Goal: Feedback & Contribution: Contribute content

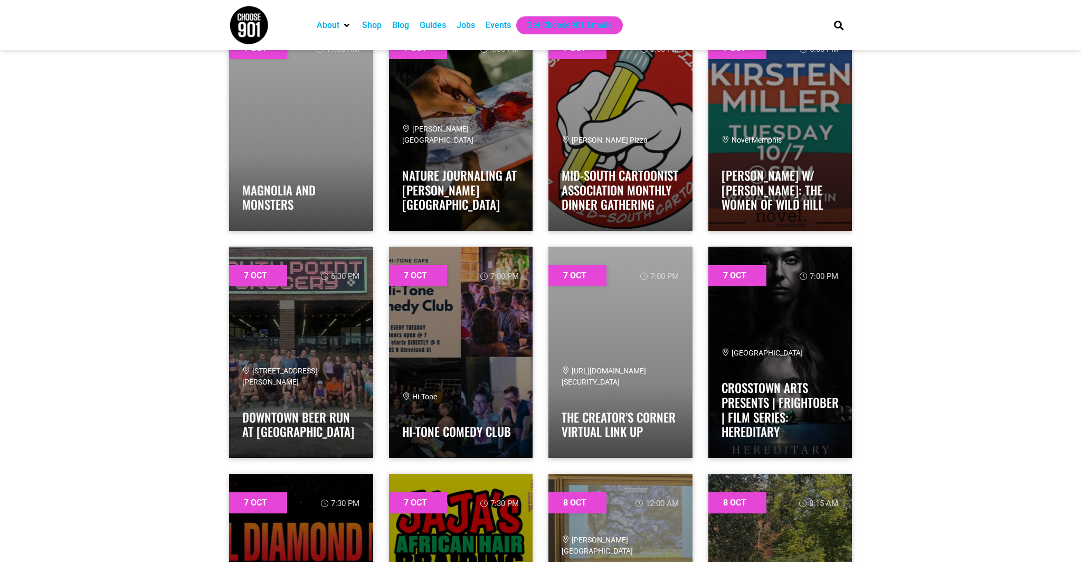
scroll to position [1026, 0]
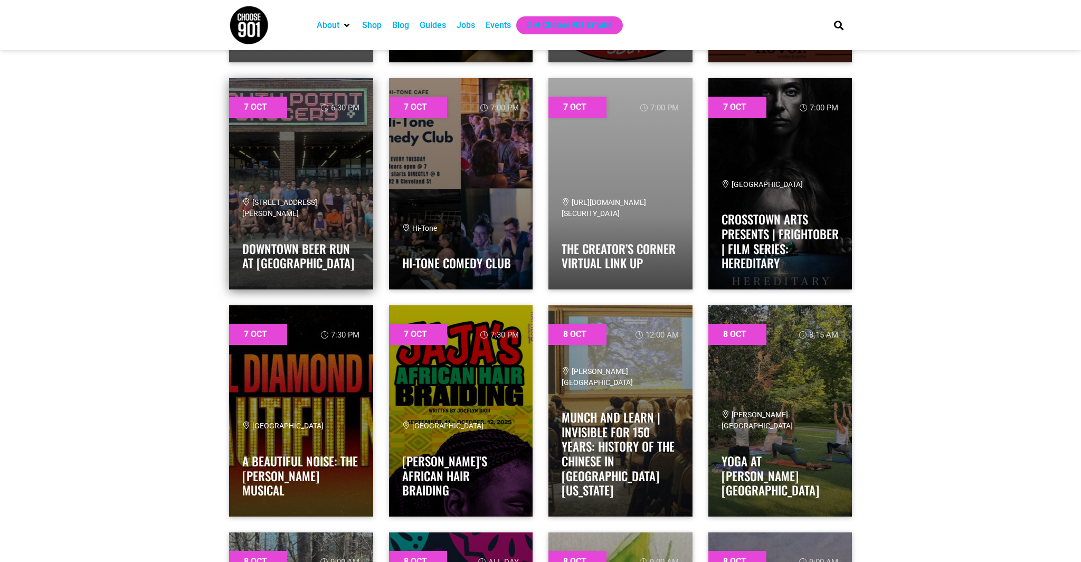
click at [358, 161] on link at bounding box center [301, 183] width 144 height 211
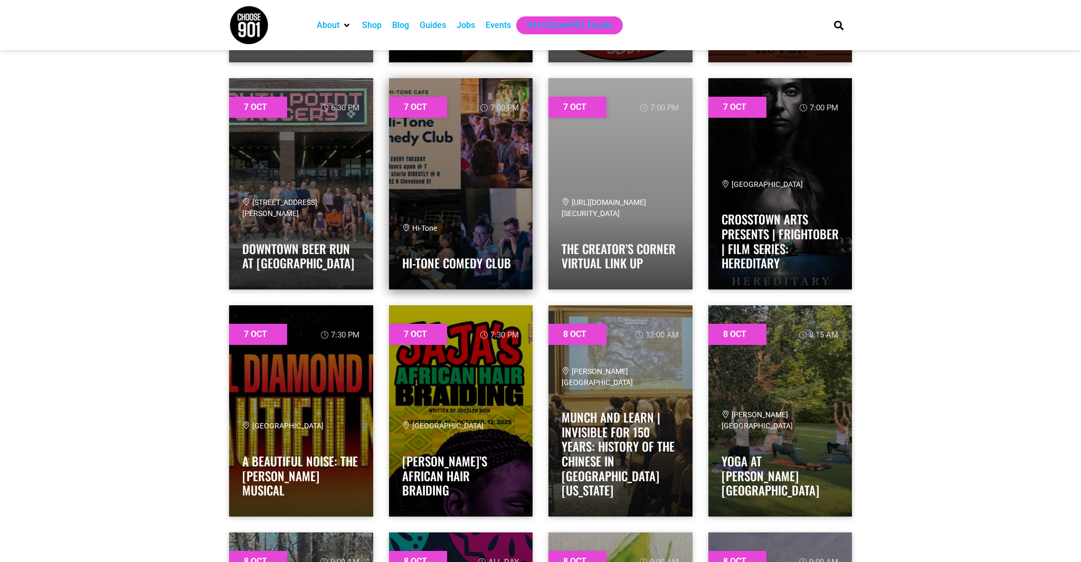
click at [412, 156] on link at bounding box center [461, 183] width 144 height 211
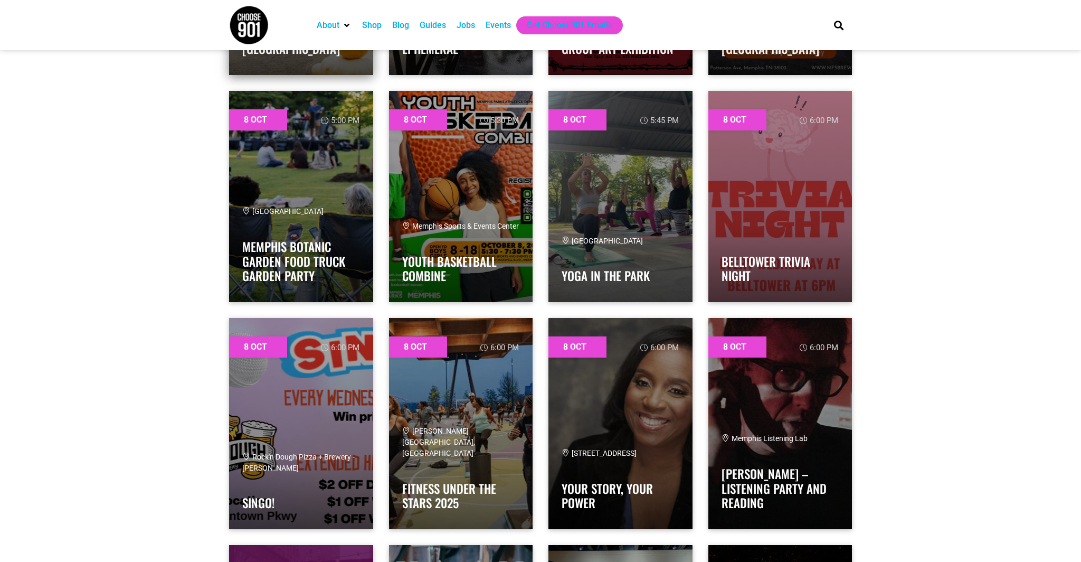
scroll to position [2149, 0]
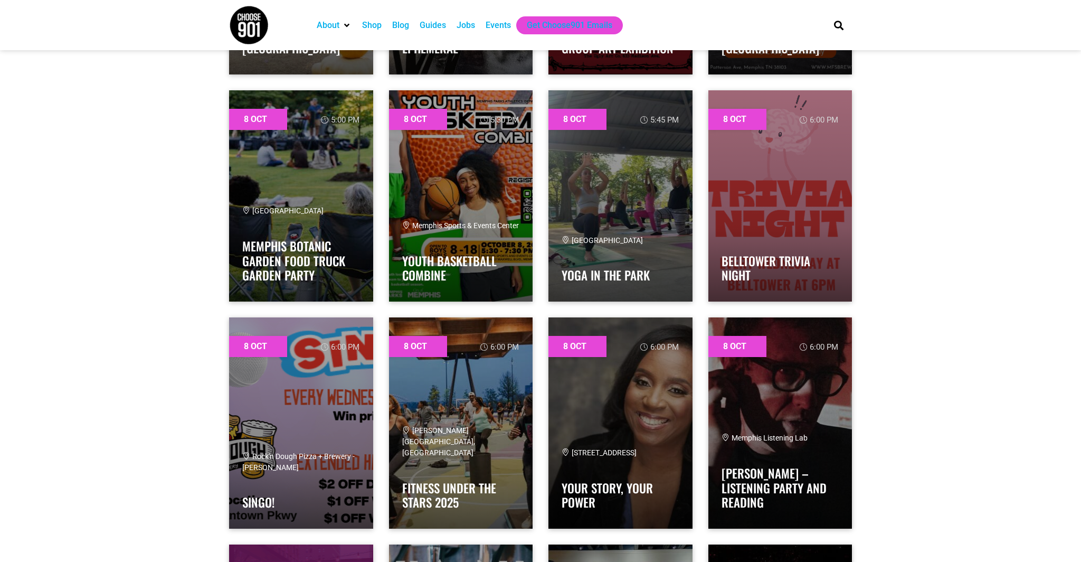
click at [502, 24] on div "Events" at bounding box center [498, 25] width 25 height 13
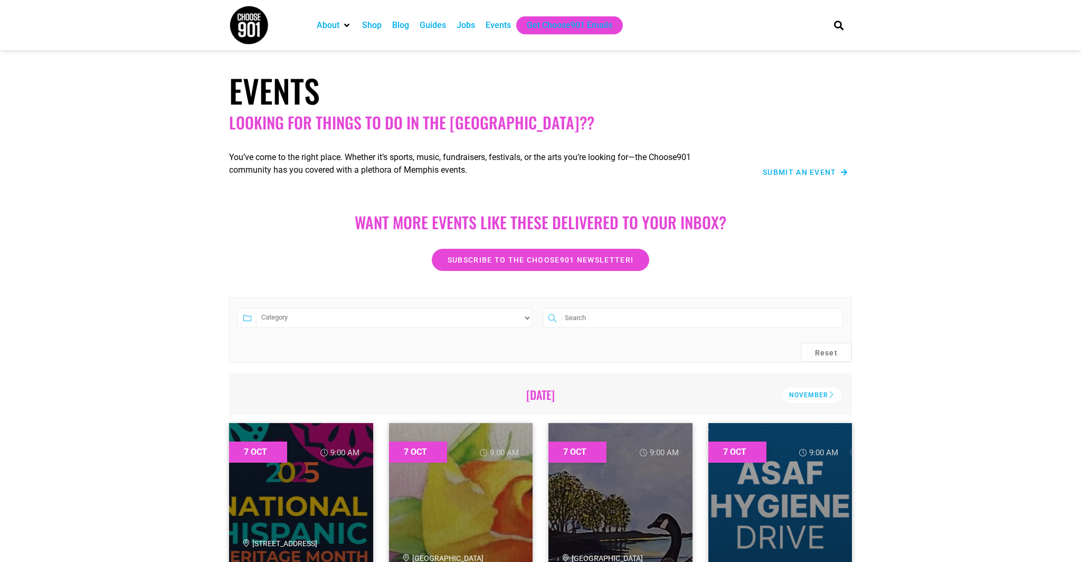
click at [785, 174] on span "Submit an Event" at bounding box center [800, 171] width 74 height 7
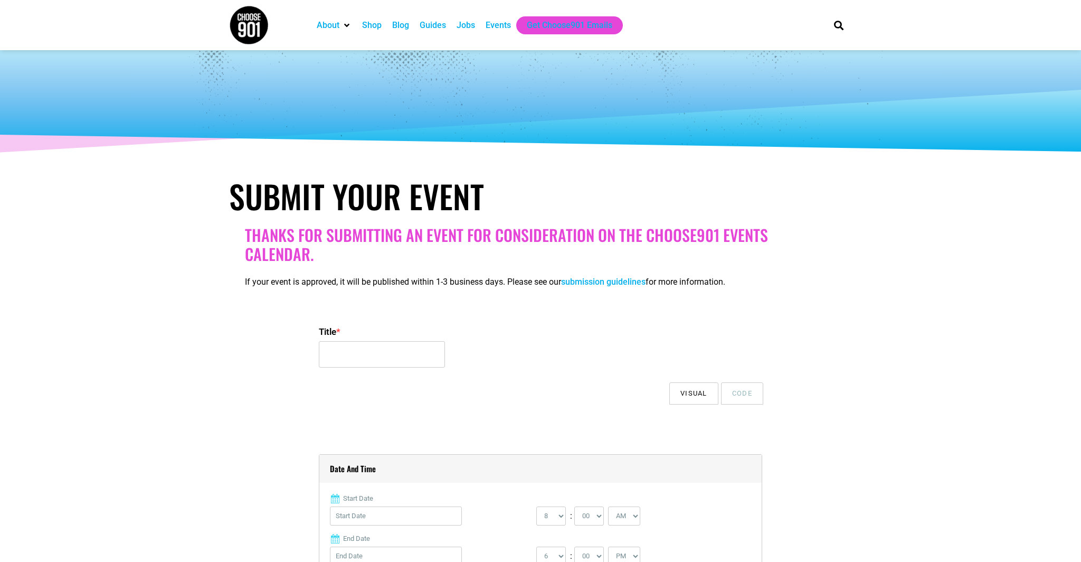
select select
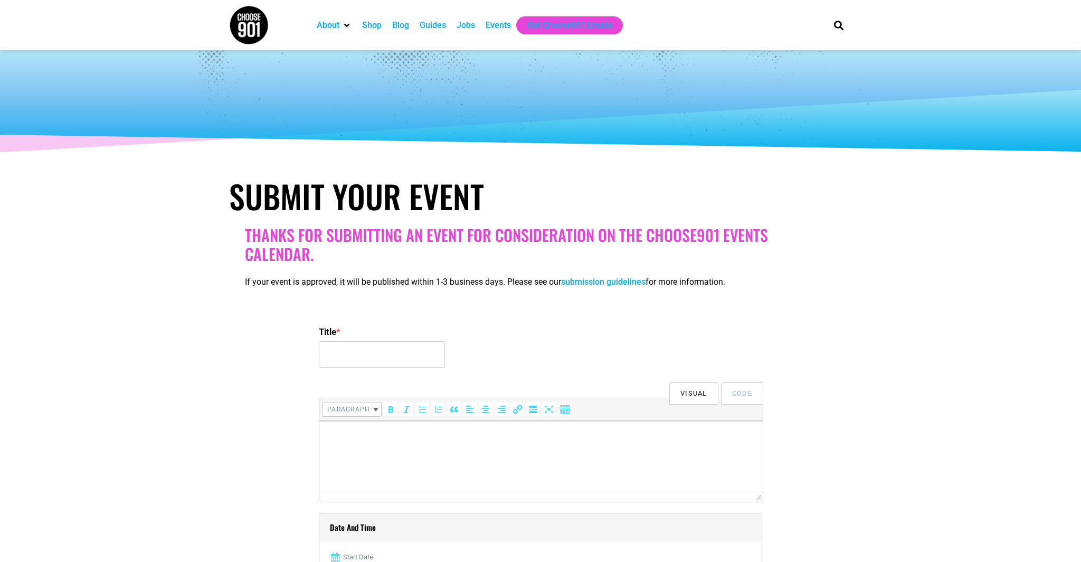
scroll to position [203, 0]
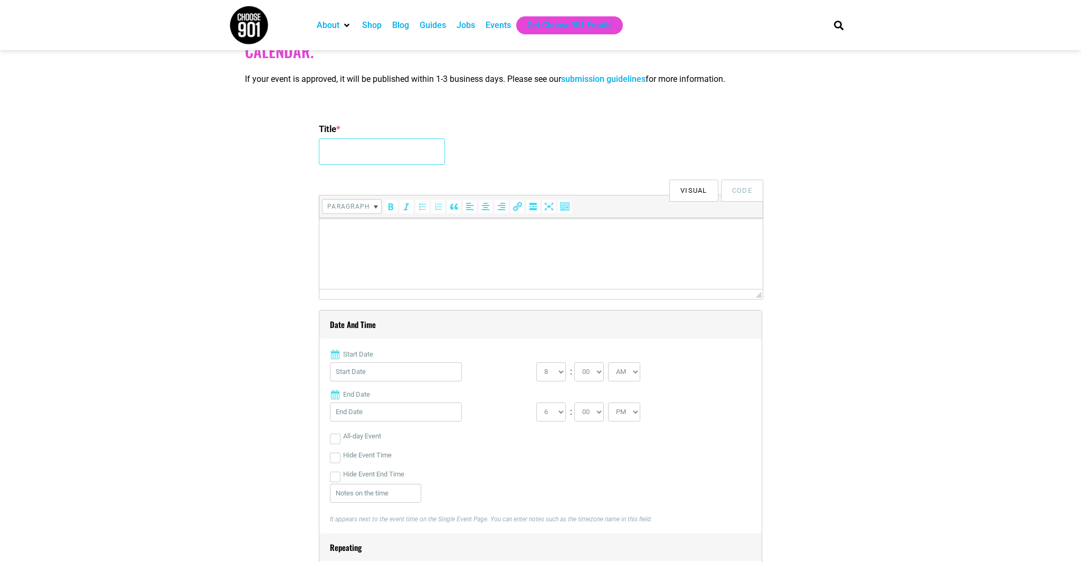
click at [380, 157] on input "Title *" at bounding box center [382, 151] width 126 height 26
type input "Sweatah Weatha Vintage Market"
click at [533, 224] on html at bounding box center [541, 233] width 444 height 30
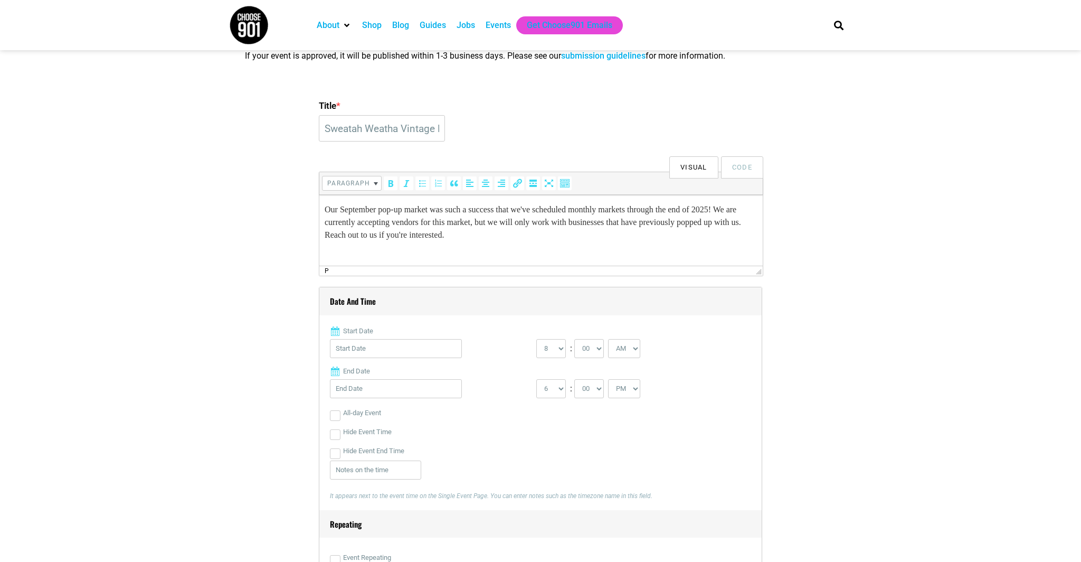
scroll to position [279, 0]
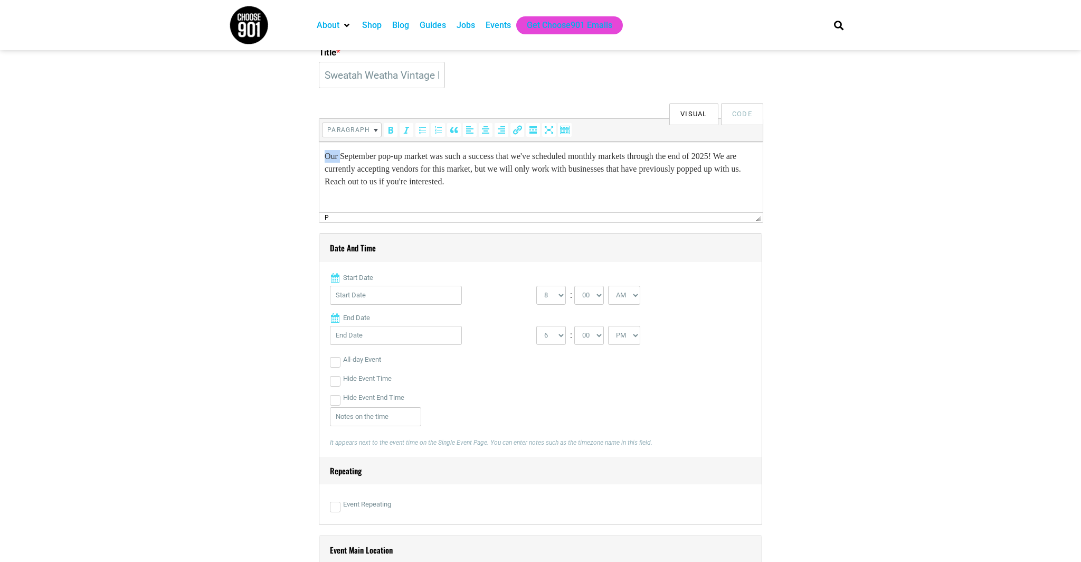
drag, startPoint x: 326, startPoint y: 156, endPoint x: 341, endPoint y: 155, distance: 14.3
click at [341, 155] on p "Our September pop-up market was such a success that we've scheduled monthly mar…" at bounding box center [541, 169] width 433 height 38
click at [478, 156] on p "Blue Suede Vintage's September pop-up market was such a success that we've sche…" at bounding box center [541, 169] width 433 height 38
click at [389, 167] on p "Blue Suede Vintage's September pop-up market was such a success that we've sche…" at bounding box center [541, 169] width 433 height 38
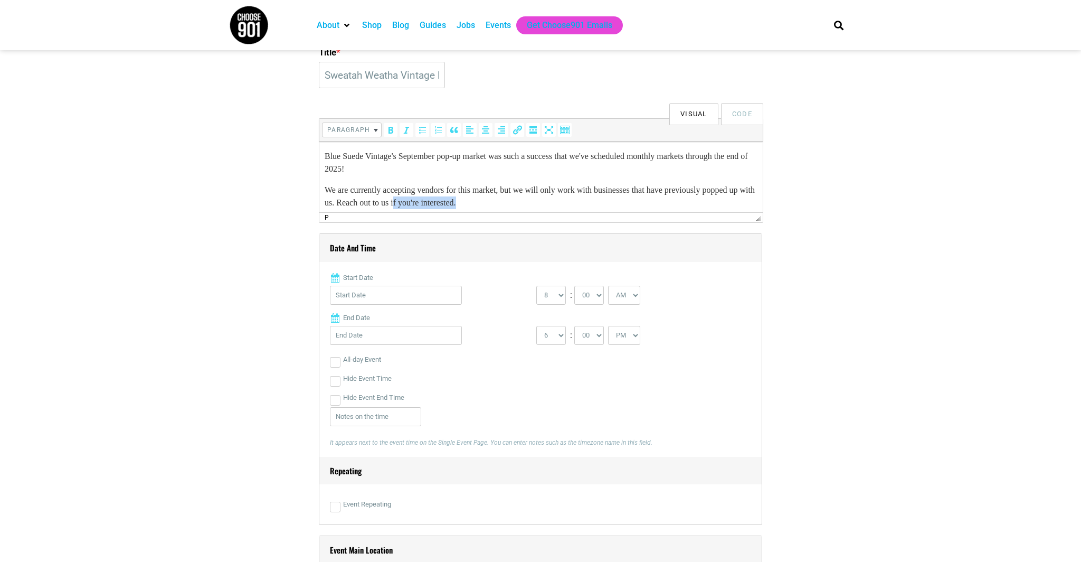
scroll to position [5, 0]
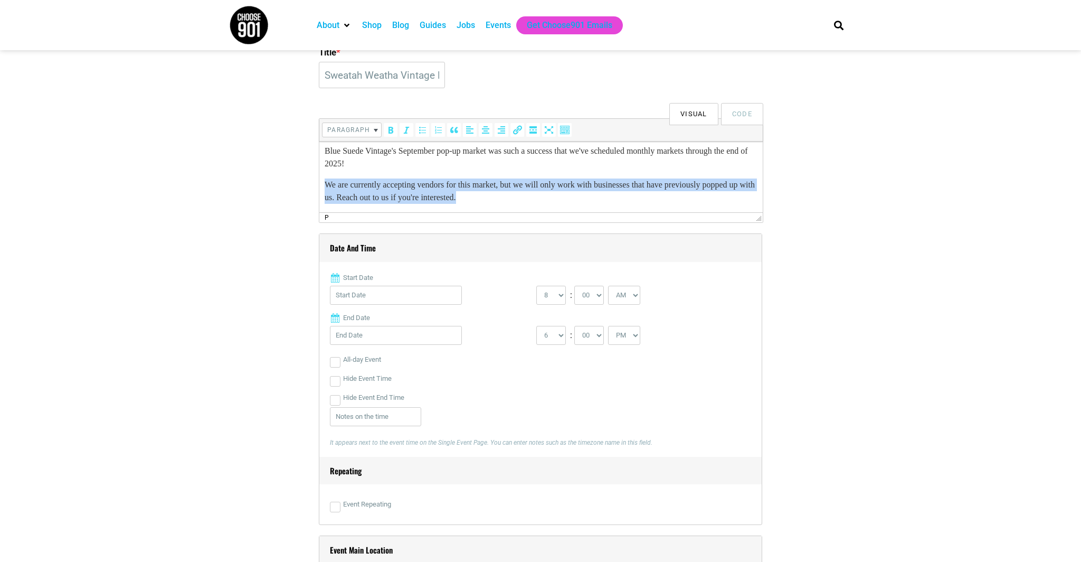
drag, startPoint x: 459, startPoint y: 201, endPoint x: 322, endPoint y: 185, distance: 137.7
click at [322, 185] on html "Blue Suede Vintage's September pop-up market was such a success that we've sche…" at bounding box center [541, 174] width 444 height 76
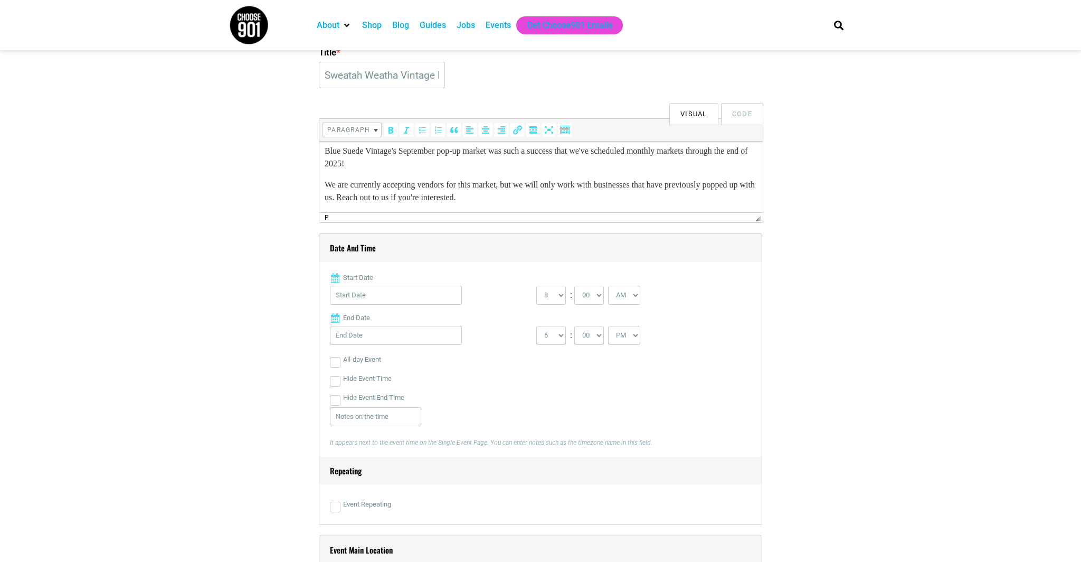
scroll to position [0, 0]
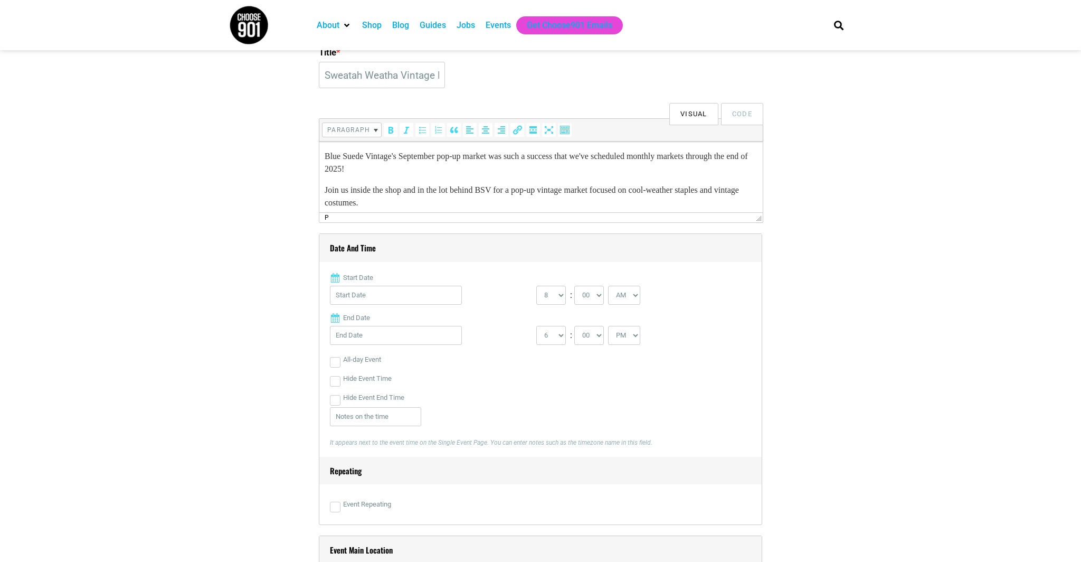
click at [353, 205] on p "Join us inside the shop and in the lot behind BSV for a pop-up vintage market f…" at bounding box center [541, 196] width 433 height 25
click at [447, 202] on p "Join us inside the shop and in the lot behind BSV for a pop-up vintage market f…" at bounding box center [541, 196] width 433 height 25
click at [526, 203] on p "Join us inside the shop and in the lot behind BSV for a pop-up vintage market f…" at bounding box center [541, 196] width 433 height 25
click at [652, 200] on p "Join us inside the shop and in the lot behind BSV for a pop-up vintage market f…" at bounding box center [541, 196] width 433 height 25
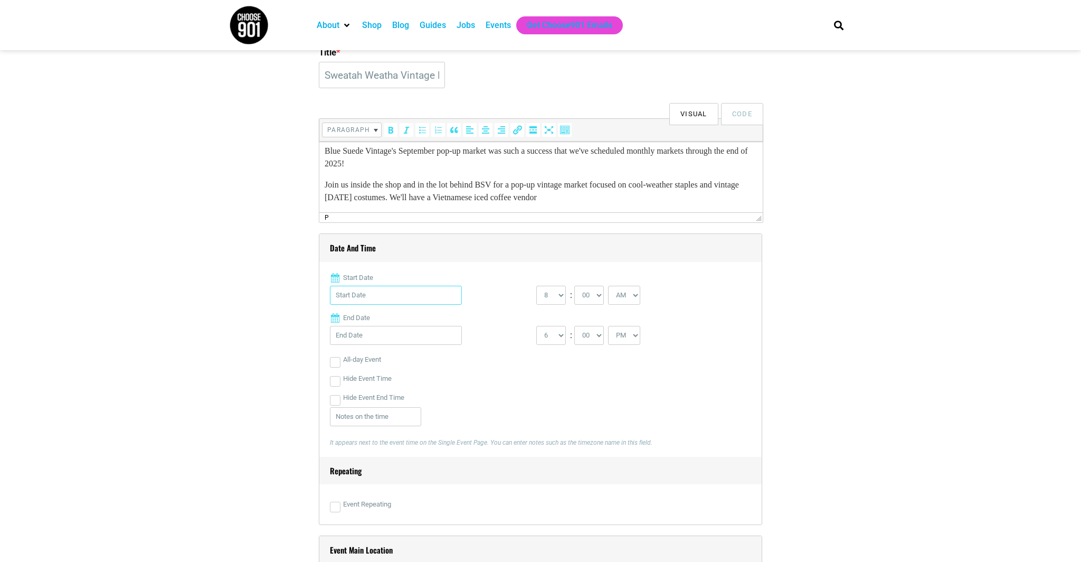
click at [345, 290] on input "Start Date" at bounding box center [396, 295] width 132 height 19
click at [443, 409] on link "19" at bounding box center [443, 417] width 16 height 16
type input "10/19/2025"
click at [550, 299] on select "0 1 2 3 4 5 6 7 8 9 10 11 12" at bounding box center [551, 295] width 30 height 19
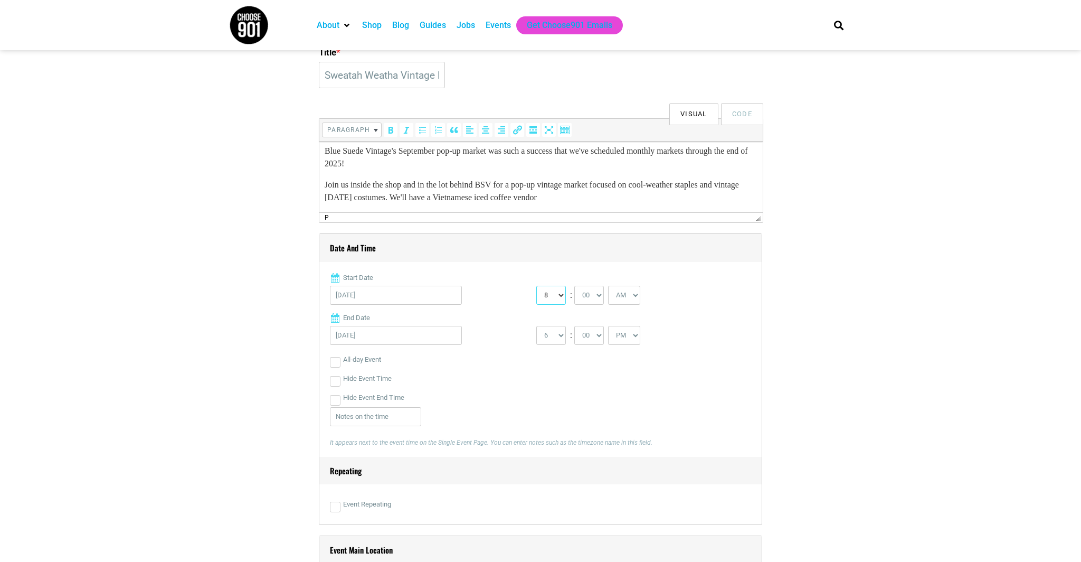
select select "10"
click at [536, 286] on select "0 1 2 3 4 5 6 7 8 9 10 11 12" at bounding box center [551, 295] width 30 height 19
click at [556, 338] on select "1 2 3 4 5 6 7 8 9 10 11 12" at bounding box center [551, 335] width 30 height 19
select select "5"
click at [536, 326] on select "1 2 3 4 5 6 7 8 9 10 11 12" at bounding box center [551, 335] width 30 height 19
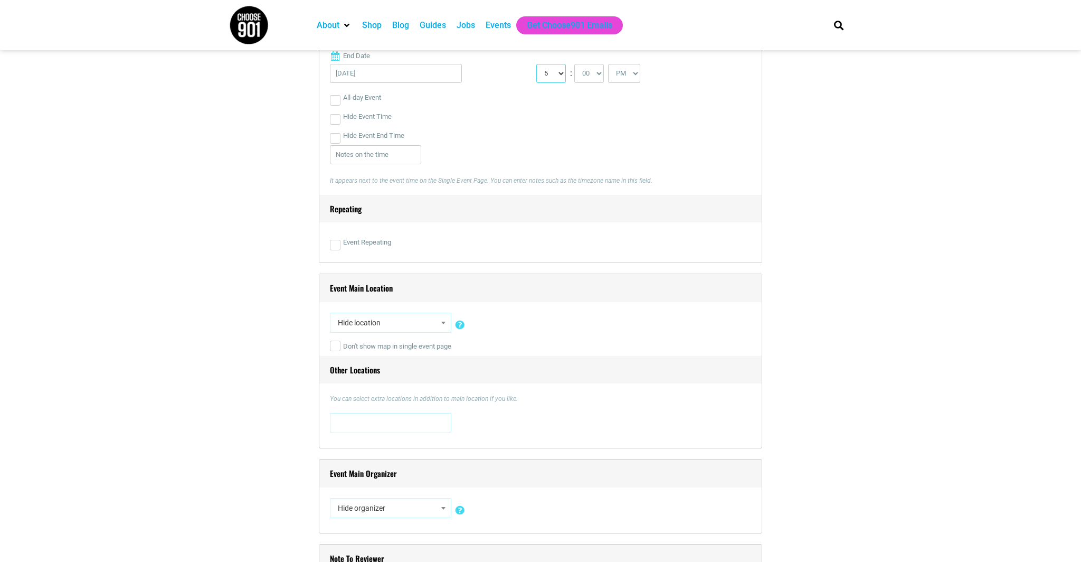
scroll to position [605, 0]
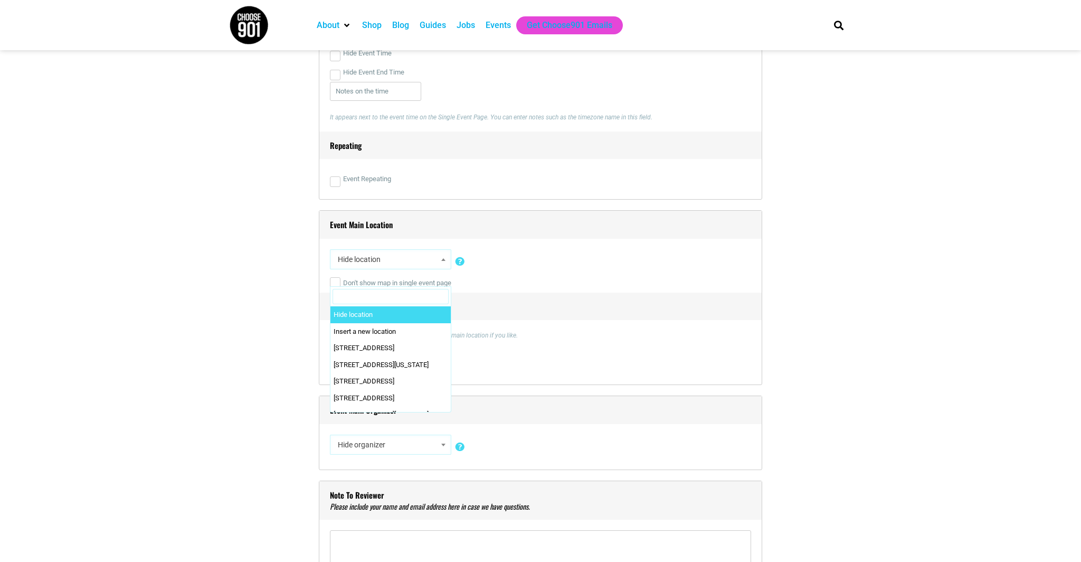
click at [418, 258] on span "Hide location" at bounding box center [391, 259] width 114 height 19
type input "blue"
select select "2361"
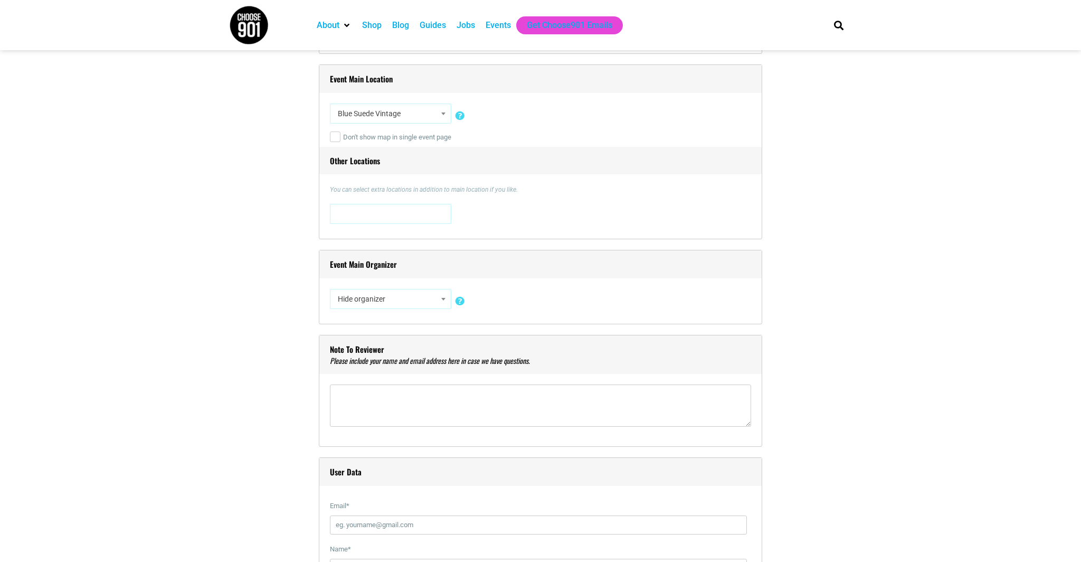
scroll to position [759, 0]
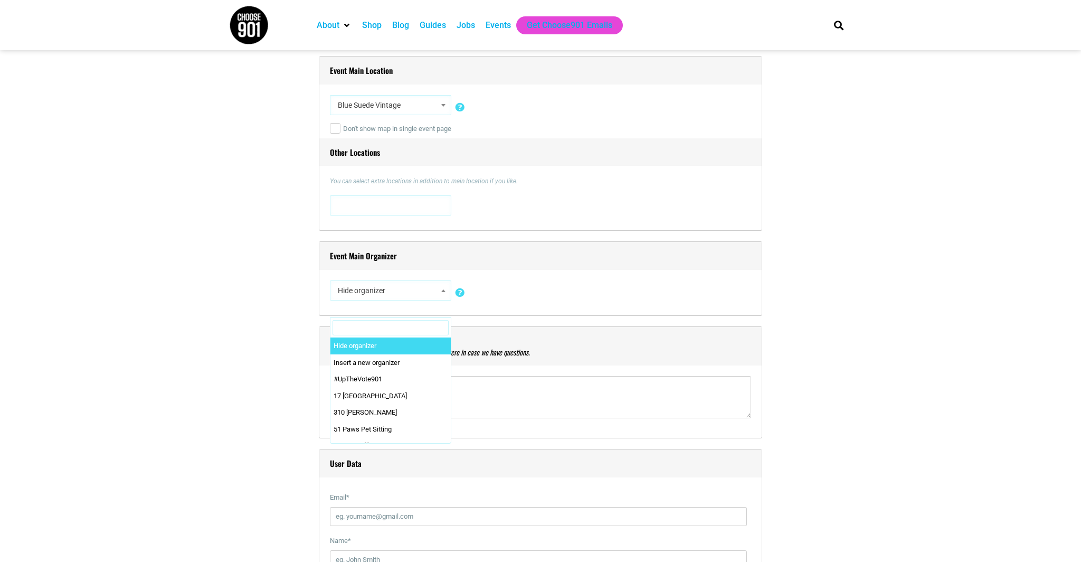
click at [408, 298] on span "Hide organizer" at bounding box center [391, 290] width 114 height 19
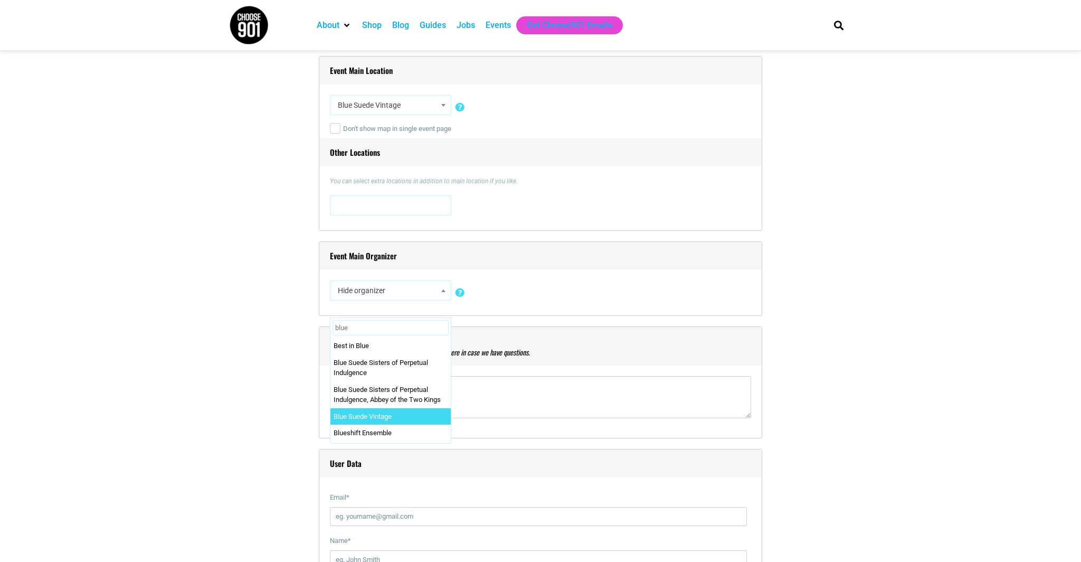
type input "blue"
select select "2362"
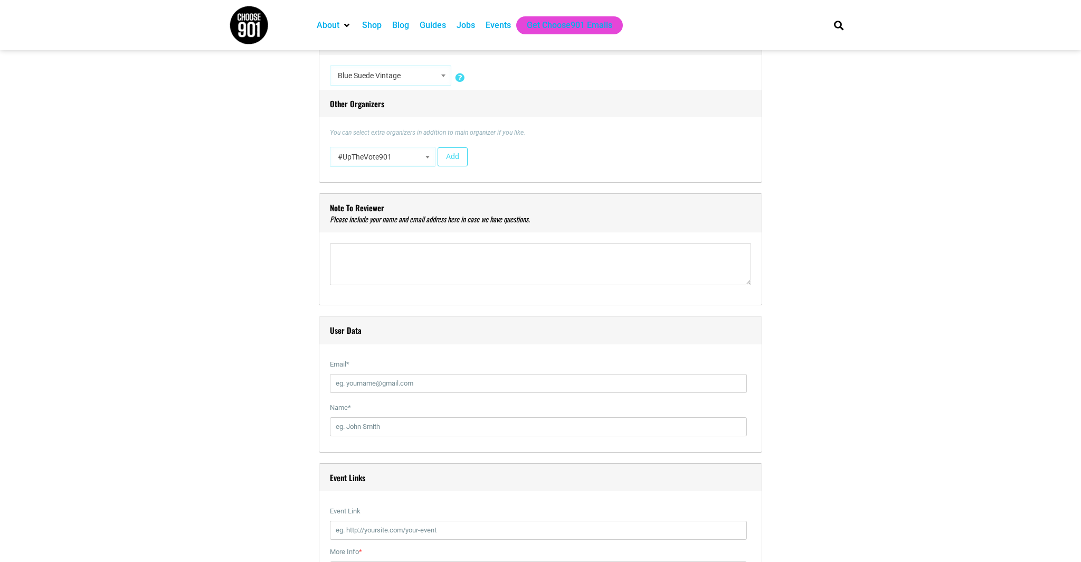
scroll to position [1022, 0]
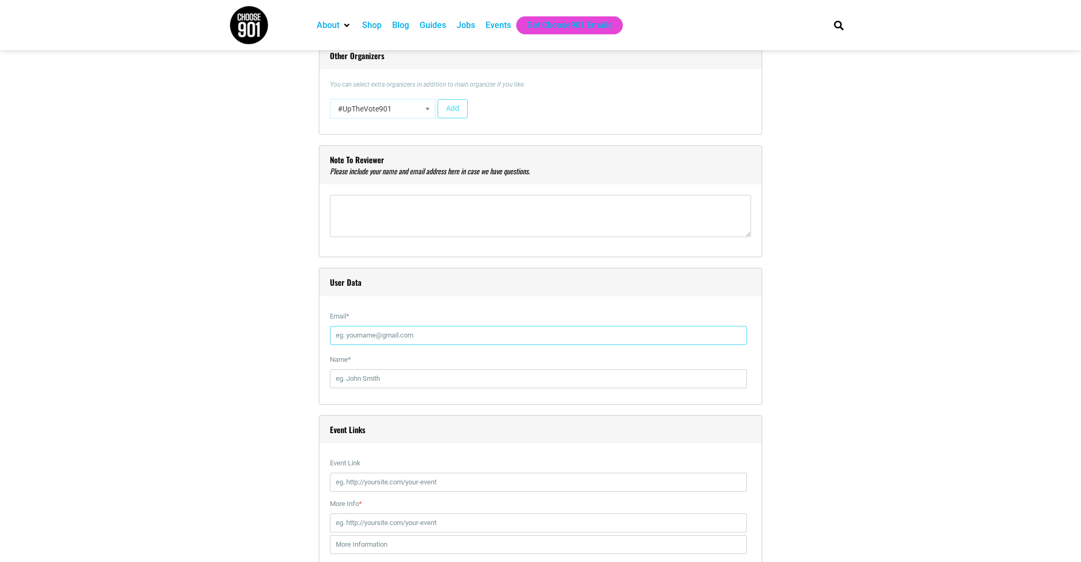
click at [416, 334] on input "Email *" at bounding box center [538, 335] width 417 height 19
type input "bluesuedevintage@gmail.com"
type input "Casey O'Rourke"
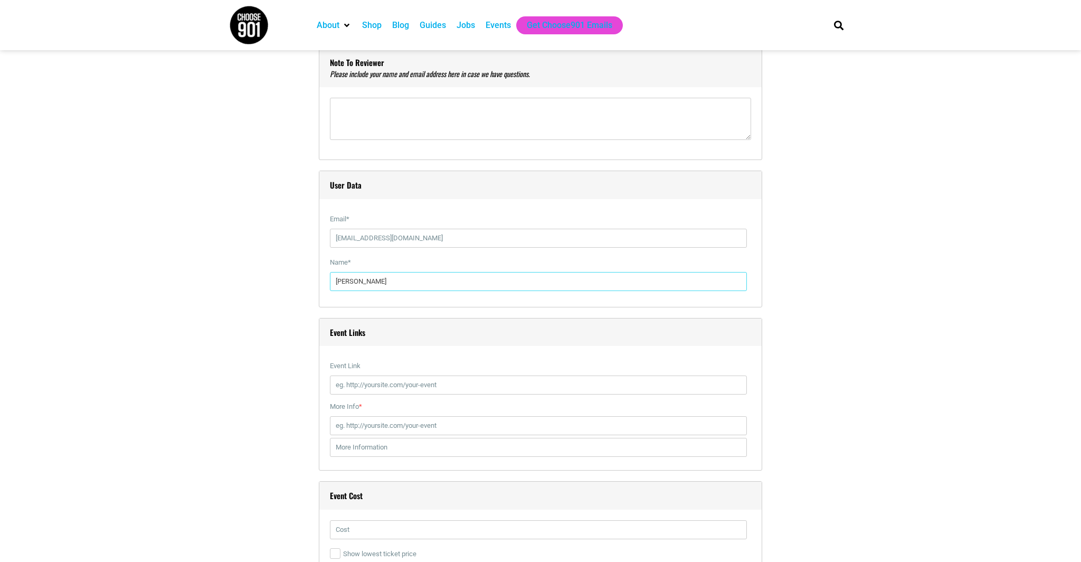
scroll to position [1228, 0]
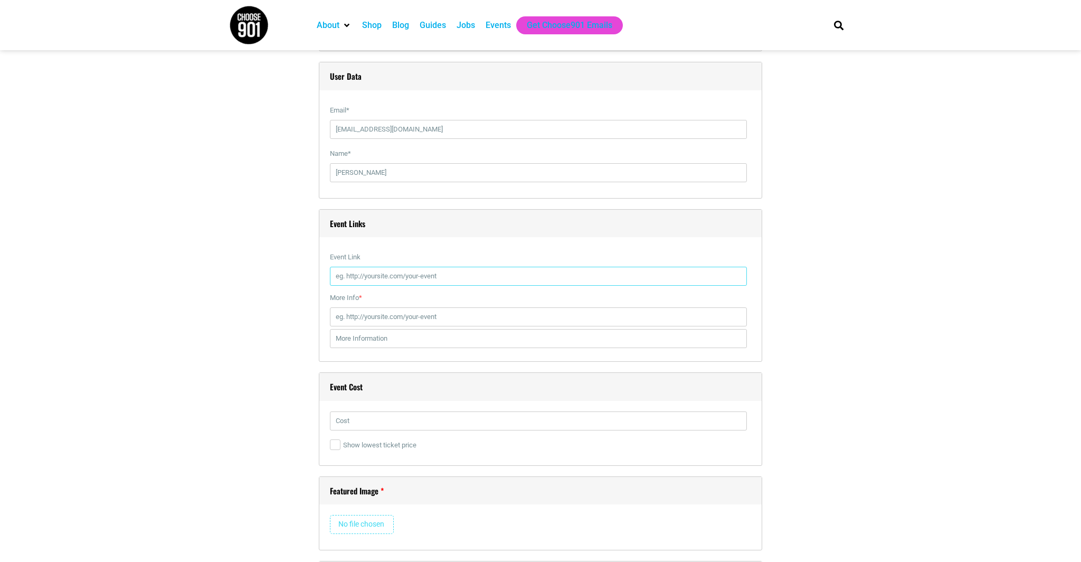
click at [389, 272] on input "Event Link" at bounding box center [538, 276] width 417 height 19
click at [391, 309] on input "More Info *" at bounding box center [538, 316] width 417 height 19
paste input "[URL][DOMAIN_NAME]"
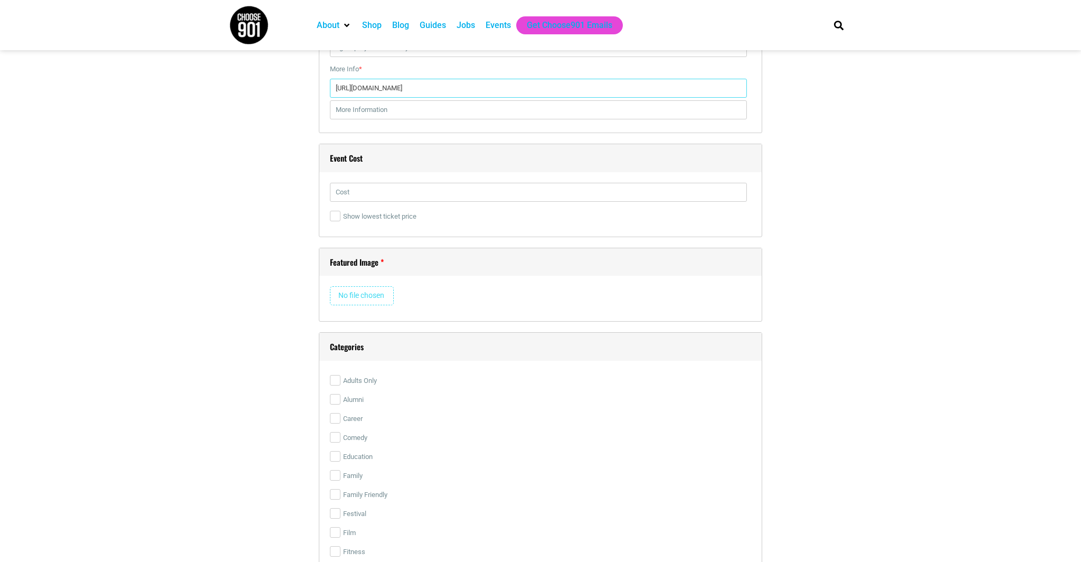
scroll to position [1463, 0]
type input "[URL][DOMAIN_NAME]"
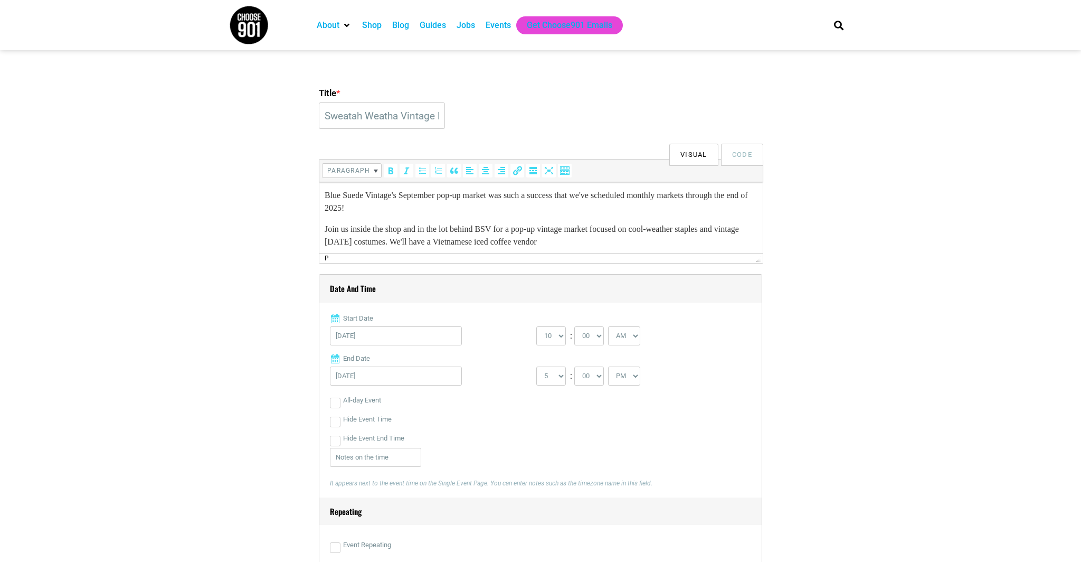
scroll to position [0, 0]
drag, startPoint x: 611, startPoint y: 242, endPoint x: 321, endPoint y: 192, distance: 294.1
click at [321, 192] on html "Blue Suede Vintage's September pop-up market was such a success that we've sche…" at bounding box center [541, 220] width 444 height 76
copy body "Blue Suede Vintage's September pop-up market was such a success that we've sche…"
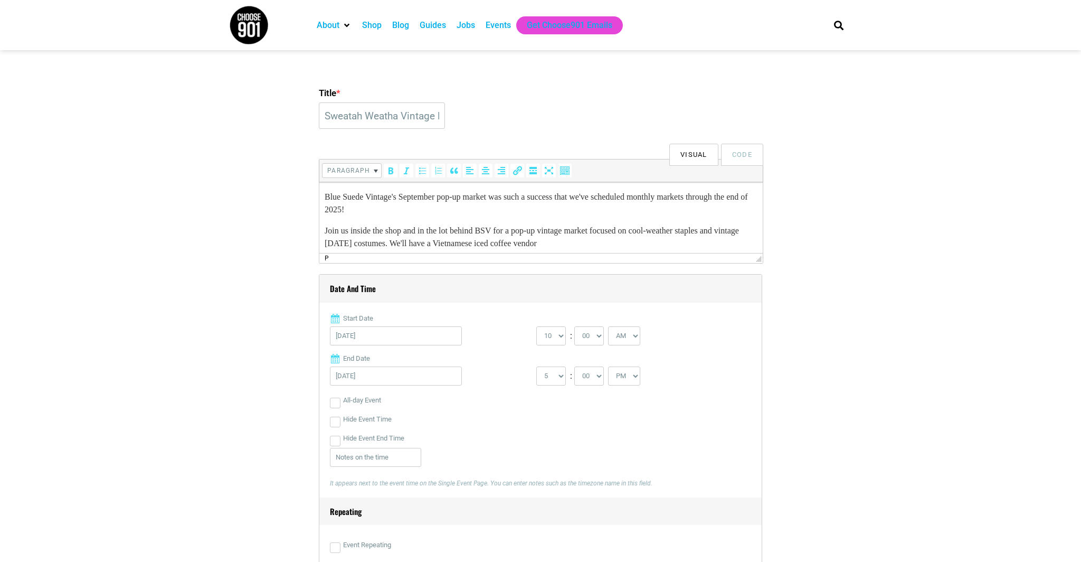
scroll to position [5, 0]
click at [436, 208] on p "Blue Suede Vintage's September pop-up market was such a success that we've sche…" at bounding box center [541, 197] width 433 height 25
click at [605, 240] on p "Join us inside the shop and in the lot behind BSV for a pop-up vintage market f…" at bounding box center [541, 231] width 433 height 25
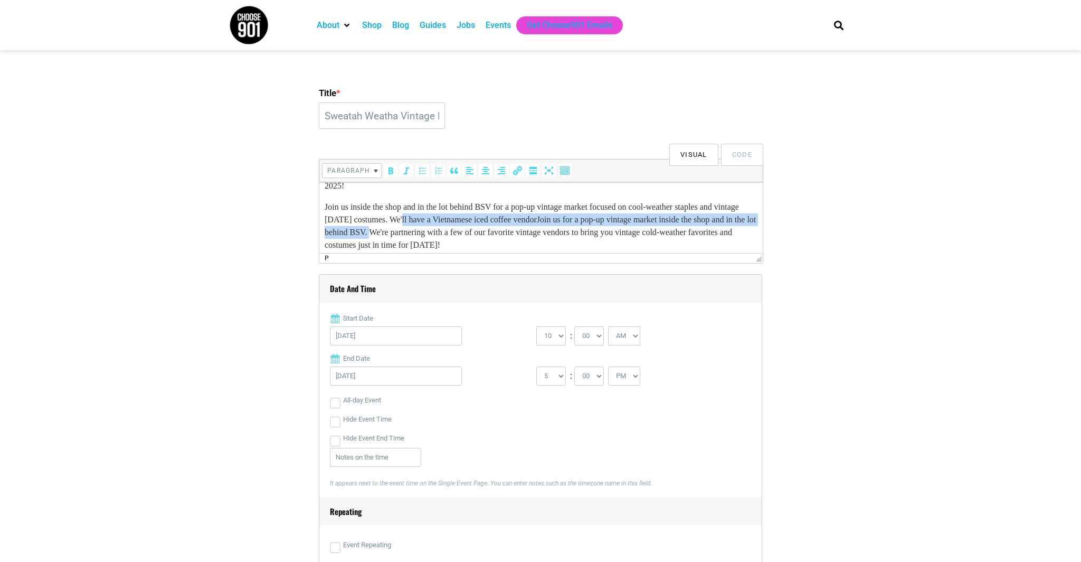
drag, startPoint x: 460, startPoint y: 232, endPoint x: 435, endPoint y: 224, distance: 26.6
click at [435, 224] on p "Join us inside the shop and in the lot behind BSV for a pop-up vintage market f…" at bounding box center [541, 226] width 433 height 51
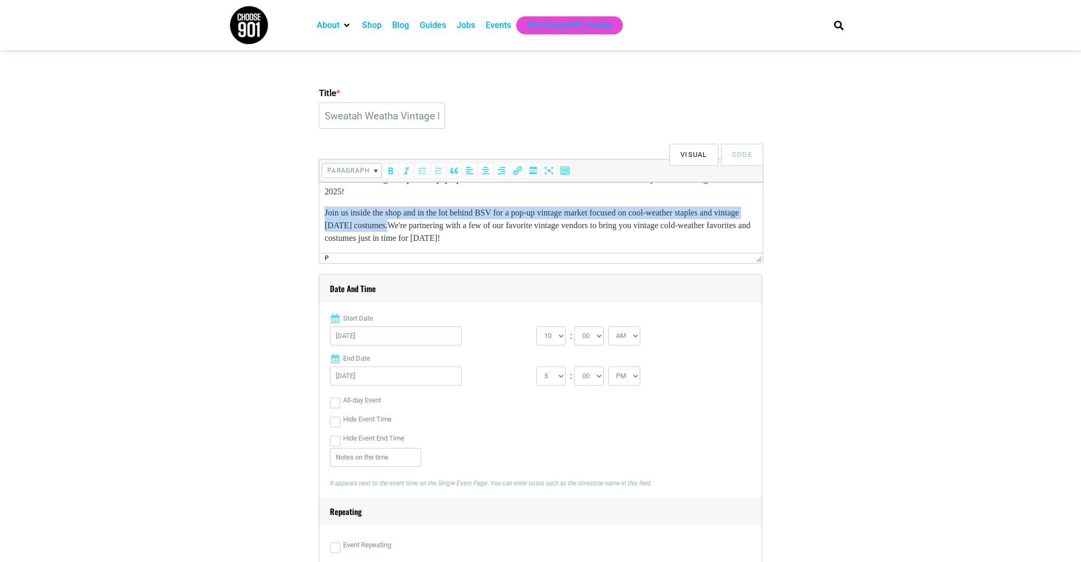
scroll to position [18, 0]
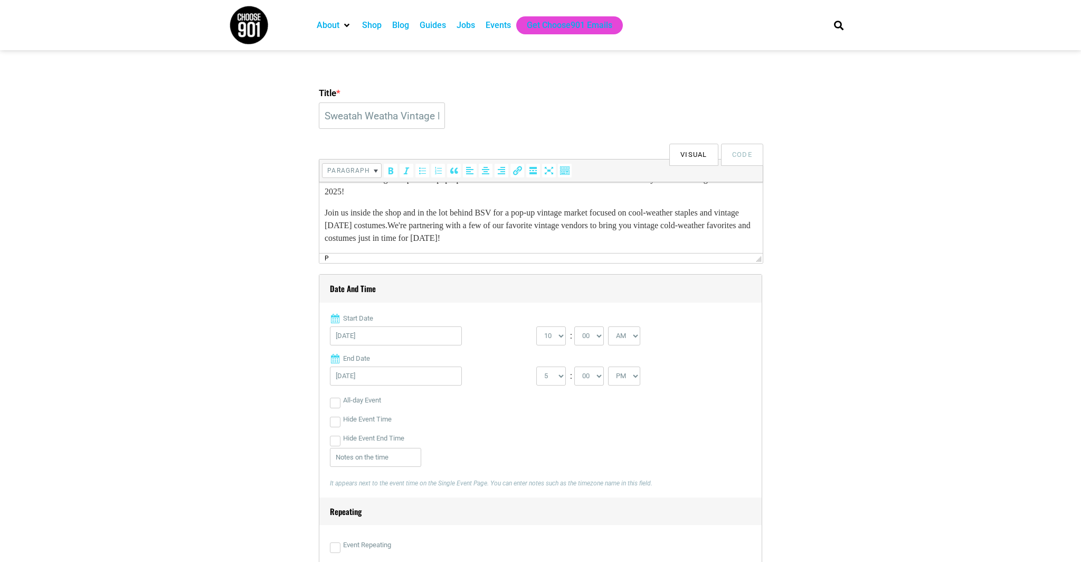
drag, startPoint x: 657, startPoint y: 227, endPoint x: 659, endPoint y: 237, distance: 10.8
click at [659, 237] on p "Join us inside the shop and in the lot behind BSV for a pop-up vintage market f…" at bounding box center [541, 225] width 433 height 38
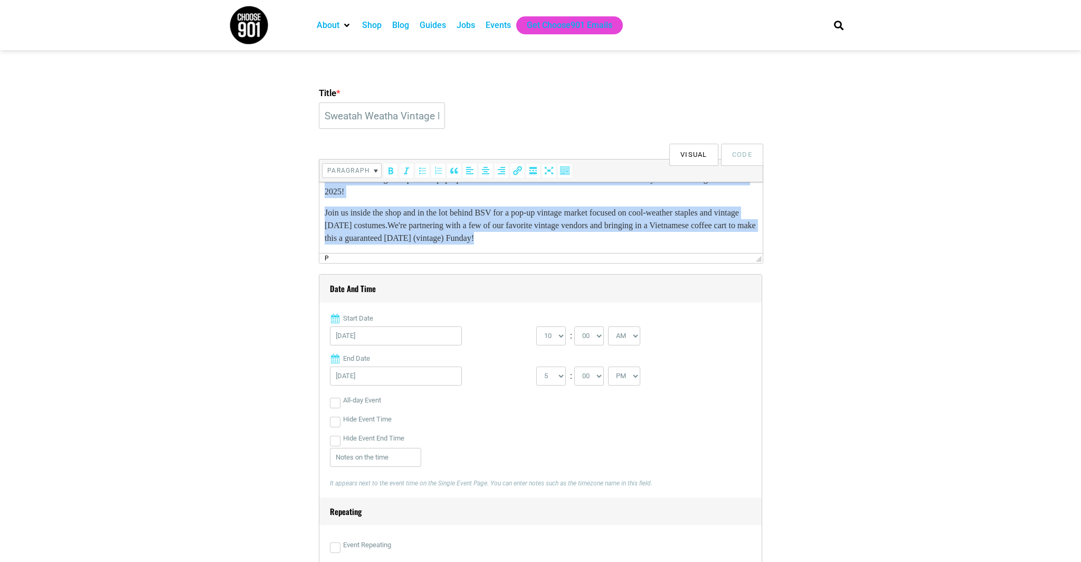
scroll to position [0, 0]
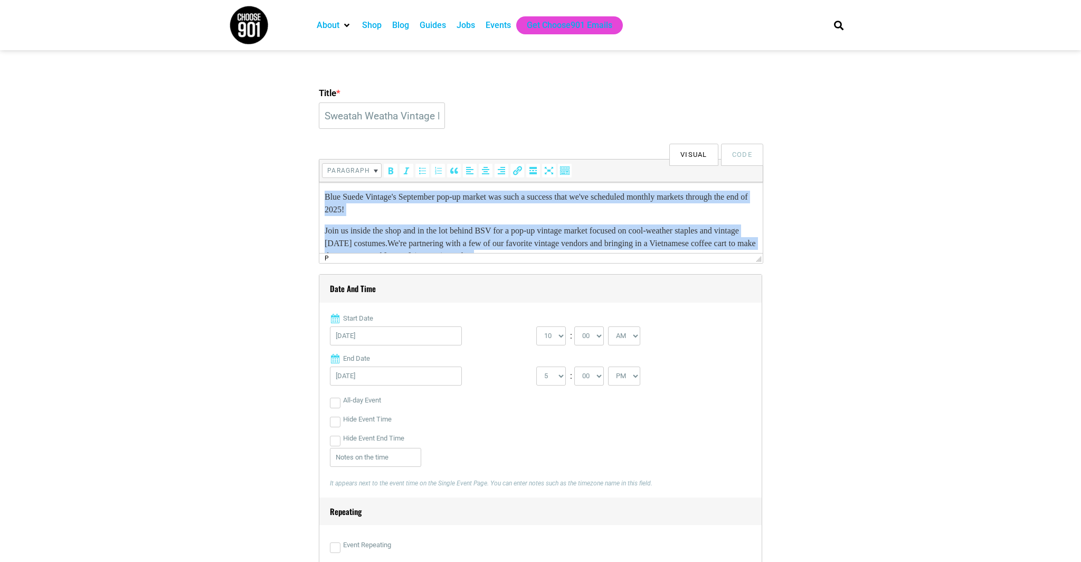
drag, startPoint x: 636, startPoint y: 238, endPoint x: 317, endPoint y: 181, distance: 323.5
click at [319, 182] on html "Blue Suede Vintage's September pop-up market was such a success that we've sche…" at bounding box center [541, 226] width 444 height 89
copy body "Blue Suede Vintage's September pop-up market was such a success that we've sche…"
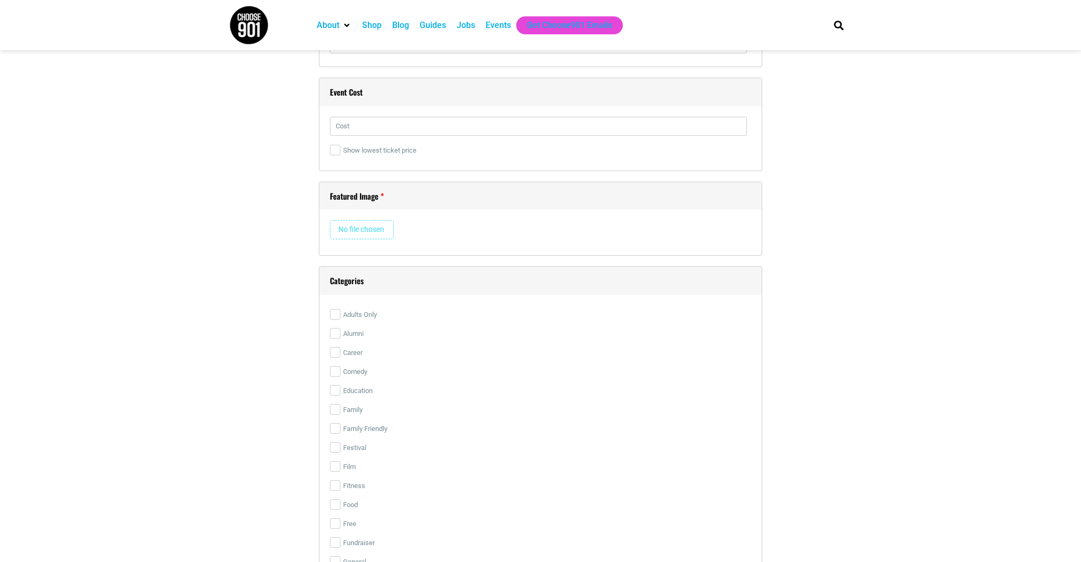
scroll to position [1583, 0]
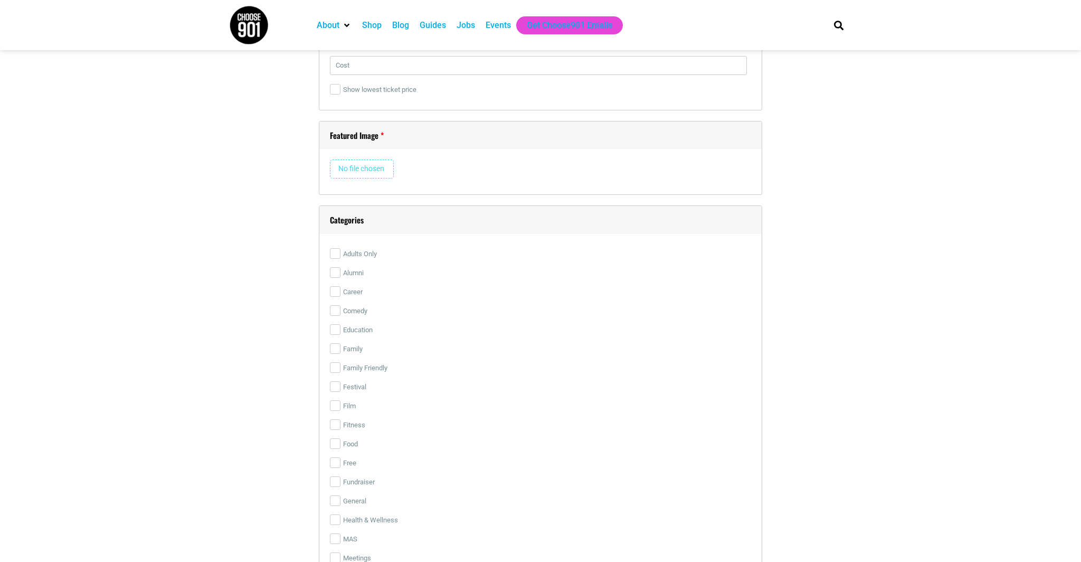
click at [361, 171] on input "file" at bounding box center [362, 168] width 64 height 19
click at [374, 172] on input "file" at bounding box center [362, 168] width 64 height 19
click at [357, 169] on input "file" at bounding box center [362, 168] width 64 height 19
type input "C:\fakepath\Oct Market.jpg"
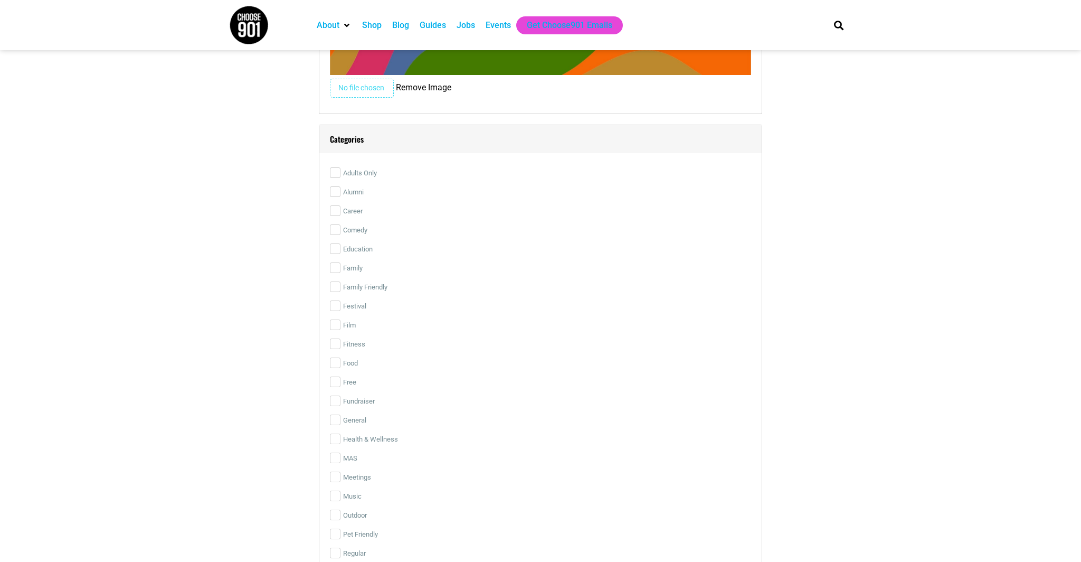
scroll to position [1905, 0]
click at [372, 286] on label "Family Friendly" at bounding box center [540, 286] width 421 height 19
click at [341, 286] on input "Family Friendly" at bounding box center [335, 286] width 11 height 11
checkbox input "true"
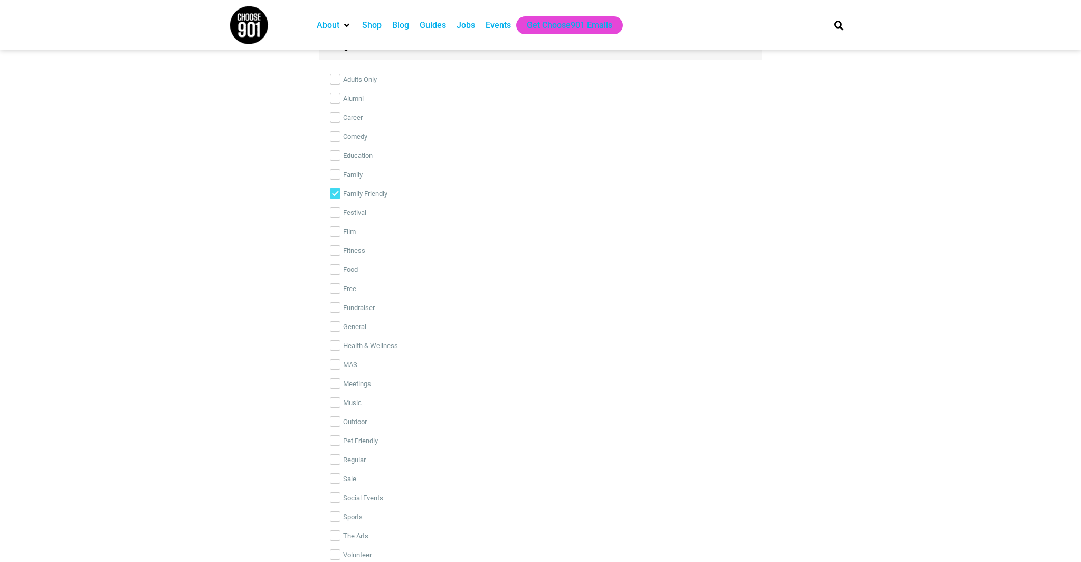
scroll to position [2037, 0]
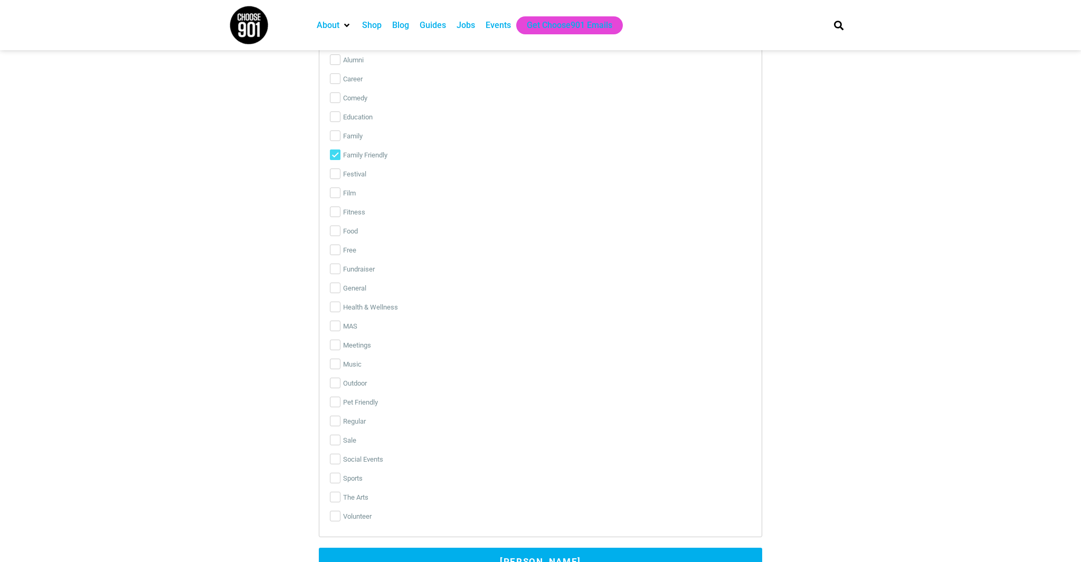
click at [335, 256] on label "Free" at bounding box center [540, 250] width 421 height 19
click at [335, 255] on input "Free" at bounding box center [335, 249] width 11 height 11
checkbox input "true"
click at [338, 383] on input "Outdoor" at bounding box center [335, 383] width 11 height 11
checkbox input "true"
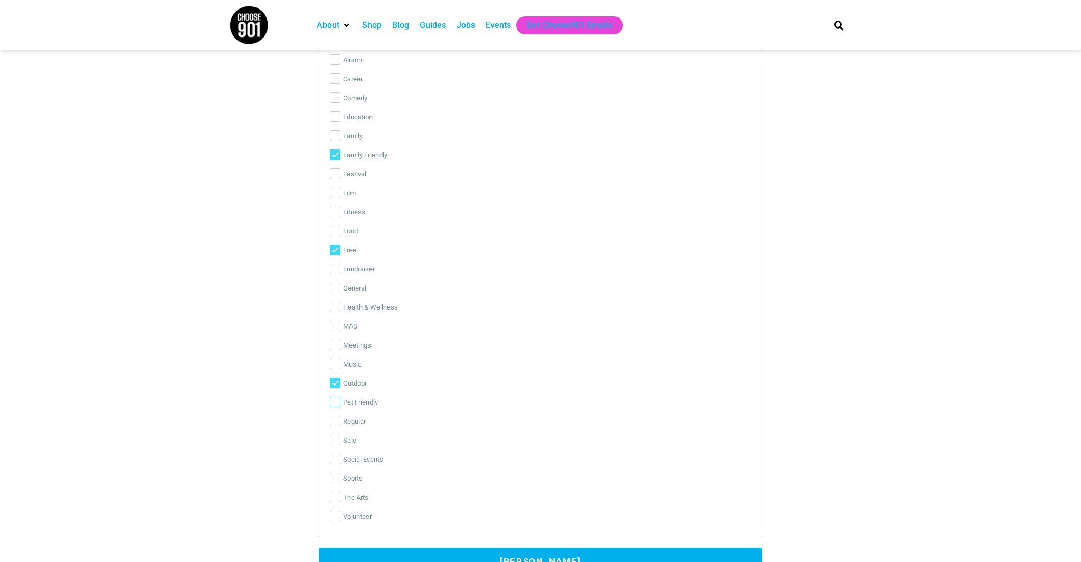
click at [338, 406] on input "Pet Friendly" at bounding box center [335, 402] width 11 height 11
checkbox input "true"
click at [335, 441] on input "Sale" at bounding box center [335, 440] width 11 height 11
checkbox input "true"
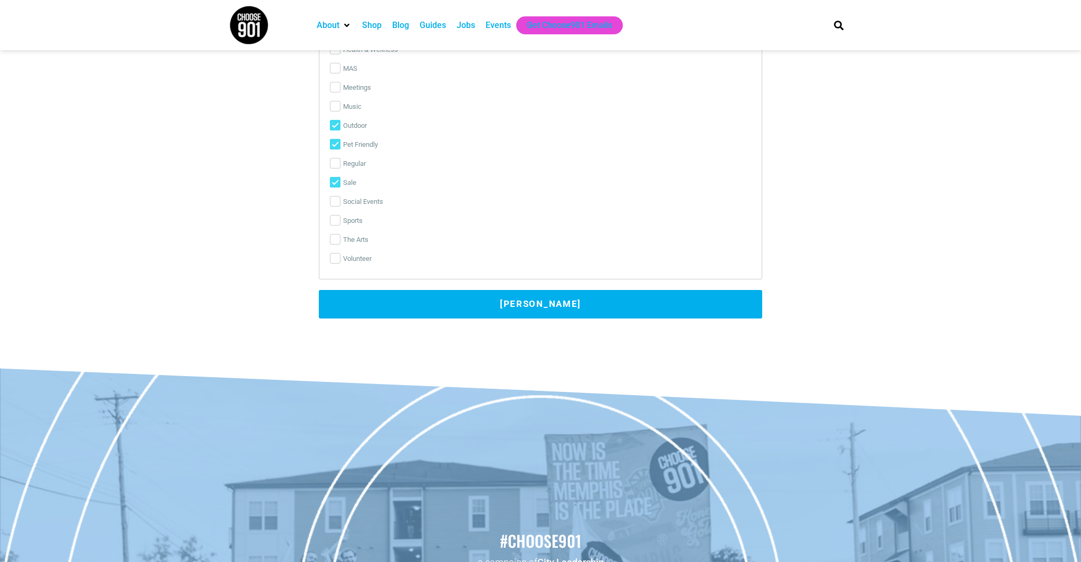
scroll to position [2405, 0]
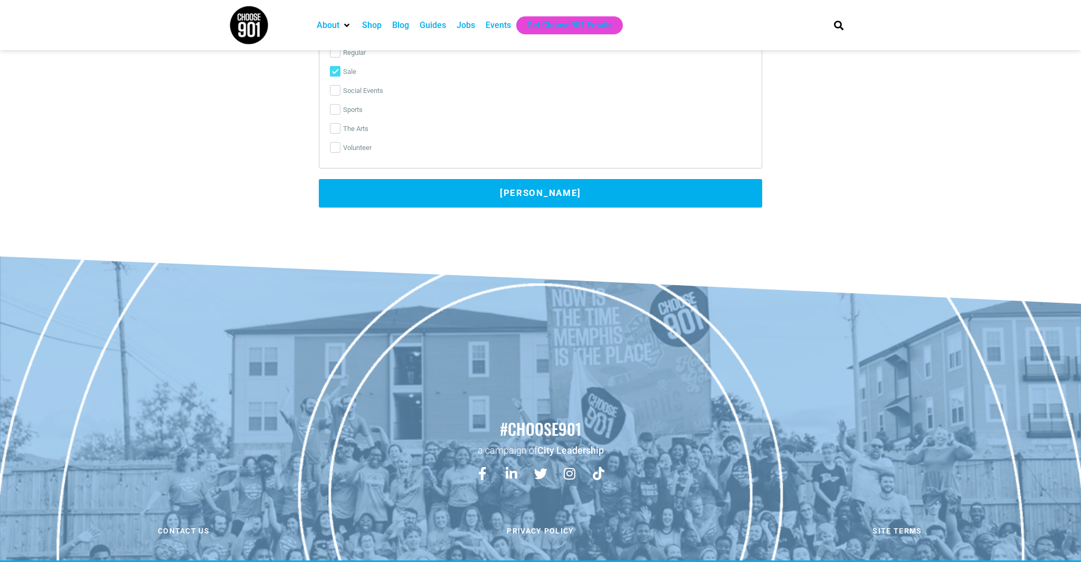
click at [455, 199] on button "[PERSON_NAME]" at bounding box center [541, 193] width 444 height 29
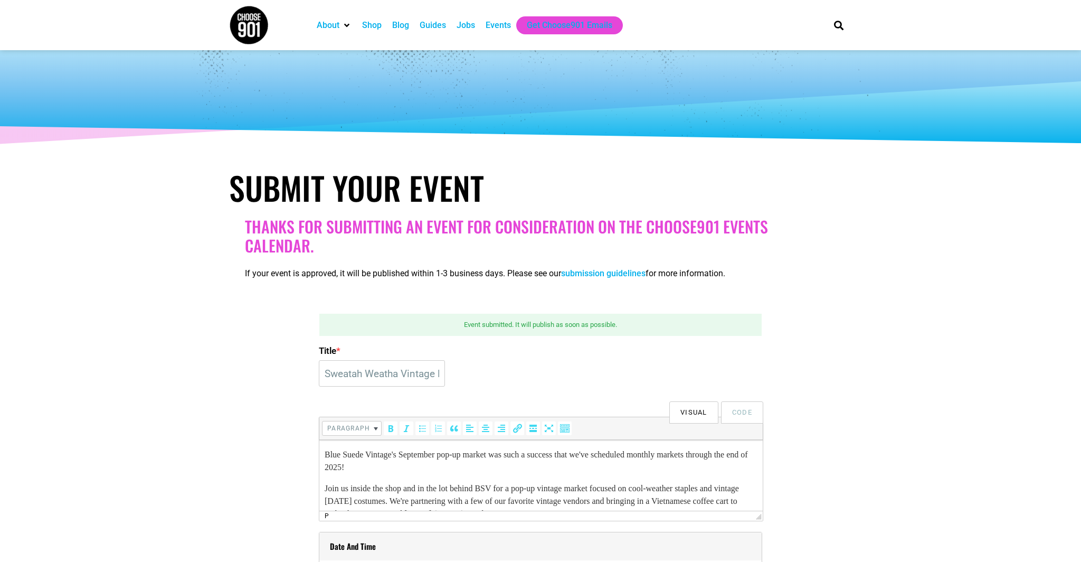
scroll to position [0, 0]
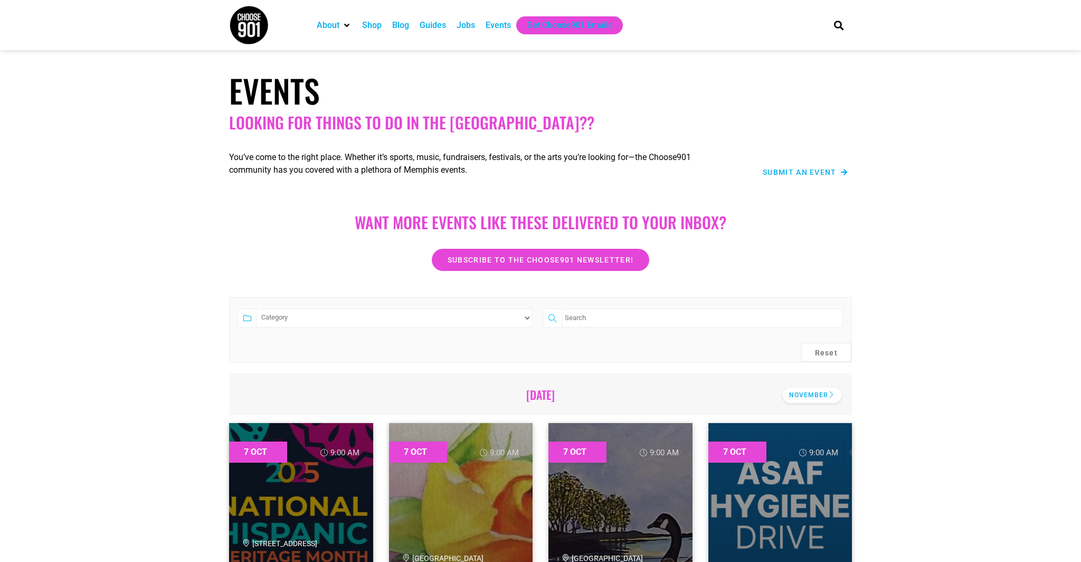
click at [803, 394] on div "November" at bounding box center [812, 395] width 59 height 15
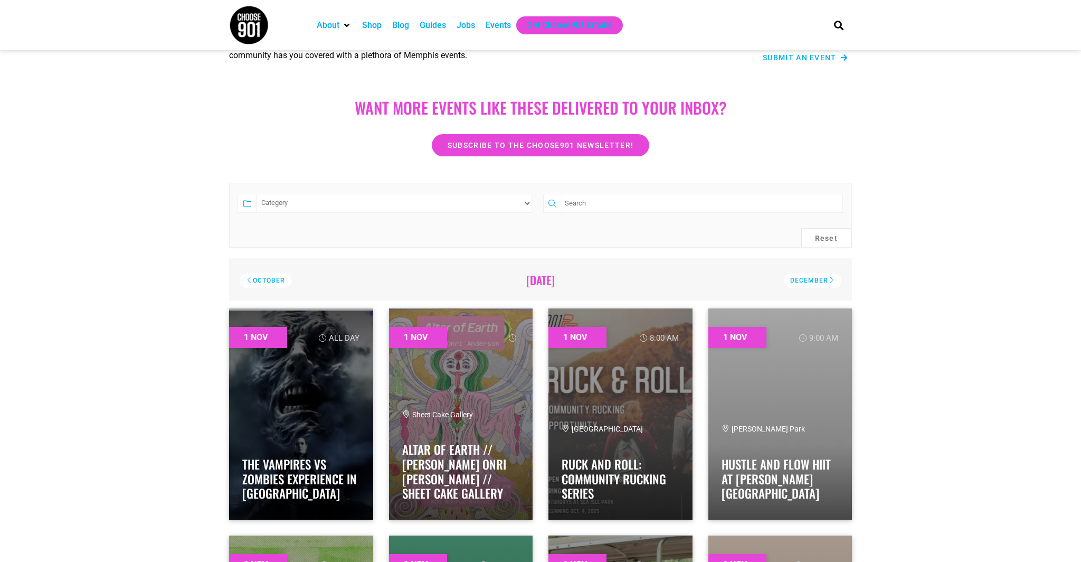
scroll to position [342, 0]
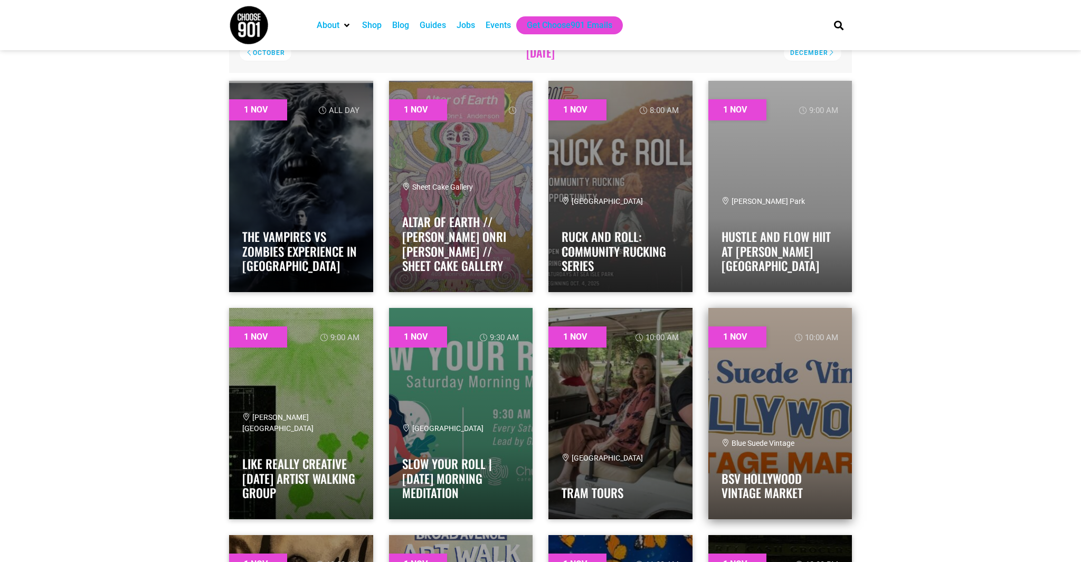
click at [823, 376] on link at bounding box center [781, 413] width 144 height 211
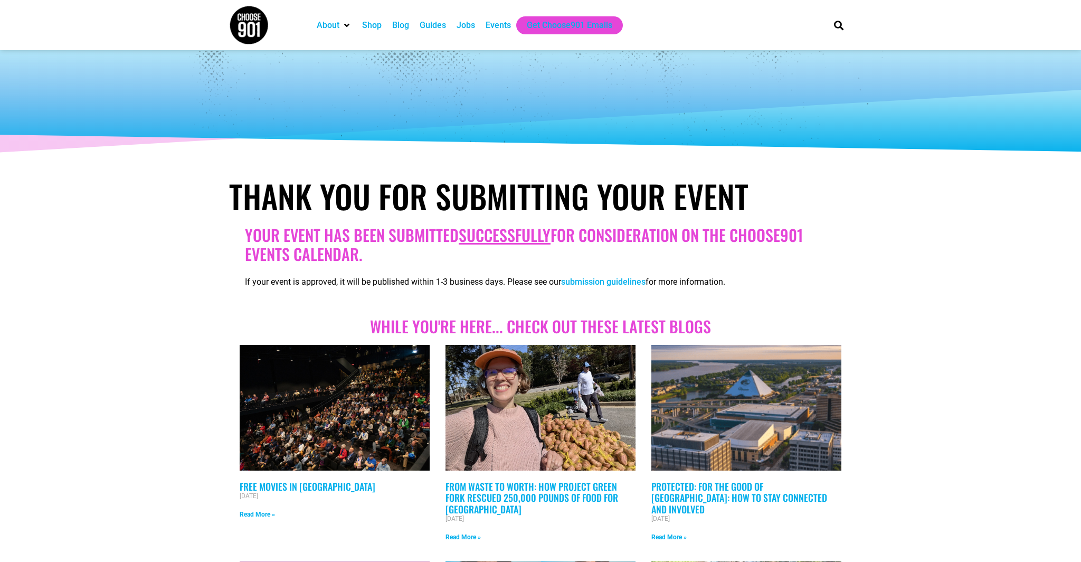
click at [495, 28] on div "Events" at bounding box center [498, 25] width 25 height 13
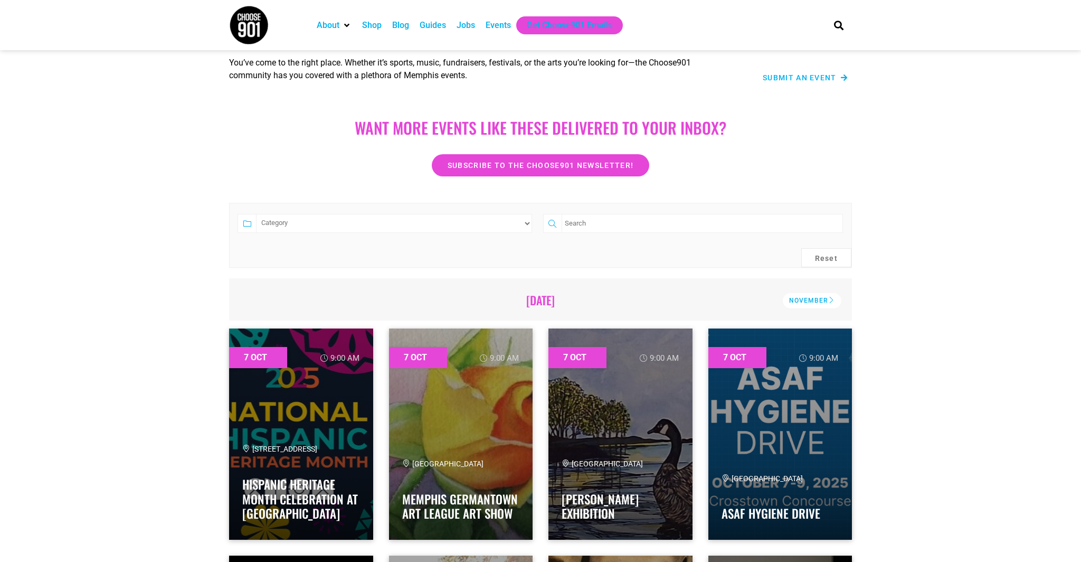
scroll to position [61, 0]
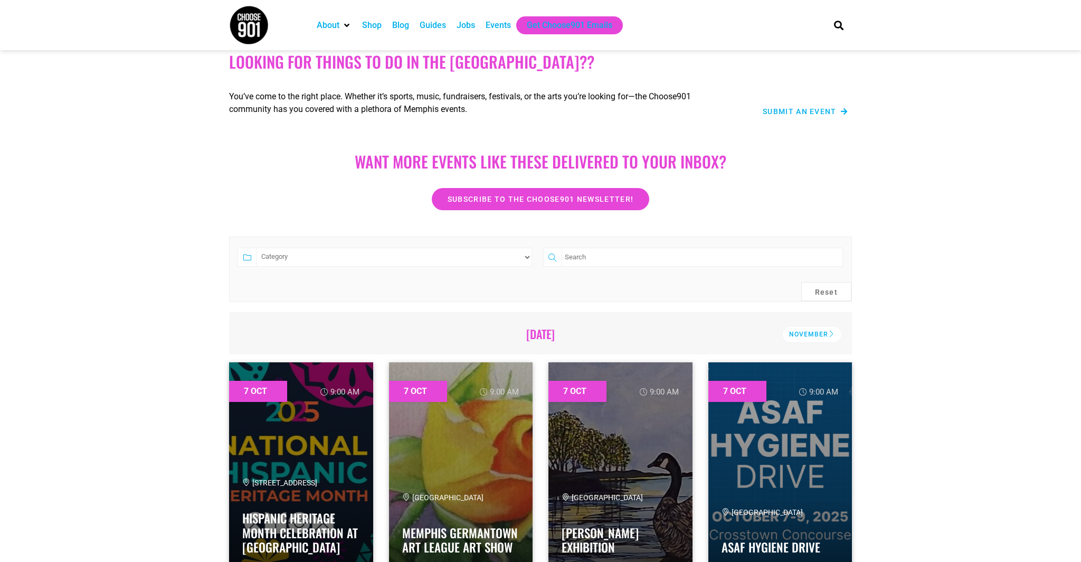
click at [809, 108] on span "Submit an Event" at bounding box center [800, 111] width 74 height 7
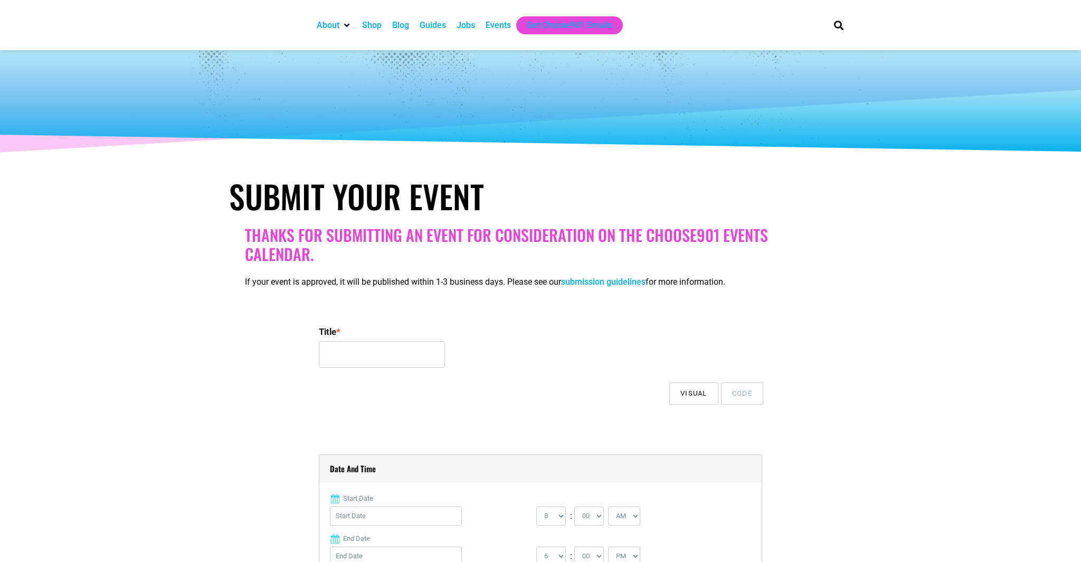
select select
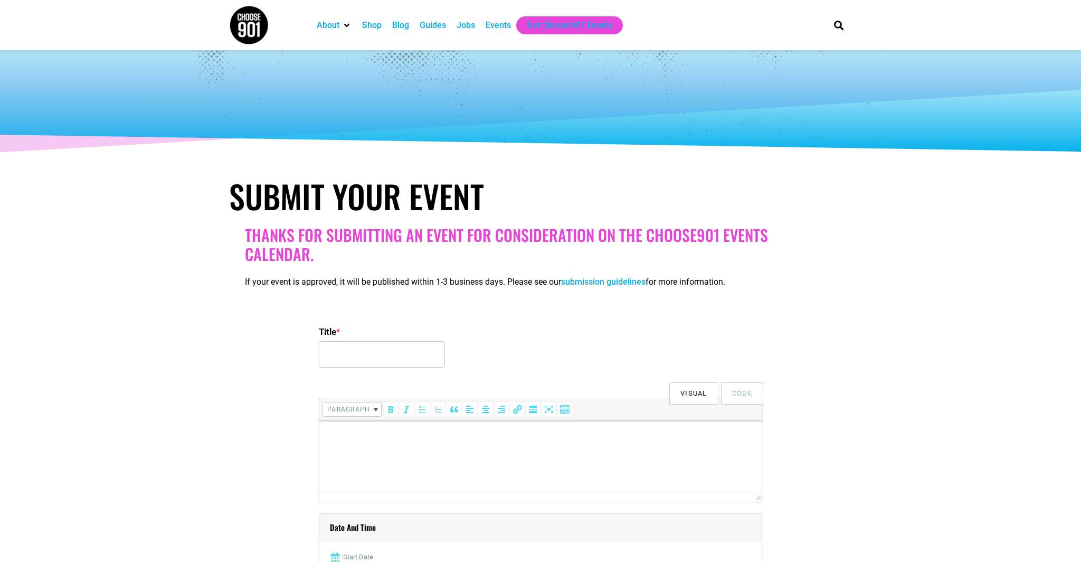
scroll to position [216, 0]
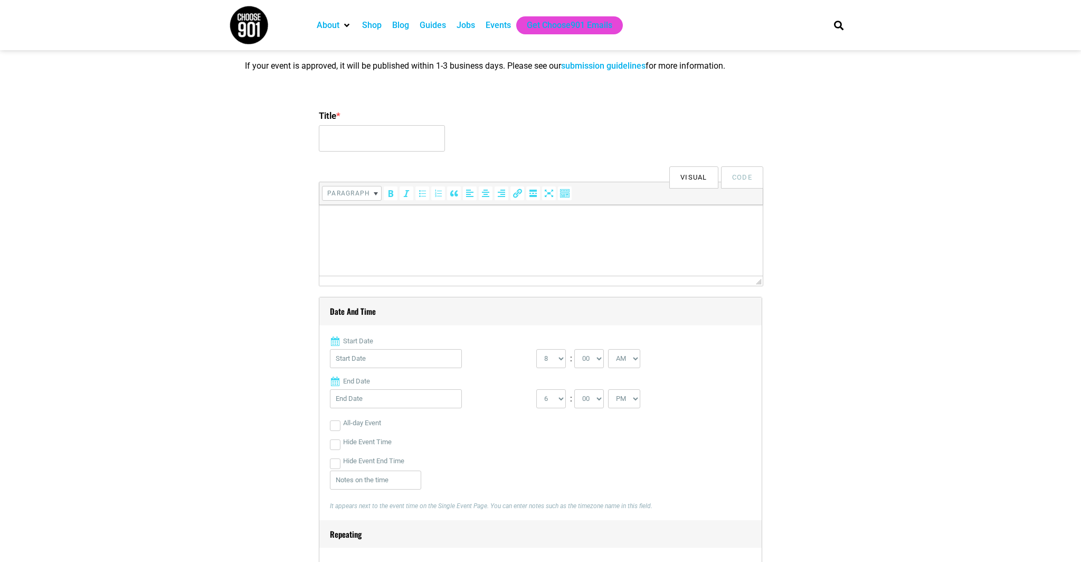
click at [528, 234] on html at bounding box center [541, 220] width 444 height 30
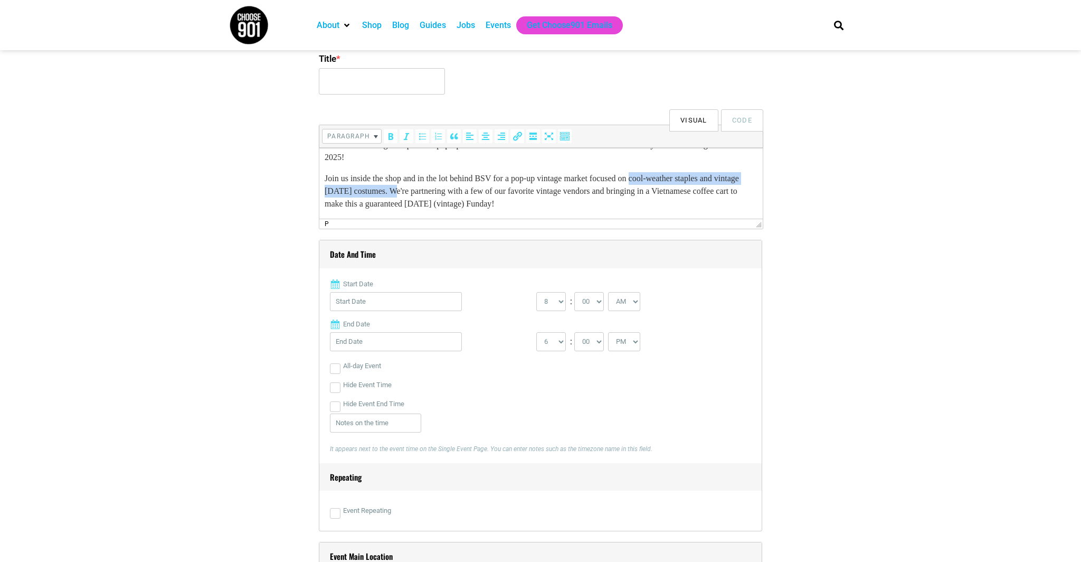
scroll to position [275, 0]
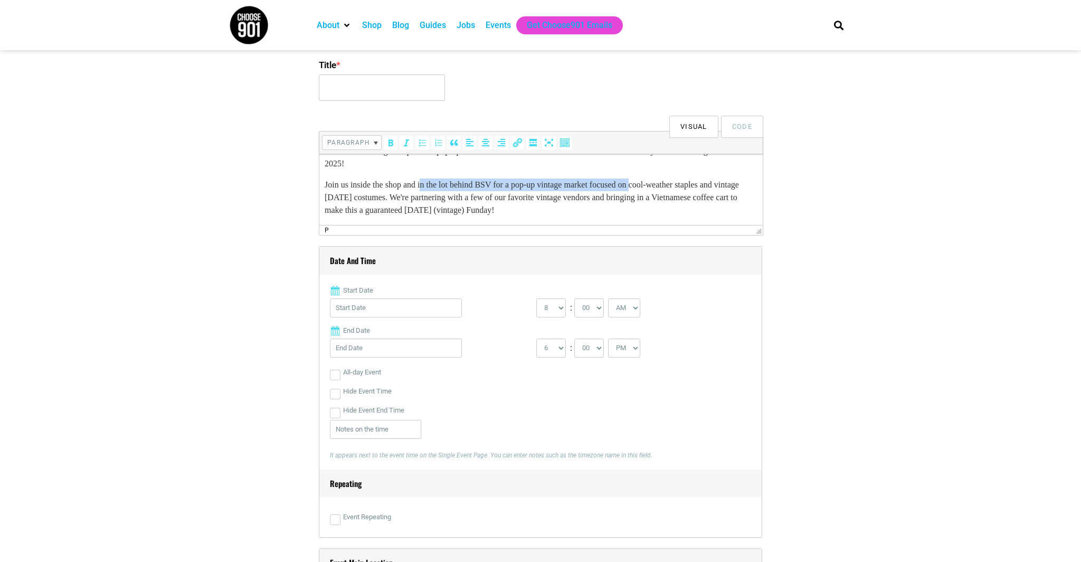
drag, startPoint x: 658, startPoint y: 185, endPoint x: 431, endPoint y: 196, distance: 227.8
click at [431, 189] on p "Join us inside the shop and in the lot behind BSV for a pop-up vintage market f…" at bounding box center [541, 197] width 433 height 38
click at [698, 193] on p "Join us inside the shop and in the lot behind BSV for a pop-up vintage market f…" at bounding box center [541, 198] width 433 height 38
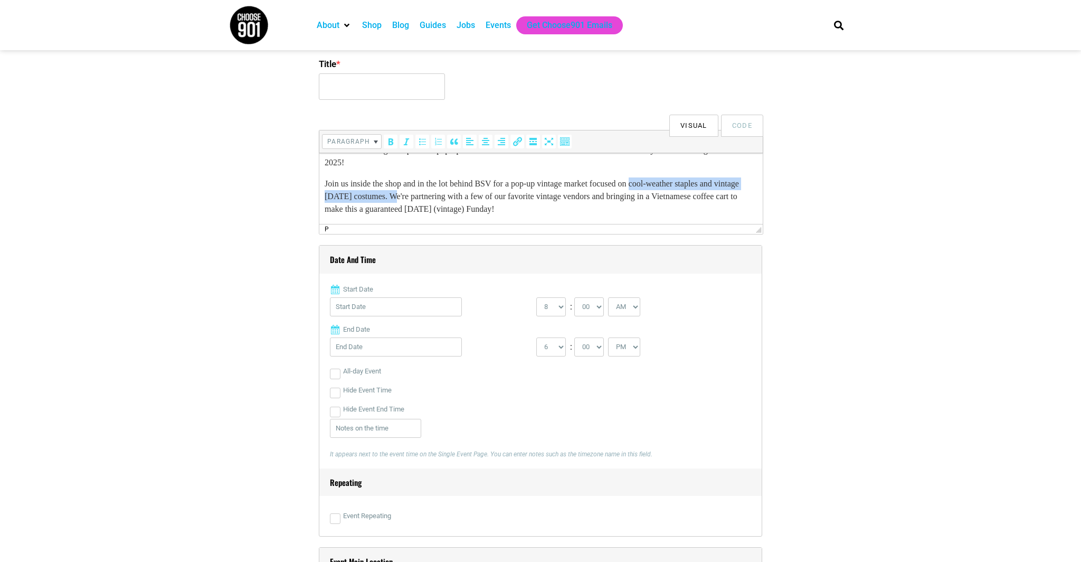
drag, startPoint x: 658, startPoint y: 185, endPoint x: 429, endPoint y: 201, distance: 229.7
click at [429, 200] on p "Join us inside the shop and in the lot behind BSV for a pop-up vintage market f…" at bounding box center [541, 196] width 433 height 38
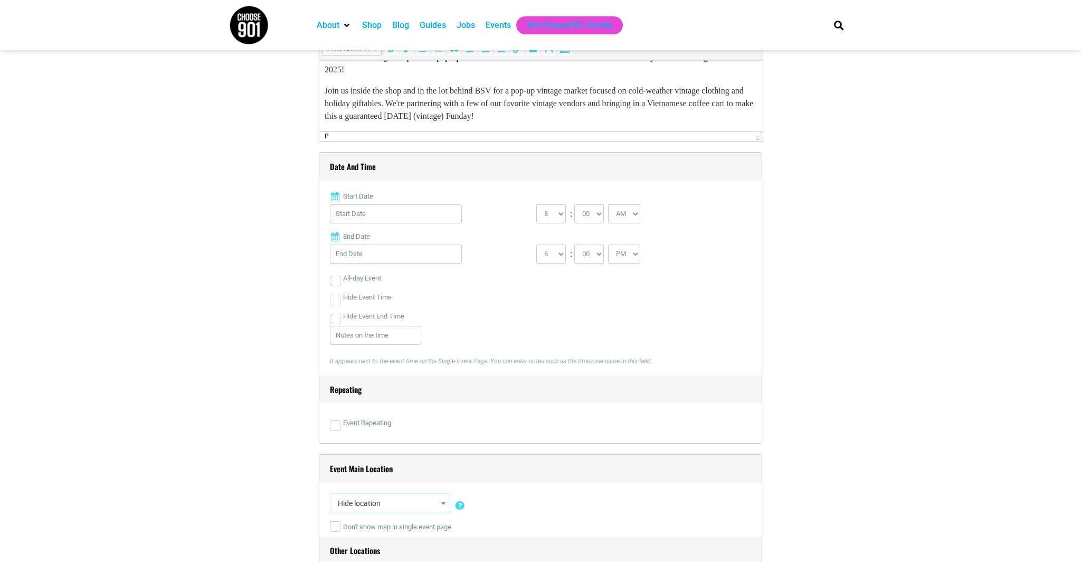
scroll to position [370, 0]
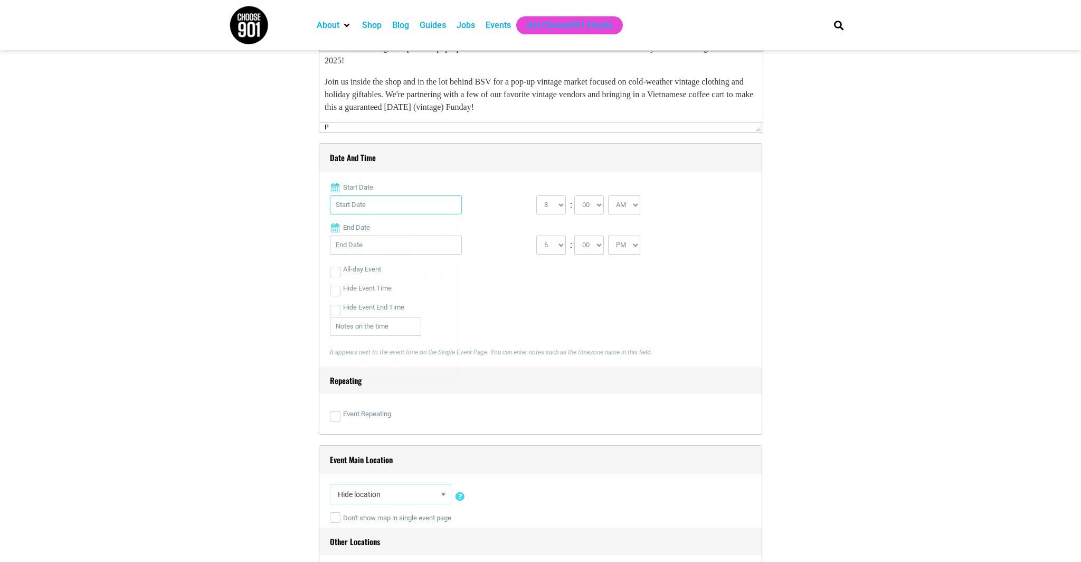
click at [370, 211] on input "Start Date" at bounding box center [396, 204] width 132 height 19
click at [438, 232] on link "Next" at bounding box center [443, 232] width 16 height 16
click at [442, 302] on link "14" at bounding box center [443, 310] width 16 height 16
type input "[DATE]"
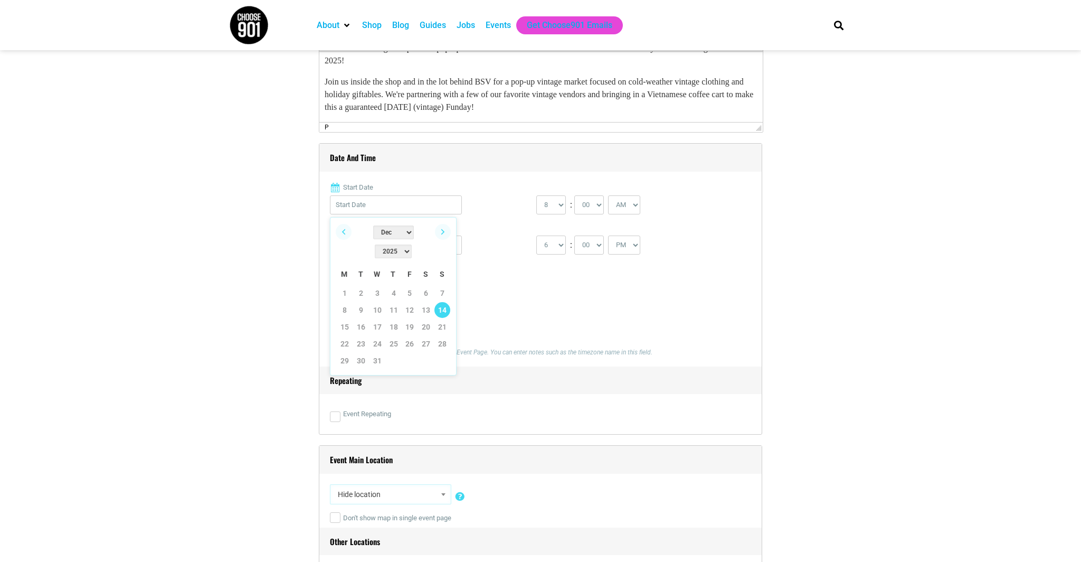
type input "[DATE]"
click at [560, 212] on select "0 1 2 3 4 5 6 7 8 9 10 11 12" at bounding box center [551, 204] width 30 height 19
select select "10"
click at [536, 195] on select "0 1 2 3 4 5 6 7 8 9 10 11 12" at bounding box center [551, 204] width 30 height 19
click at [555, 251] on select "1 2 3 4 5 6 7 8 9 10 11 12" at bounding box center [551, 244] width 30 height 19
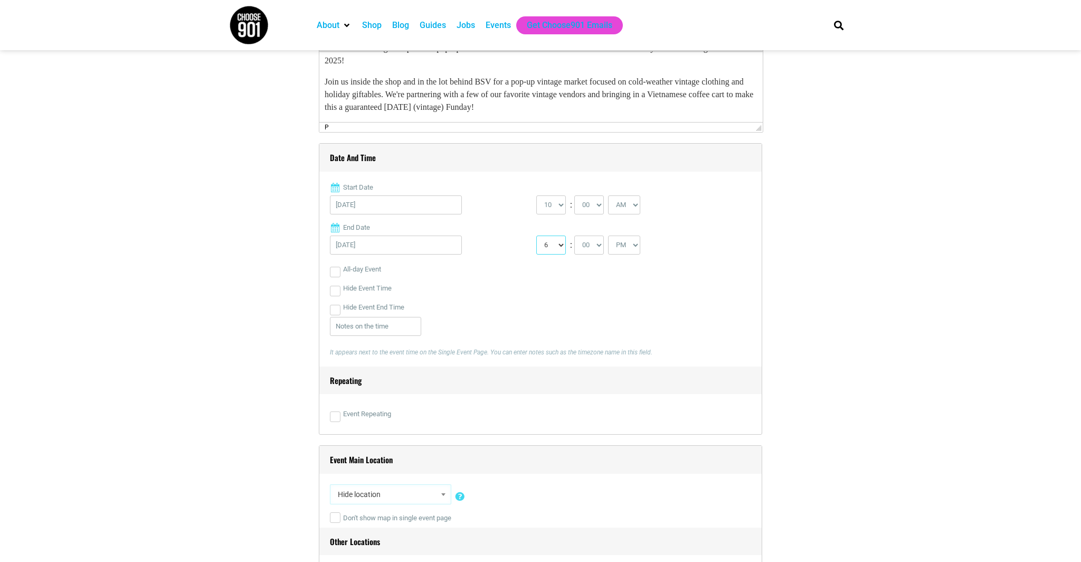
select select "5"
click at [536, 235] on select "1 2 3 4 5 6 7 8 9 10 11 12" at bounding box center [551, 244] width 30 height 19
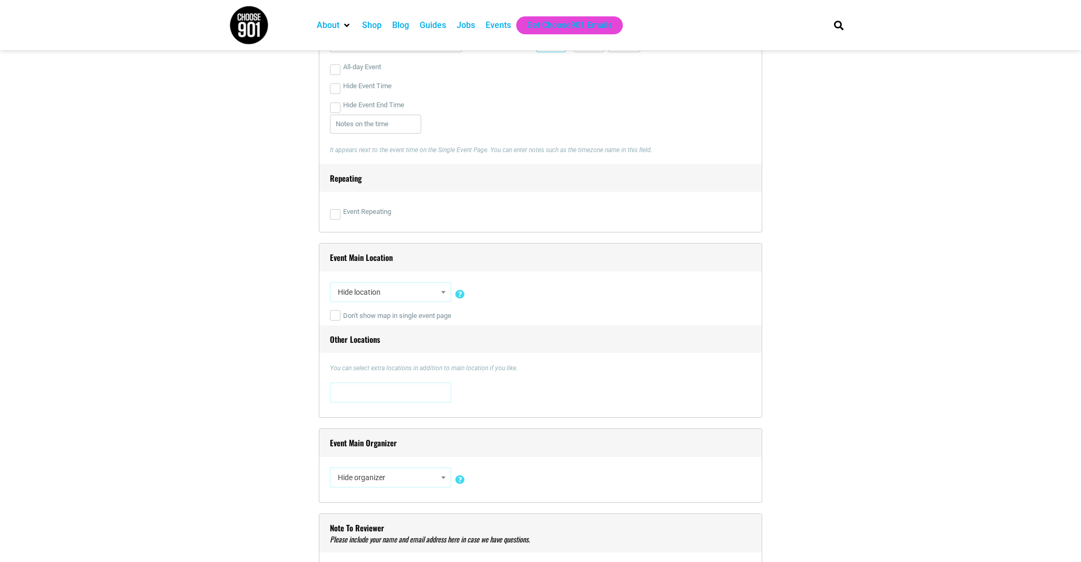
scroll to position [677, 0]
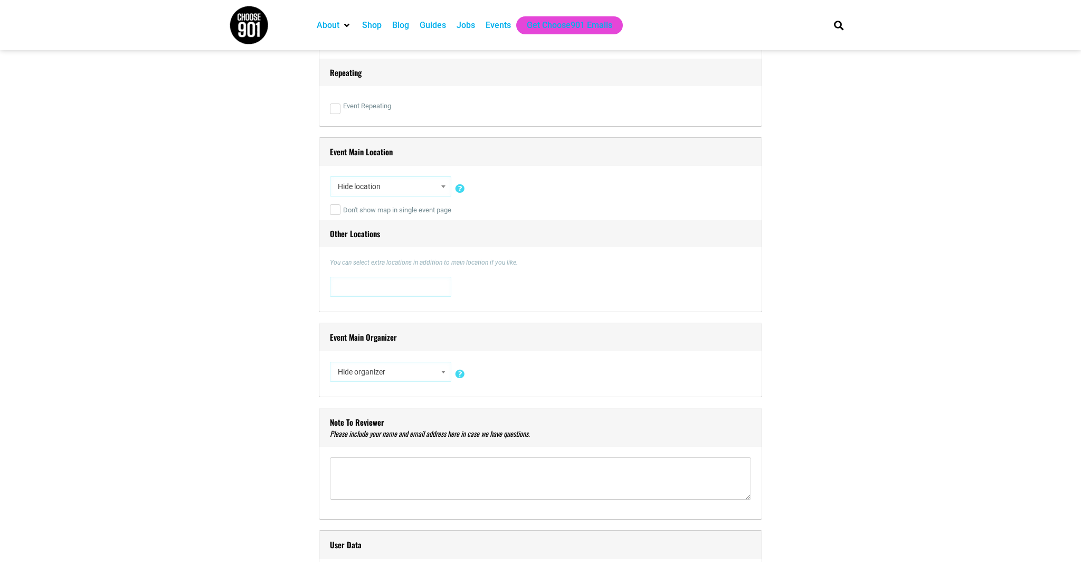
click at [404, 183] on span "Hide location" at bounding box center [391, 186] width 114 height 19
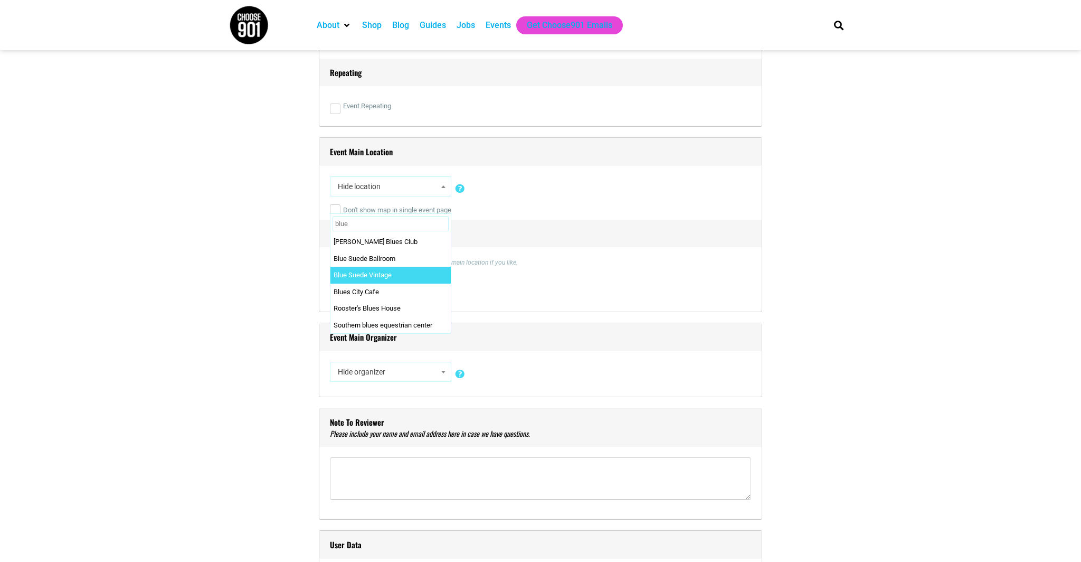
type input "blue"
select select "2361"
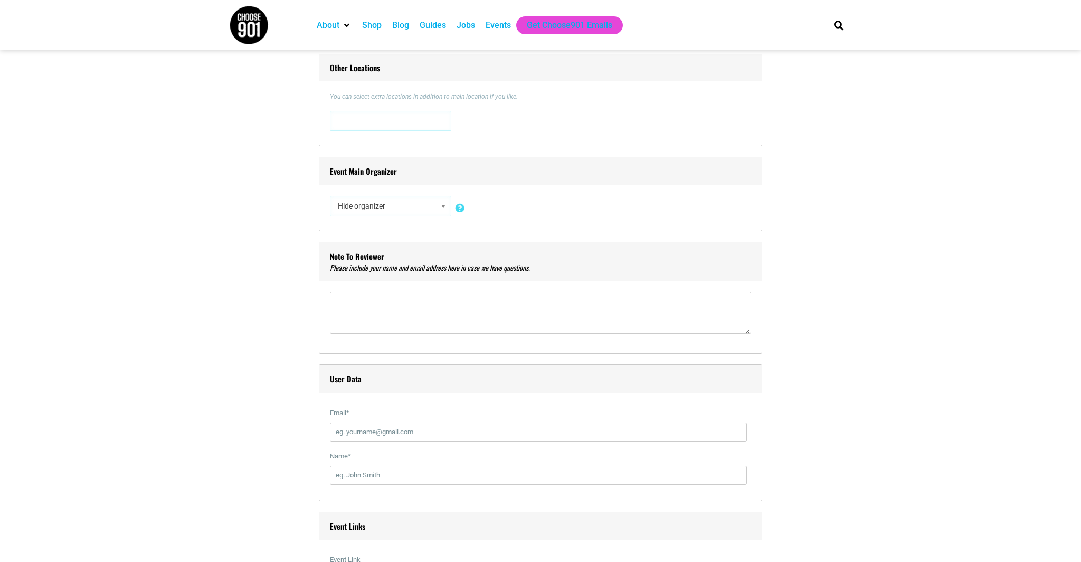
scroll to position [742, 0]
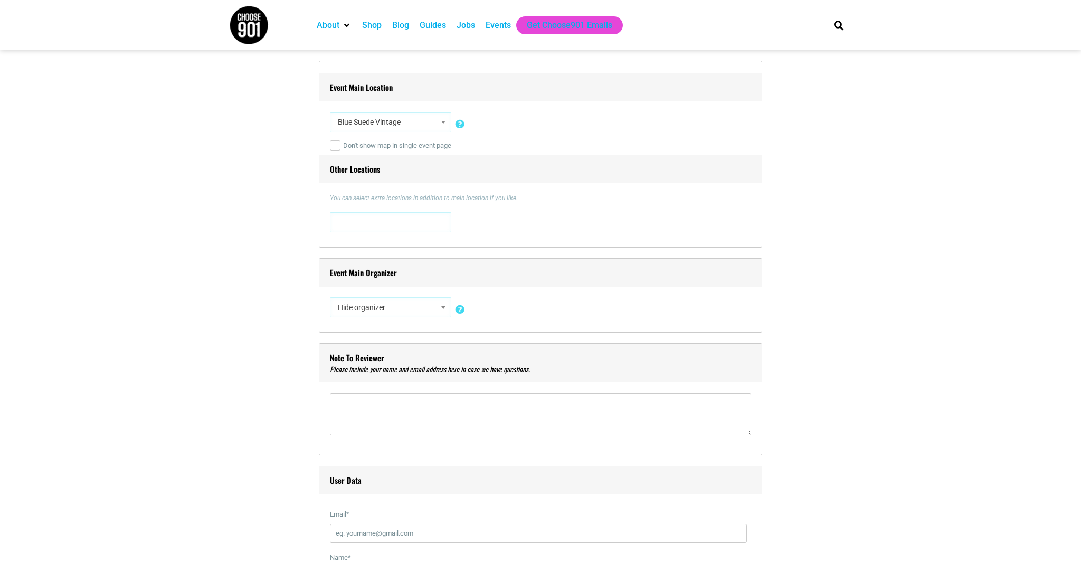
click at [409, 312] on span "Hide organizer" at bounding box center [391, 307] width 114 height 19
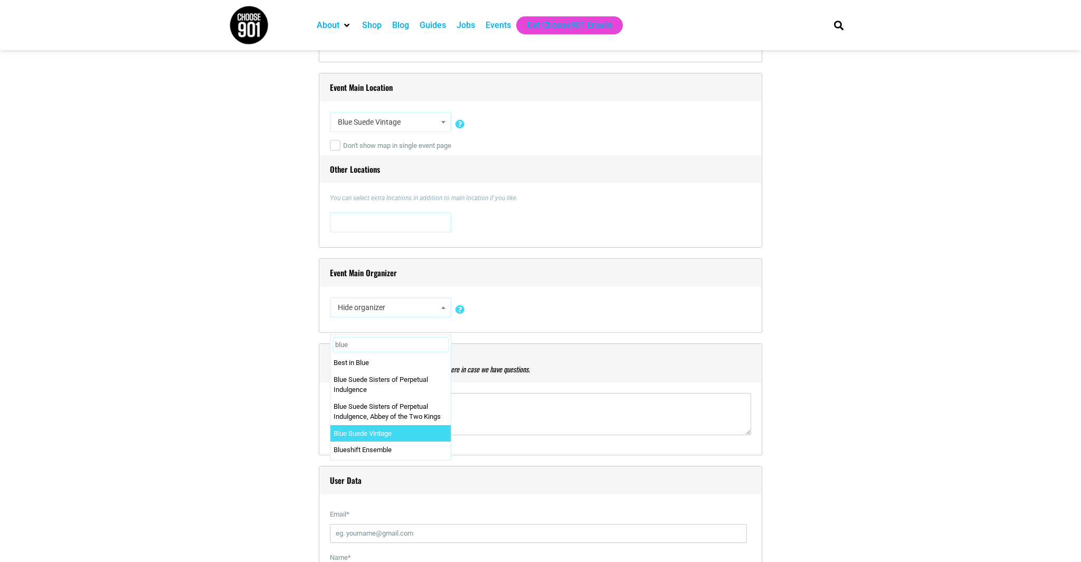
type input "blue"
select select "2362"
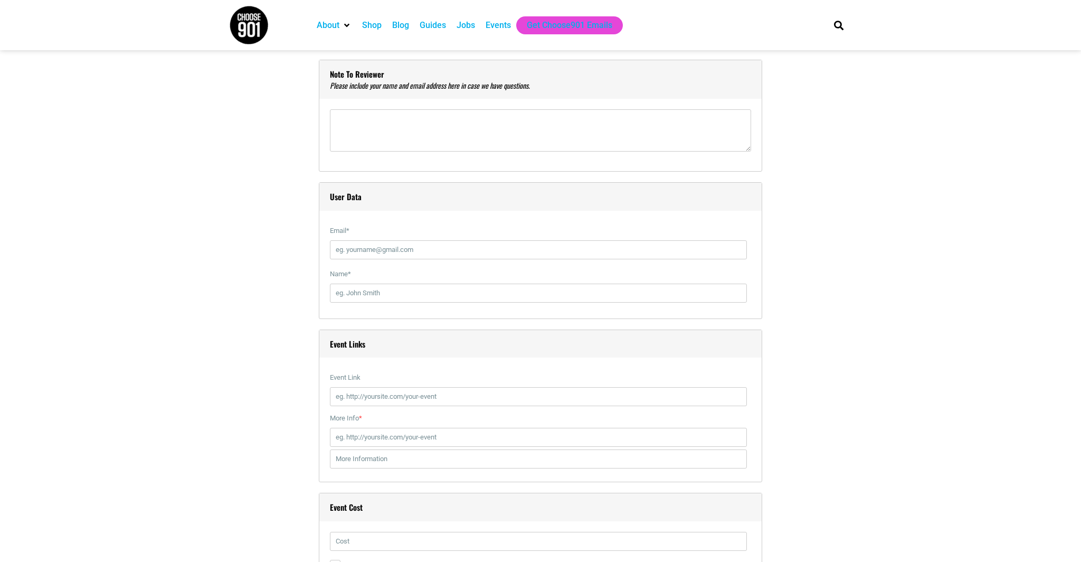
scroll to position [1181, 0]
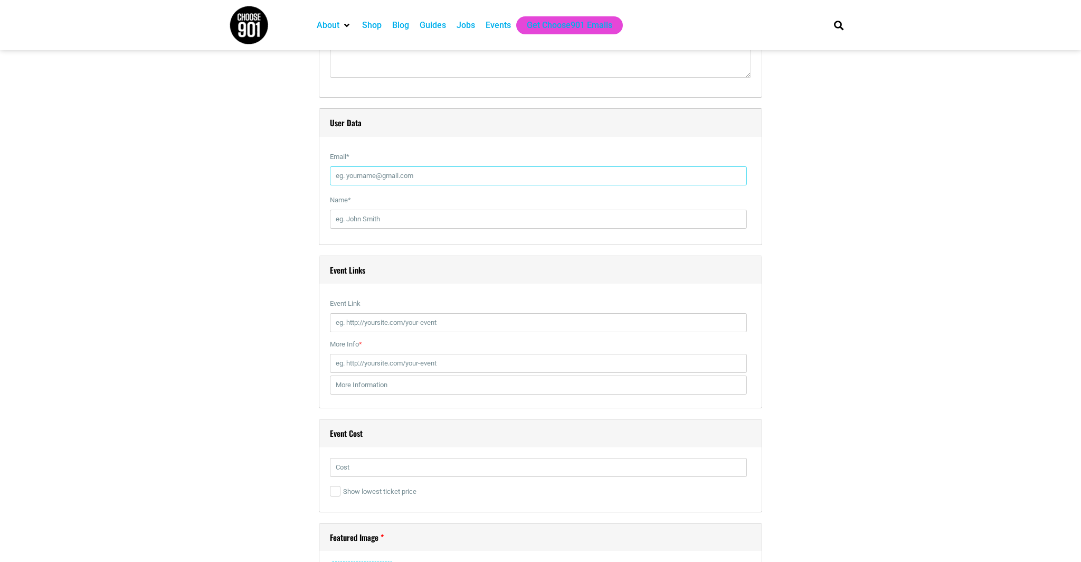
click at [367, 179] on input "Email *" at bounding box center [538, 175] width 417 height 19
type input "bluesuedevintage@gmail.com"
click at [427, 213] on input "Name *" at bounding box center [538, 219] width 417 height 19
type input "Casey O'Rourke"
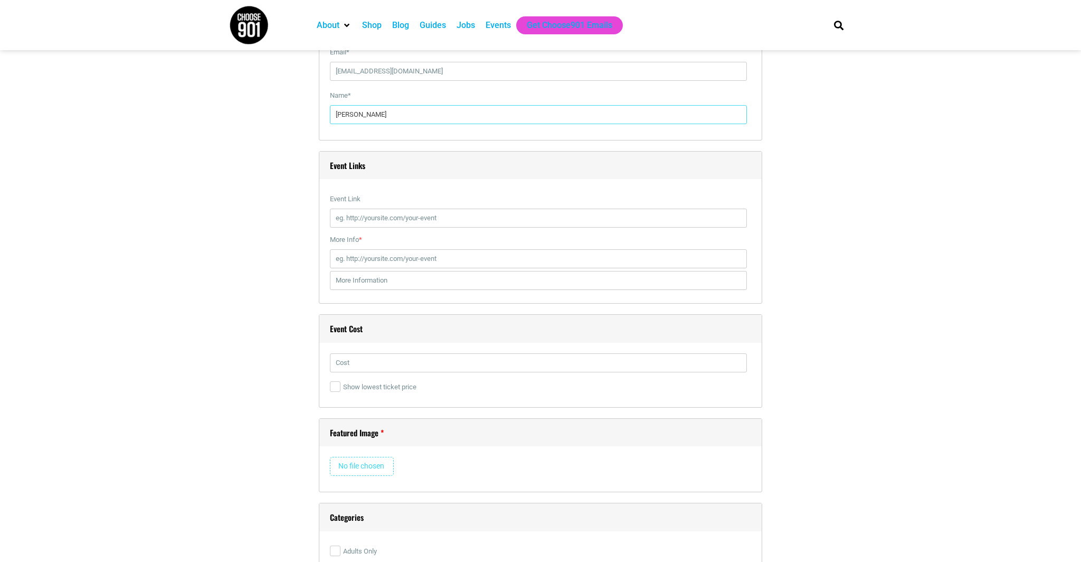
scroll to position [1350, 0]
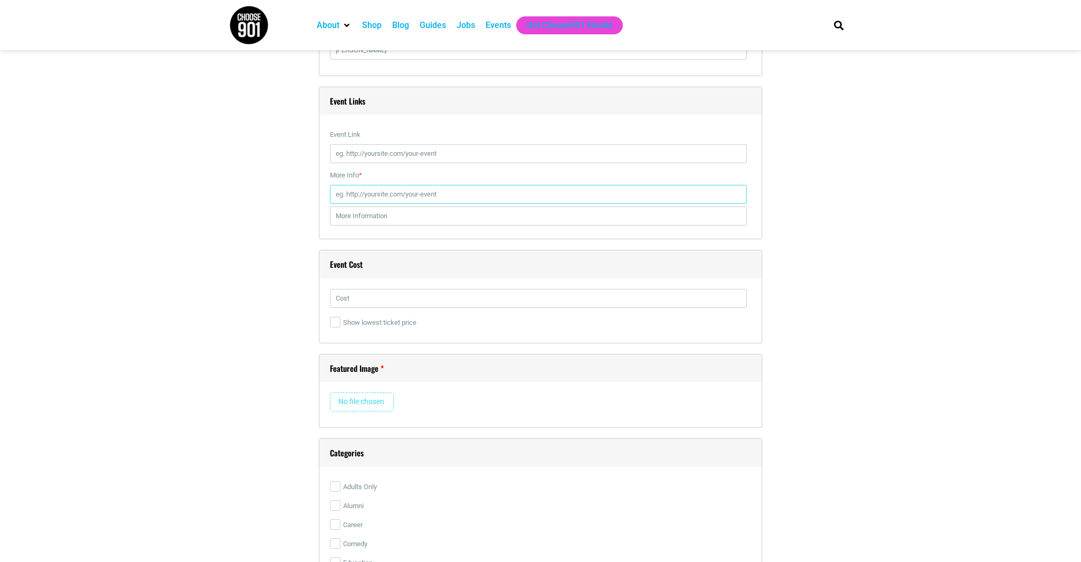
click at [369, 194] on input "More Info *" at bounding box center [538, 194] width 417 height 19
type input "https://bluesuedevintage.com/pages/events"
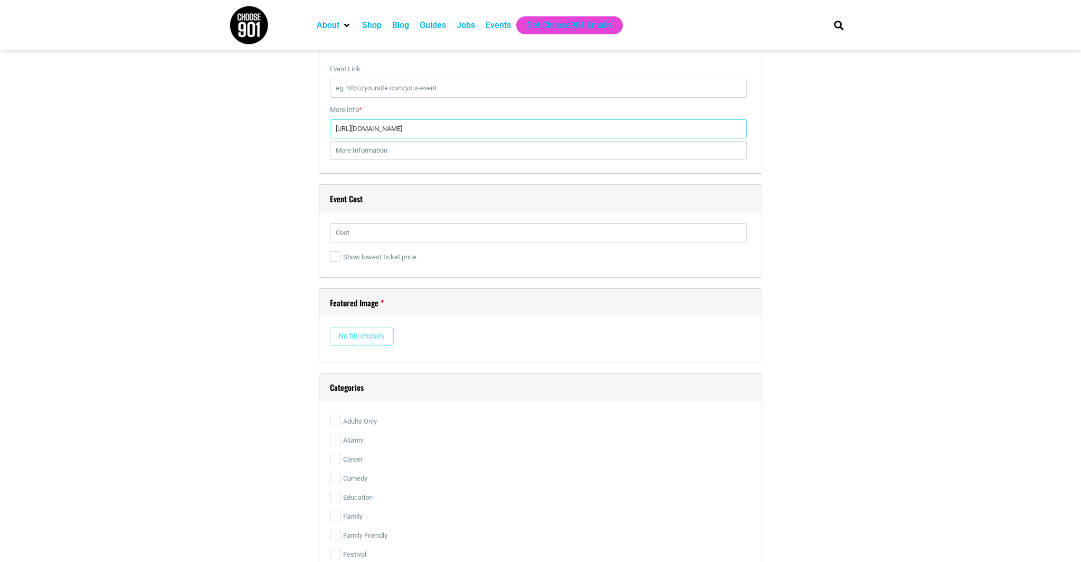
scroll to position [1511, 0]
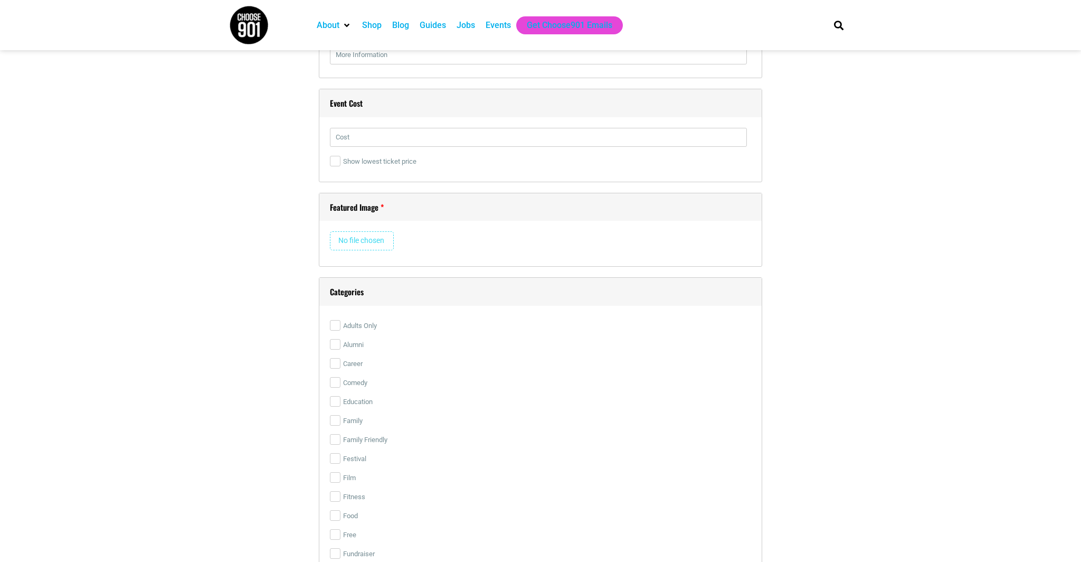
click at [373, 233] on input "file" at bounding box center [362, 240] width 64 height 19
type input "C:\fakepath\Dec Market.jpg"
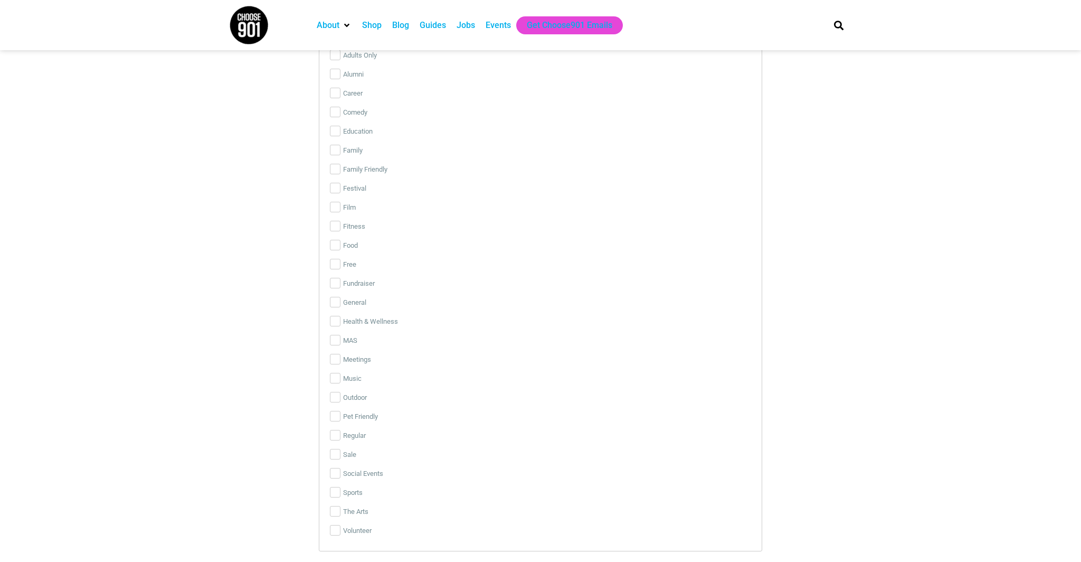
scroll to position [1977, 0]
click at [334, 212] on input "Family Friendly" at bounding box center [335, 214] width 11 height 11
checkbox input "true"
click at [336, 305] on input "Free" at bounding box center [335, 309] width 11 height 11
checkbox input "true"
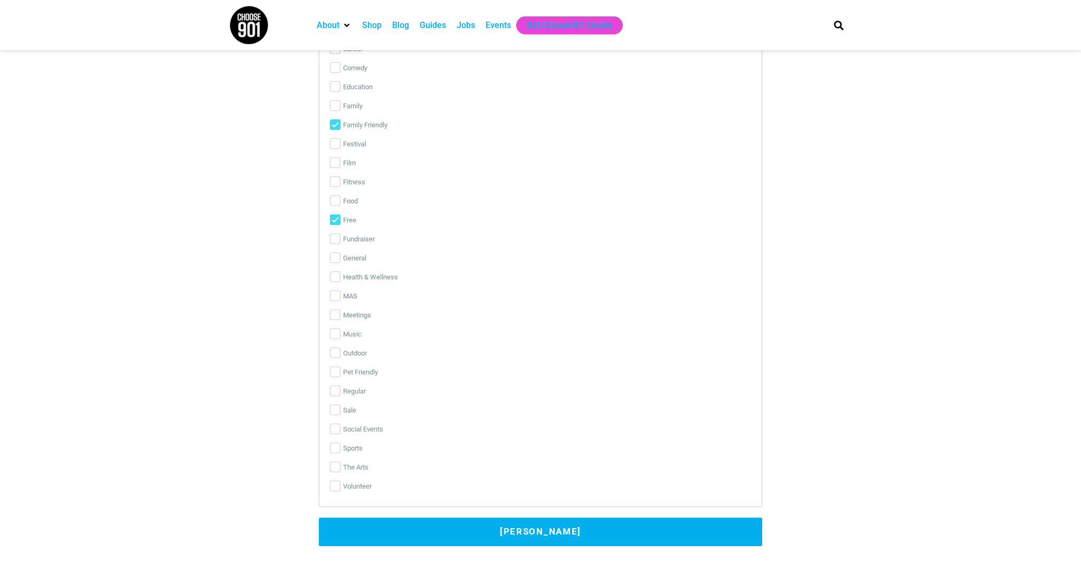
scroll to position [2095, 0]
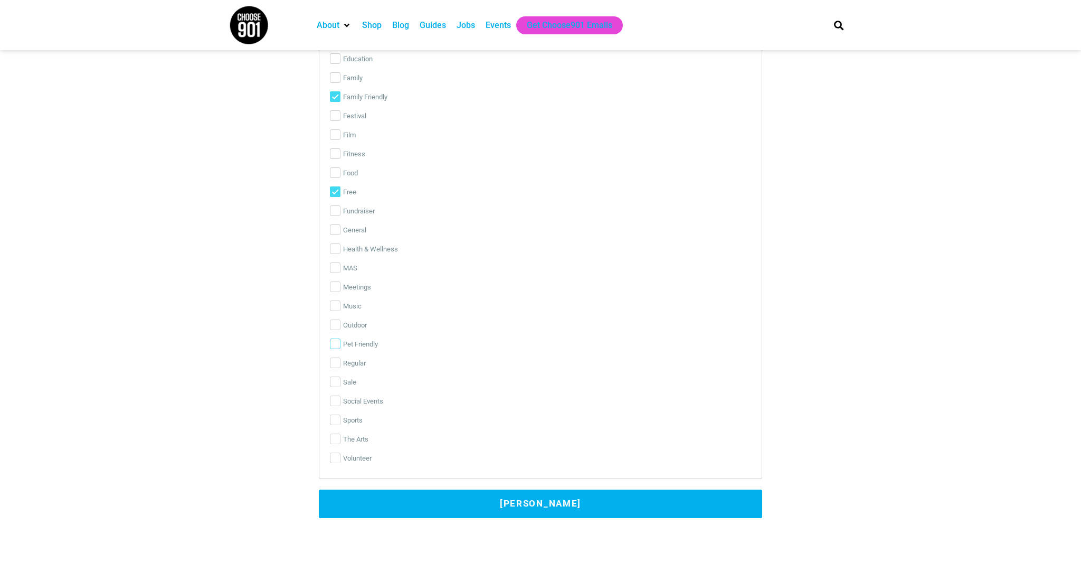
click at [336, 344] on input "Pet Friendly" at bounding box center [335, 343] width 11 height 11
checkbox input "true"
click at [335, 323] on input "Outdoor" at bounding box center [335, 324] width 11 height 11
checkbox input "true"
click at [337, 386] on input "Sale" at bounding box center [335, 381] width 11 height 11
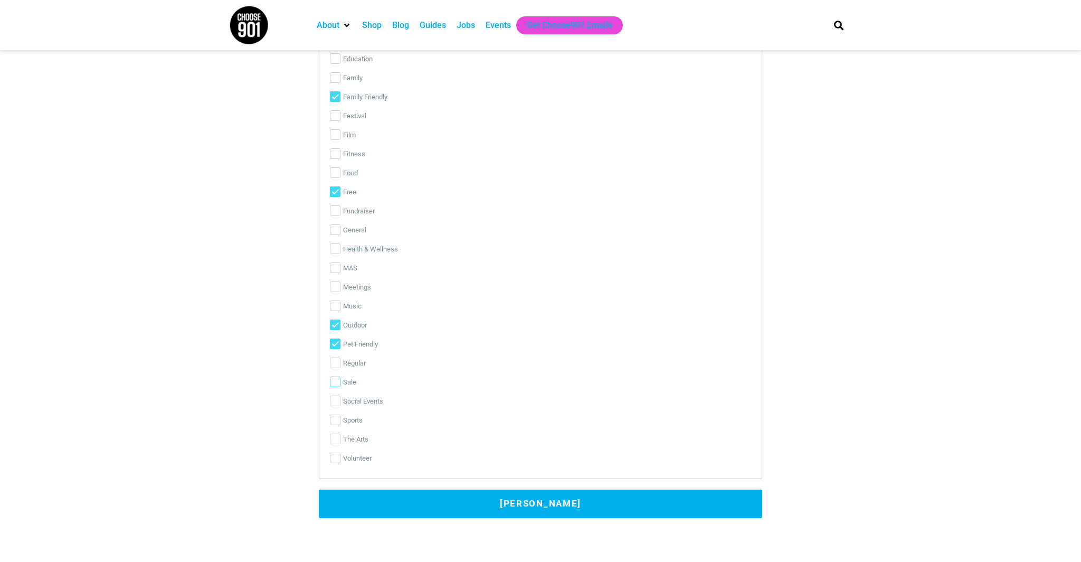
checkbox input "true"
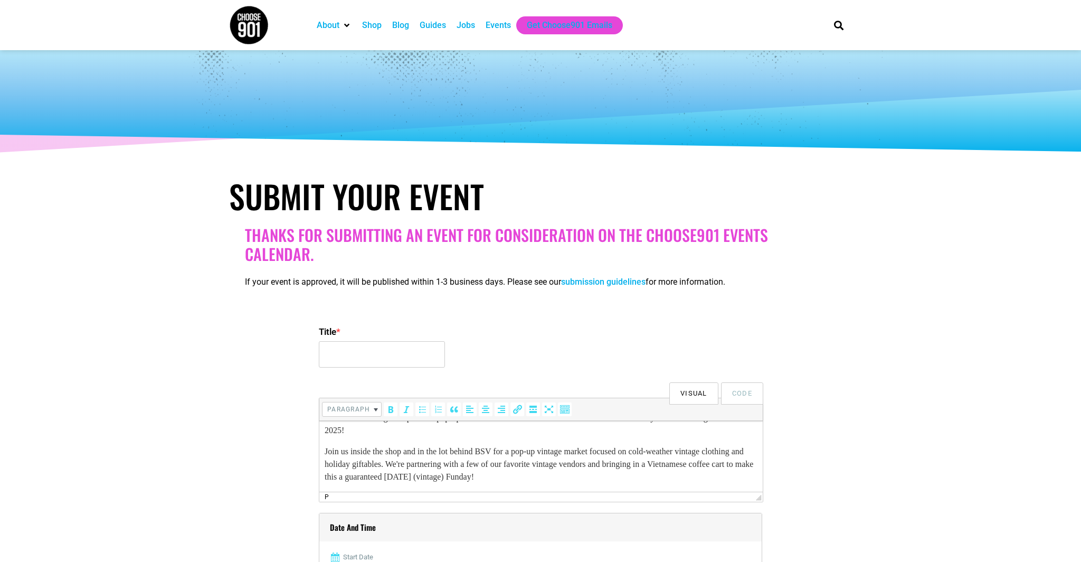
scroll to position [112, 0]
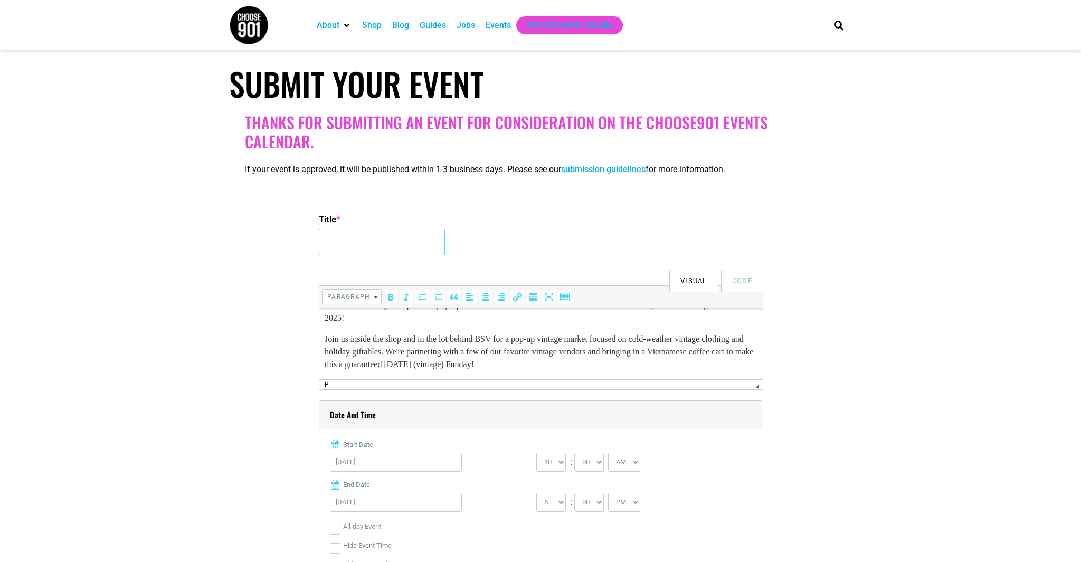
click at [359, 240] on input "Title *" at bounding box center [382, 242] width 126 height 26
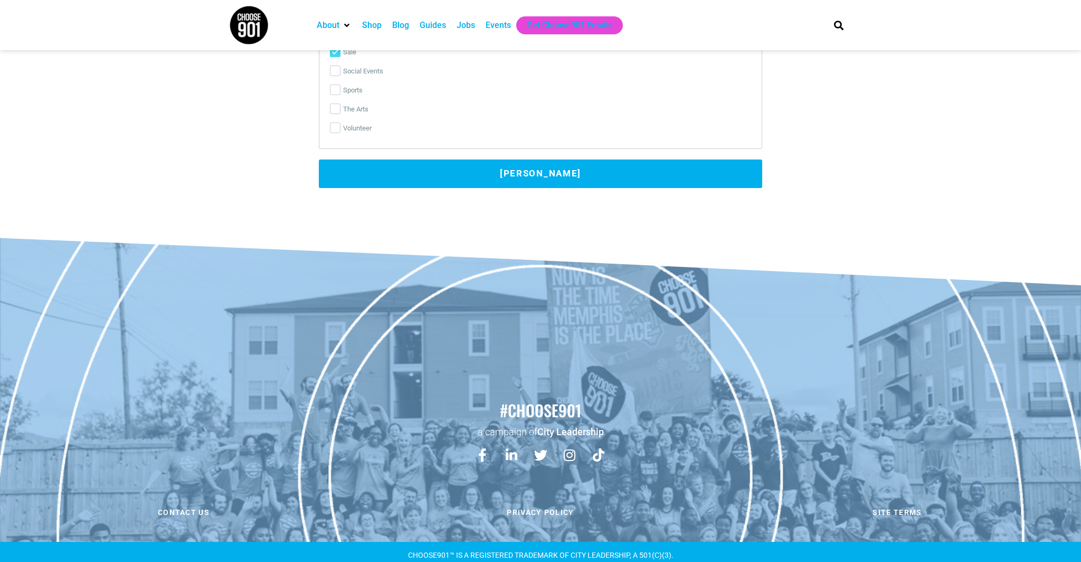
type input "Holiday Vintage Market"
click at [504, 181] on button "Submit Event" at bounding box center [541, 173] width 444 height 29
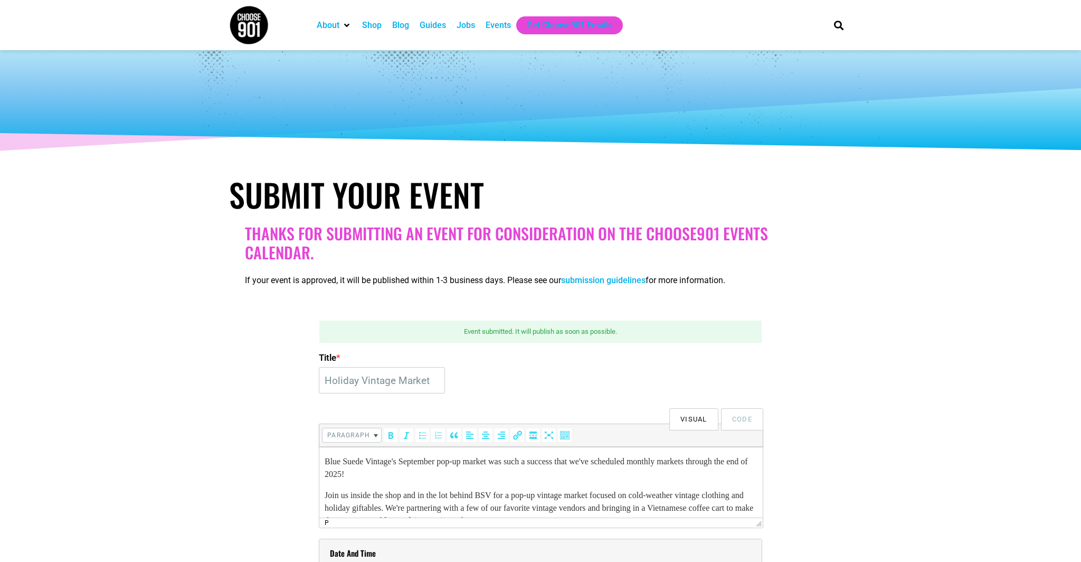
scroll to position [0, 0]
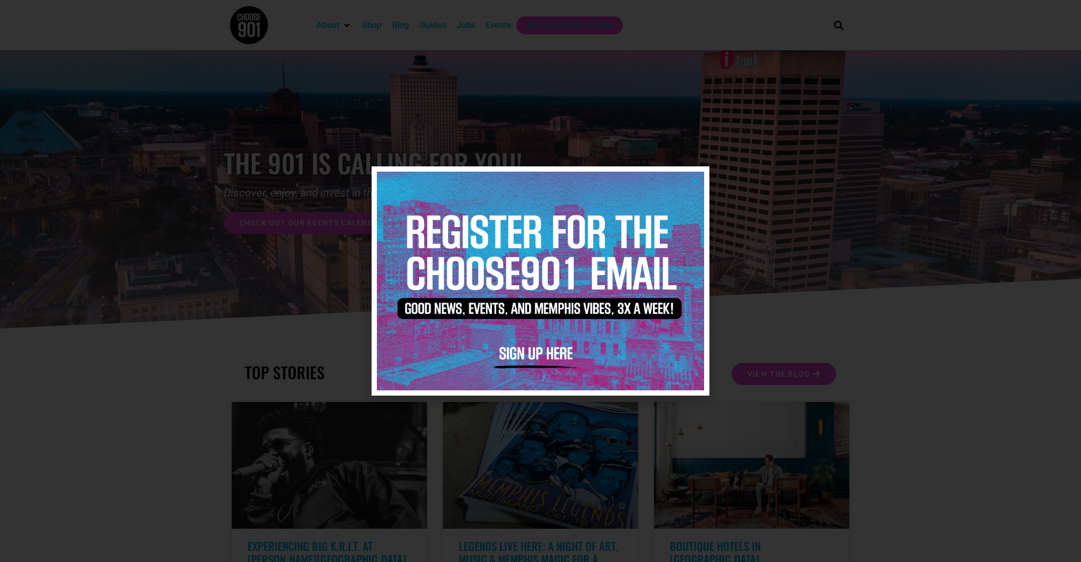
click at [752, 278] on div at bounding box center [540, 281] width 1081 height 562
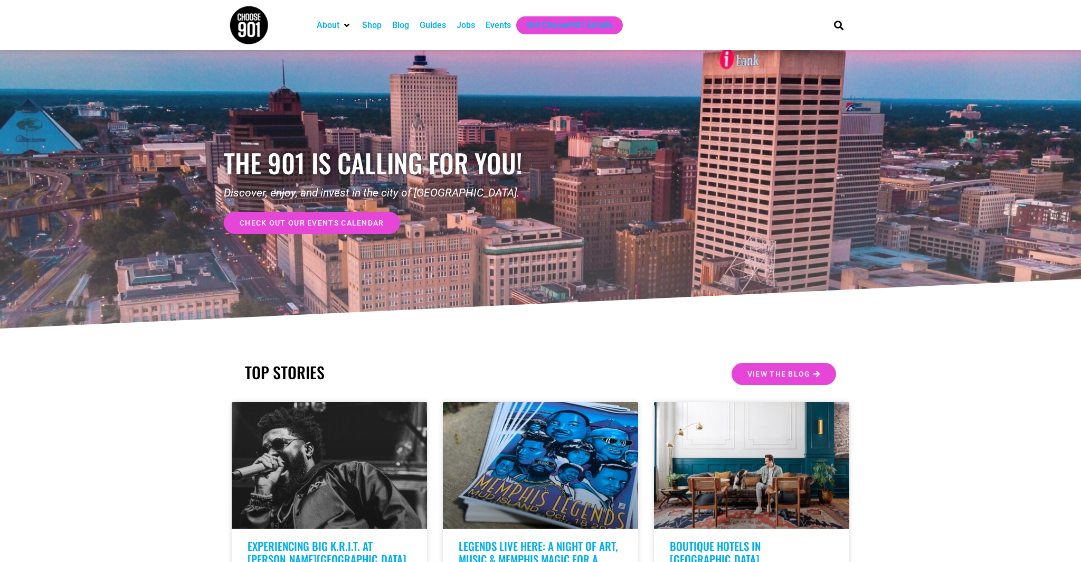
click at [285, 225] on span "check out our events calendar" at bounding box center [312, 222] width 145 height 7
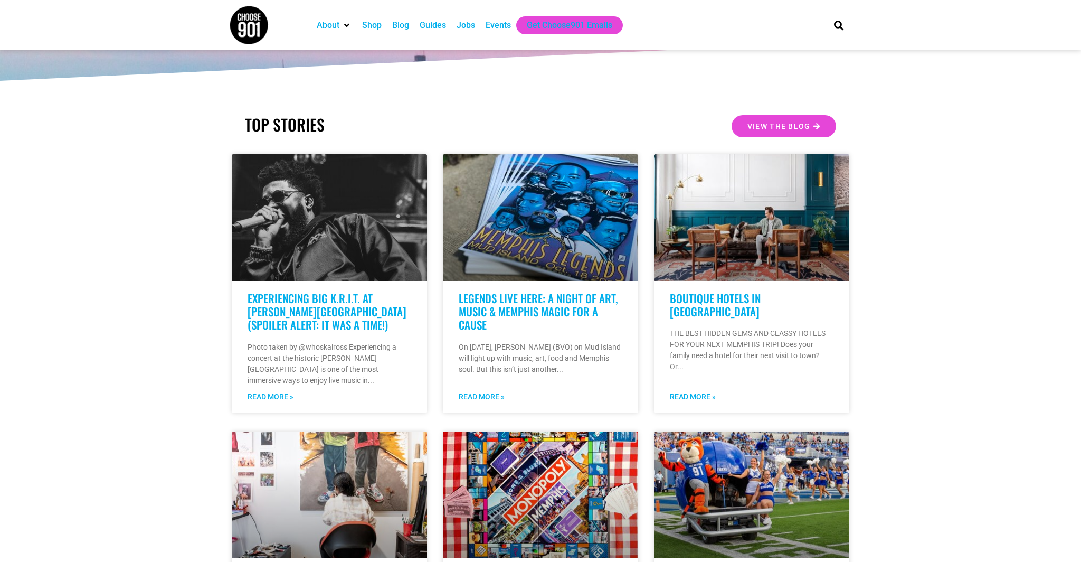
scroll to position [244, 0]
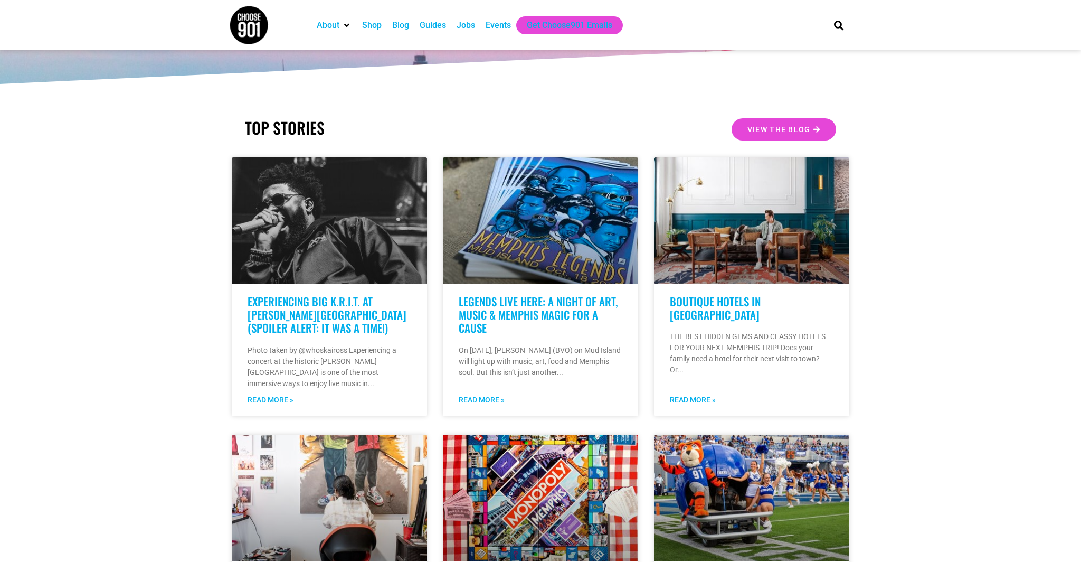
click at [491, 27] on div "Events" at bounding box center [498, 25] width 25 height 13
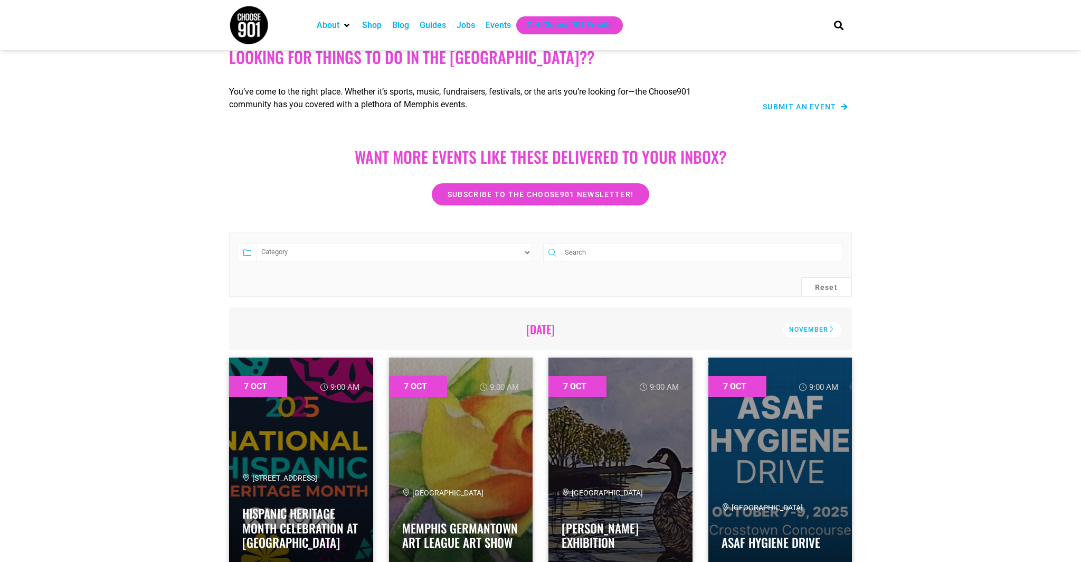
scroll to position [166, 0]
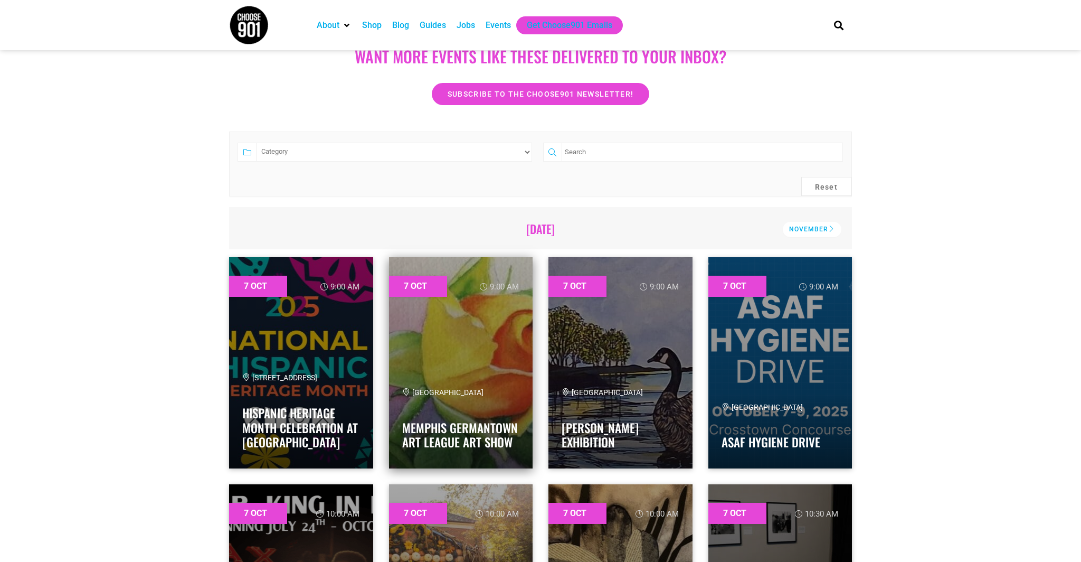
click at [470, 323] on link at bounding box center [461, 362] width 144 height 211
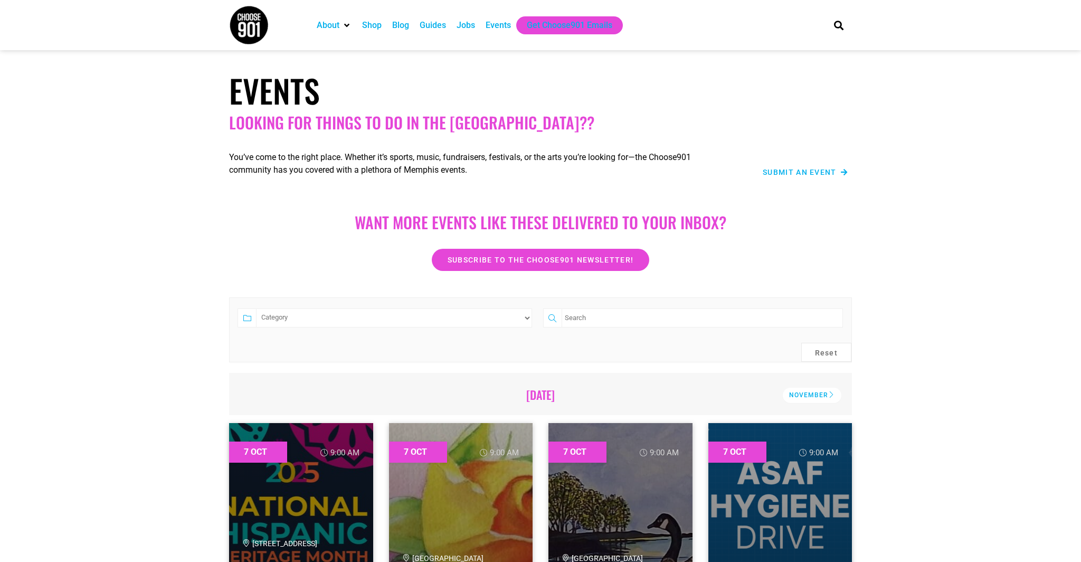
click at [774, 172] on span "Submit an Event" at bounding box center [800, 171] width 74 height 7
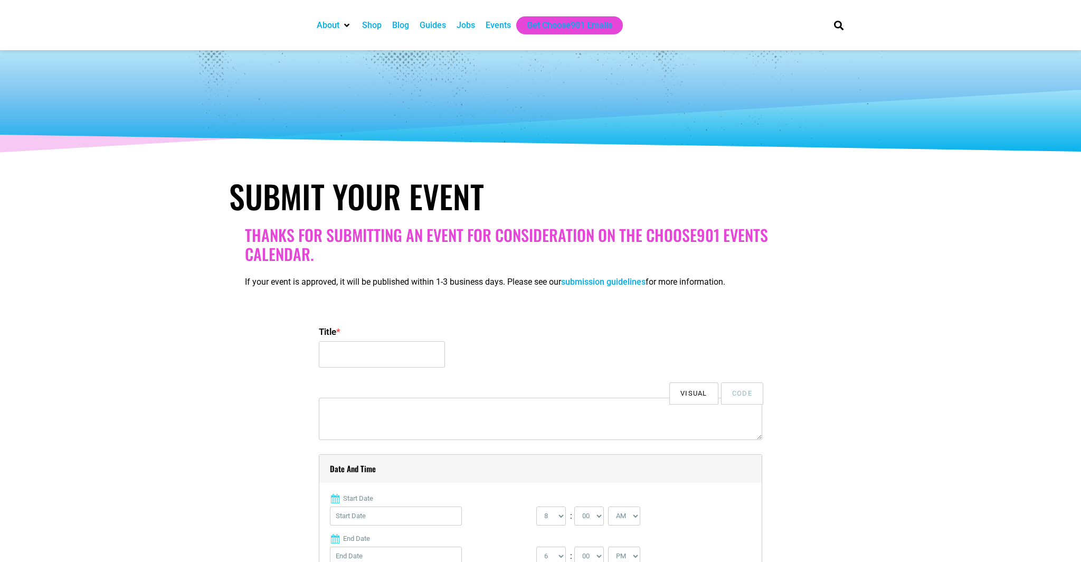
select select
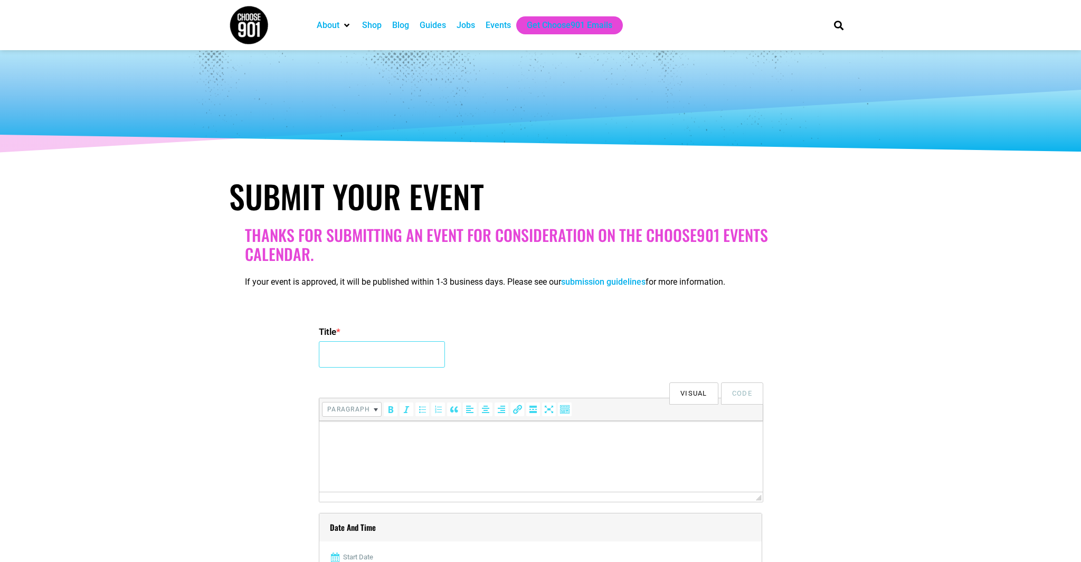
click at [364, 351] on input "Title *" at bounding box center [382, 354] width 126 height 26
type input "Paint-By-Numbers Vintage Craft Night"
click at [392, 443] on html at bounding box center [541, 436] width 444 height 30
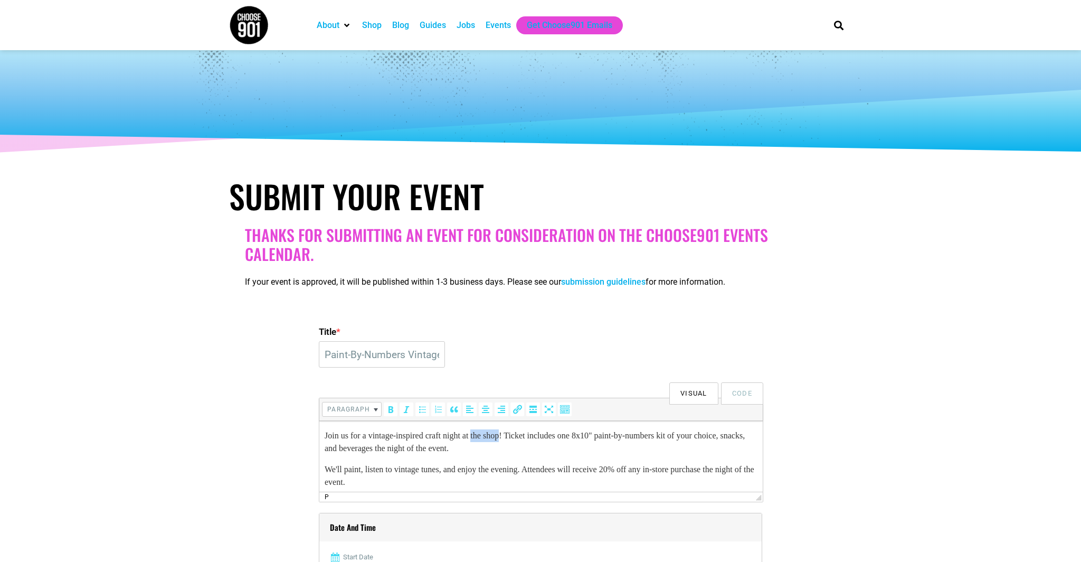
drag, startPoint x: 486, startPoint y: 430, endPoint x: 518, endPoint y: 430, distance: 31.7
click at [518, 430] on p "Join us for a vintage-inspired craft night at the shop! Ticket includes one 8x1…" at bounding box center [541, 441] width 433 height 25
drag, startPoint x: 366, startPoint y: 448, endPoint x: 379, endPoint y: 463, distance: 19.4
click at [366, 448] on p "Join us for a vintage-inspired craft night at Blue Suede Vintage! Ticket includ…" at bounding box center [541, 441] width 433 height 25
drag, startPoint x: 432, startPoint y: 447, endPoint x: 534, endPoint y: 447, distance: 101.9
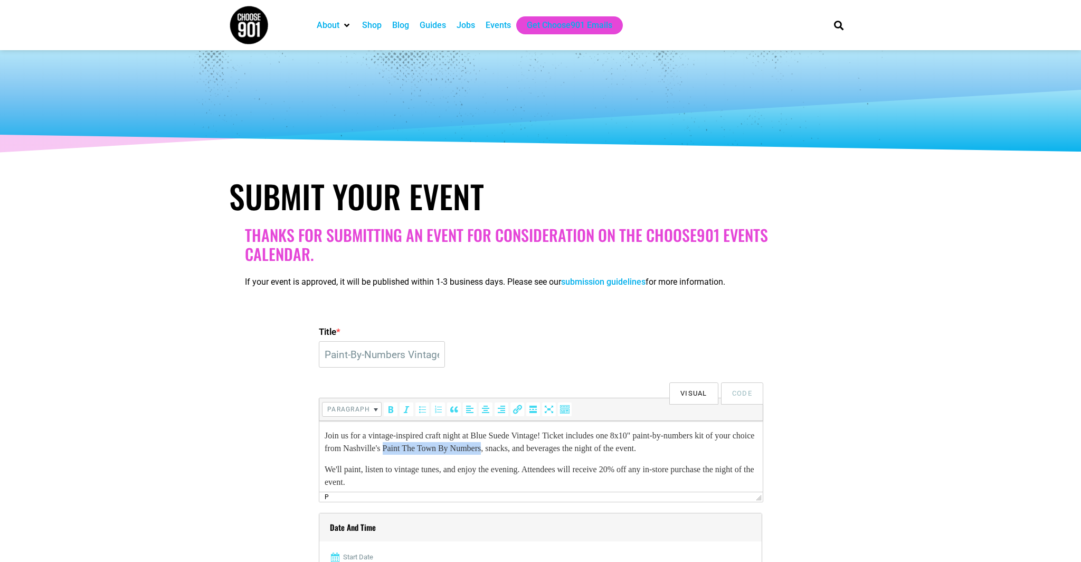
click at [540, 447] on p "Join us for a vintage-inspired craft night at Blue Suede Vintage! Ticket includ…" at bounding box center [541, 441] width 433 height 25
click at [515, 412] on icon "Insert/edit link (⌘K)" at bounding box center [517, 409] width 11 height 11
paste input "[URL][DOMAIN_NAME]"
type input "[URL][DOMAIN_NAME]"
click at [559, 483] on icon "Apply" at bounding box center [558, 478] width 11 height 11
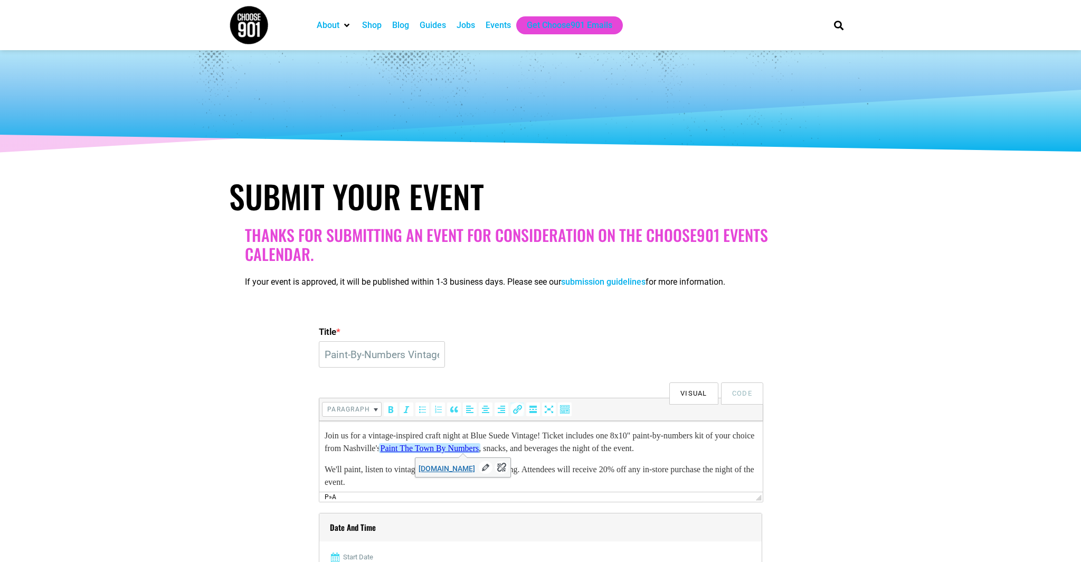
click at [591, 471] on p "We'll paint, listen to vintage tunes, and enjoy the evening. Attendees will rec…" at bounding box center [541, 475] width 433 height 25
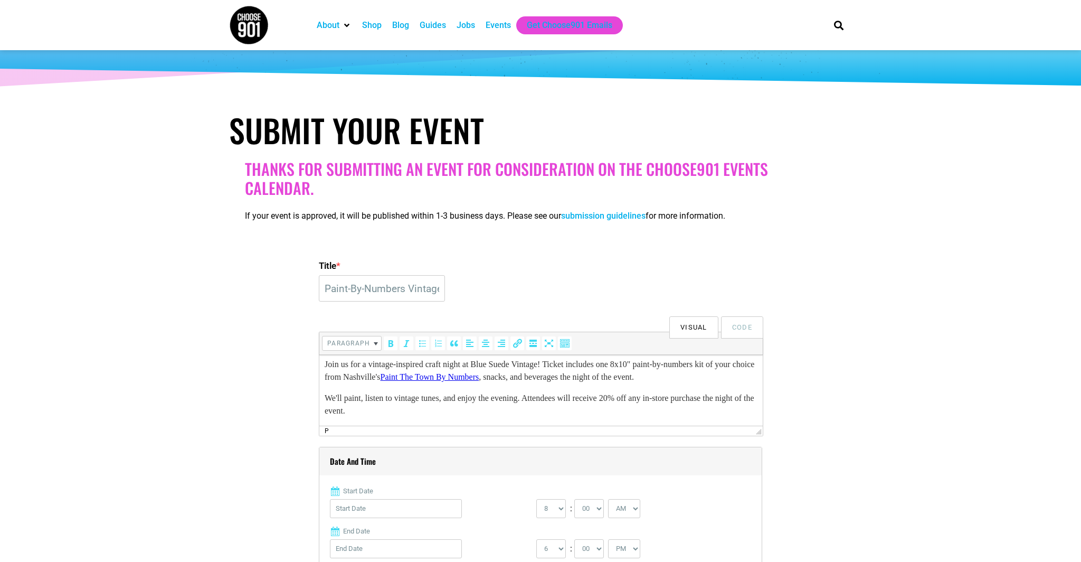
scroll to position [70, 0]
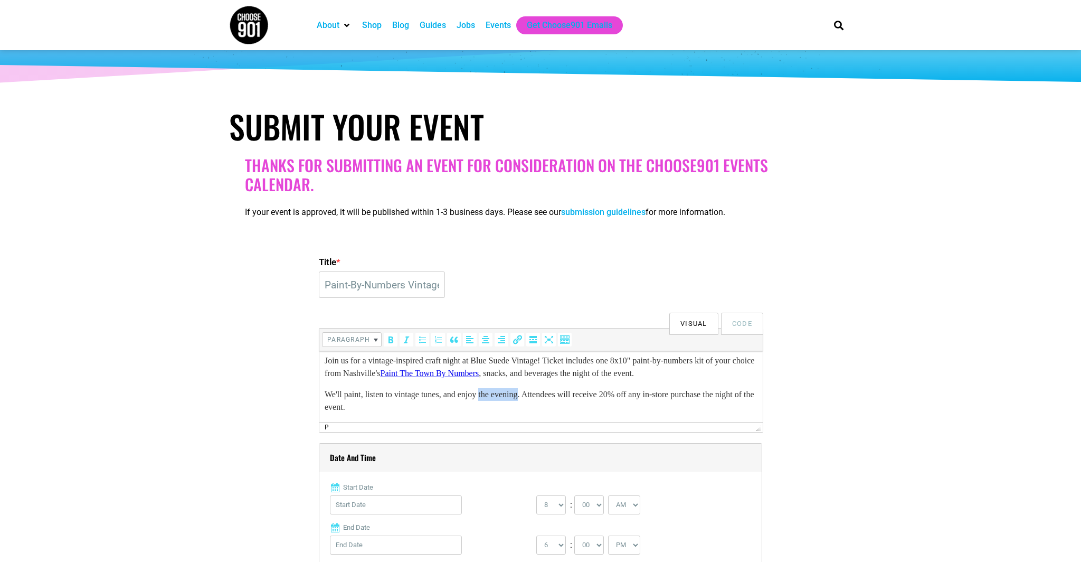
drag, startPoint x: 494, startPoint y: 394, endPoint x: 535, endPoint y: 392, distance: 41.7
click at [535, 392] on p "We'll paint, listen to vintage tunes, and enjoy the evening. Attendees will rec…" at bounding box center [541, 400] width 433 height 25
click at [634, 396] on p "We'll paint, listen to vintage tunes, and enjoy each other's company. Attendees…" at bounding box center [541, 400] width 433 height 25
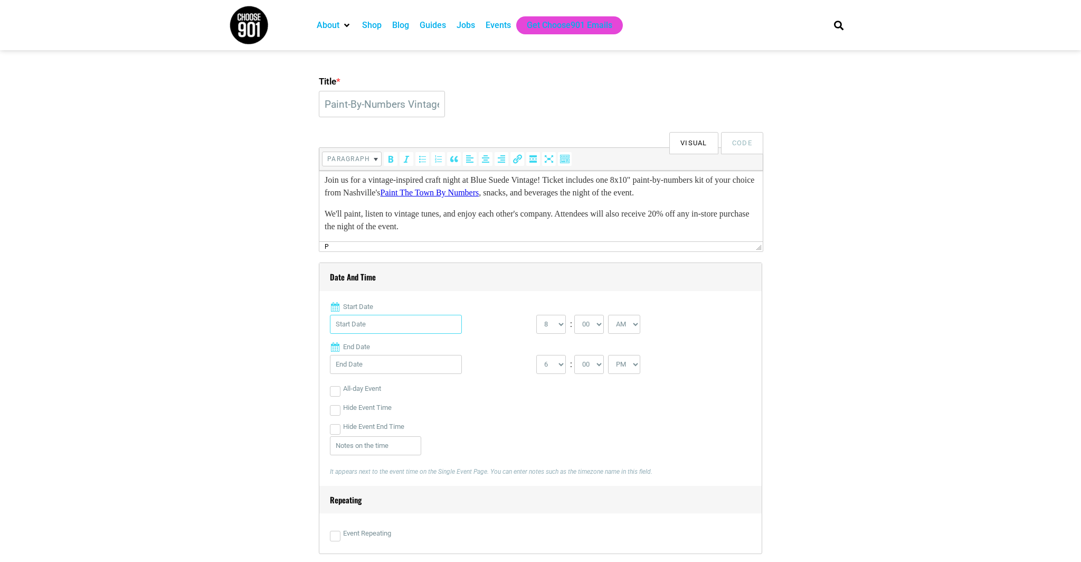
click at [341, 325] on input "Start Date" at bounding box center [396, 324] width 132 height 19
click at [395, 455] on link "23" at bounding box center [394, 463] width 16 height 16
type input "[DATE]"
click at [554, 326] on select "0 1 2 3 4 5 6 7 8 9 10 11 12" at bounding box center [551, 324] width 30 height 19
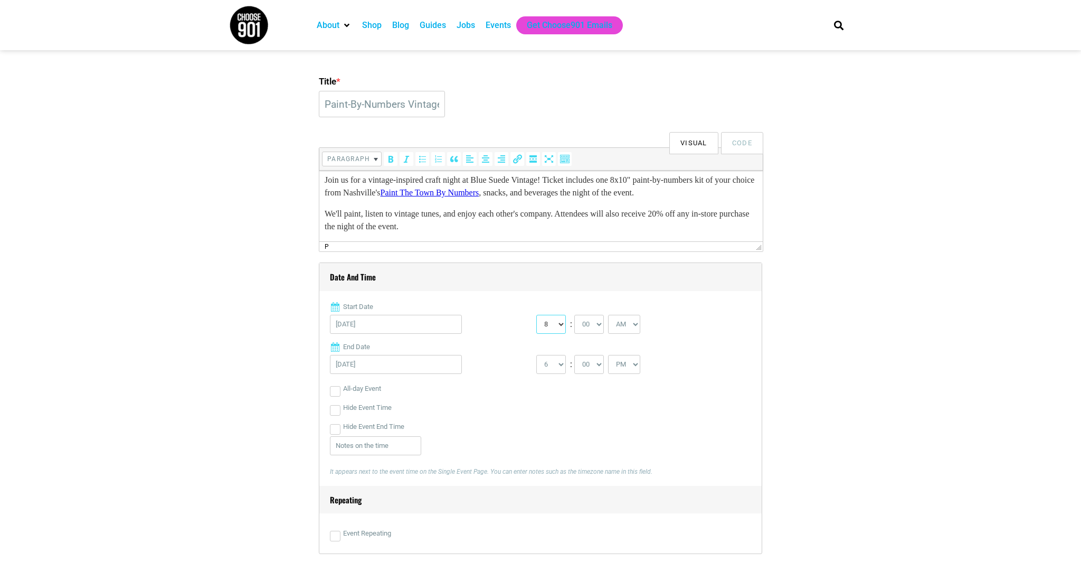
select select "6"
click at [536, 315] on select "0 1 2 3 4 5 6 7 8 9 10 11 12" at bounding box center [551, 324] width 30 height 19
click at [639, 328] on select "AM PM" at bounding box center [624, 324] width 32 height 19
select select "PM"
click at [610, 315] on select "AM PM" at bounding box center [624, 324] width 32 height 19
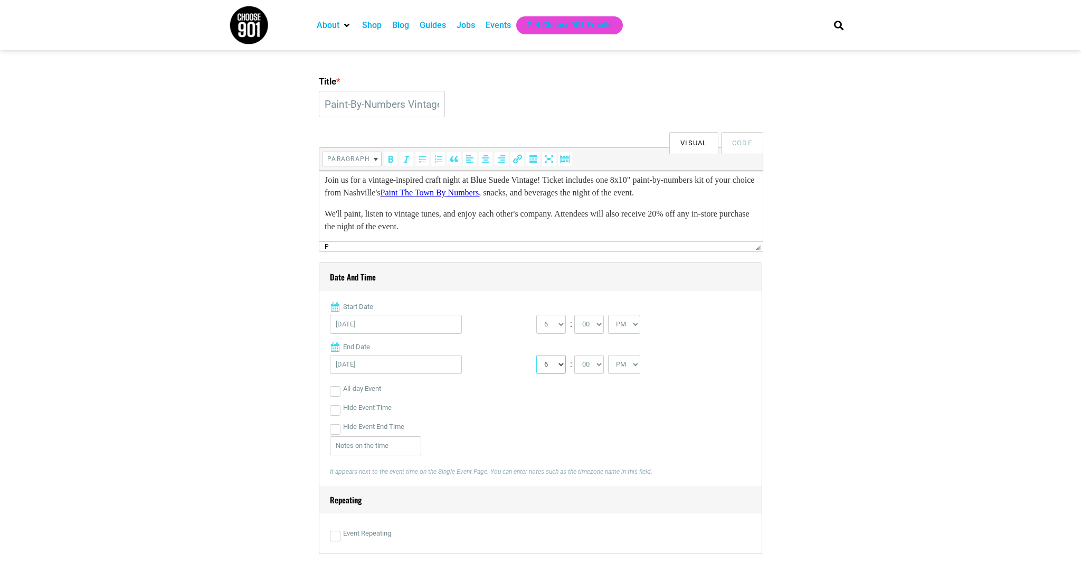
click at [557, 364] on select "1 2 3 4 5 6 7 8 9 10 11 12" at bounding box center [551, 364] width 30 height 19
select select "8"
click at [536, 355] on select "1 2 3 4 5 6 7 8 9 10 11 12" at bounding box center [551, 364] width 30 height 19
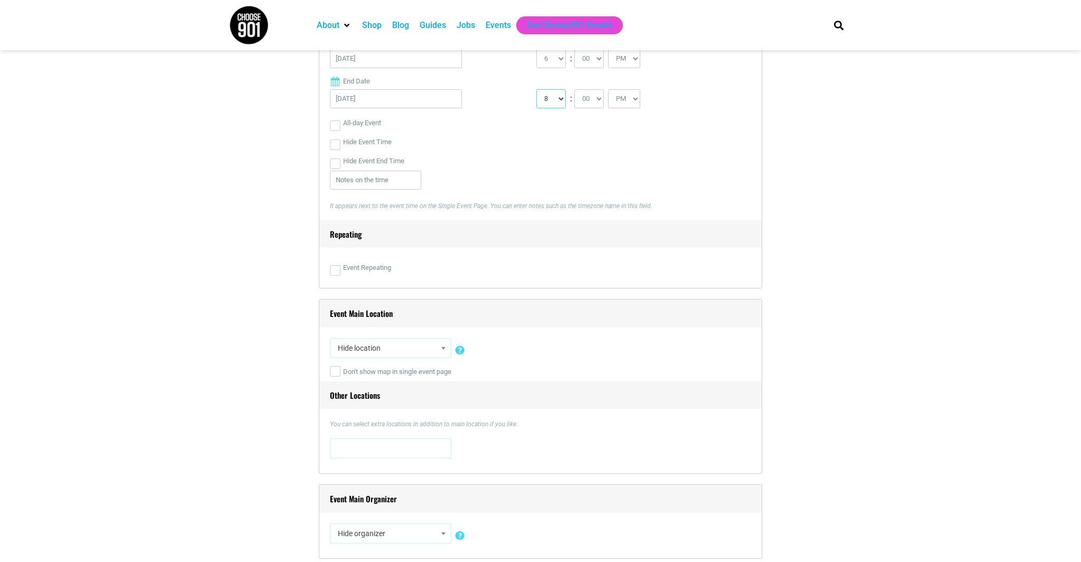
scroll to position [560, 0]
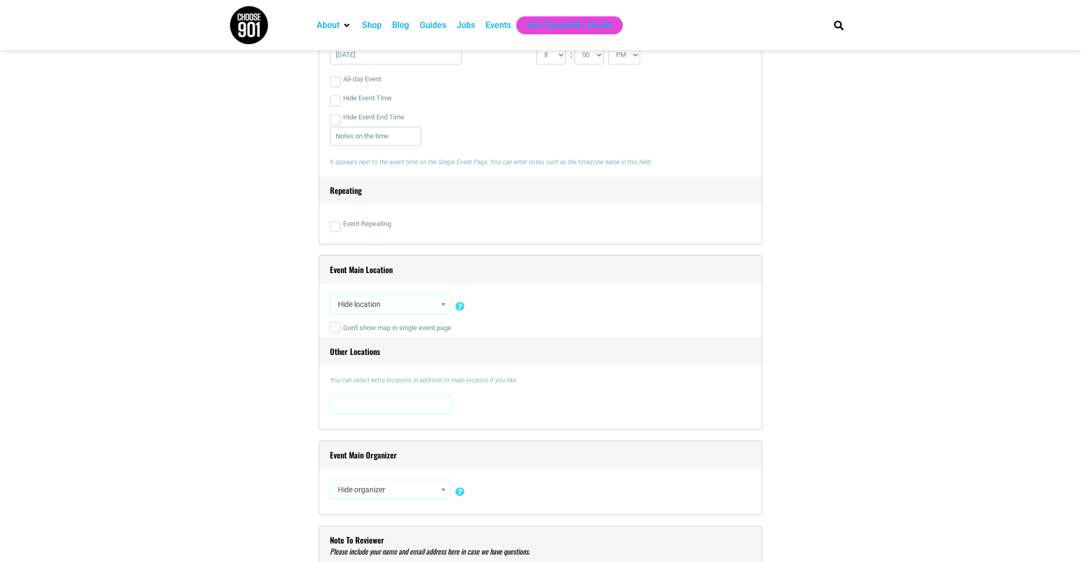
click at [435, 301] on span "Hide location" at bounding box center [391, 304] width 114 height 19
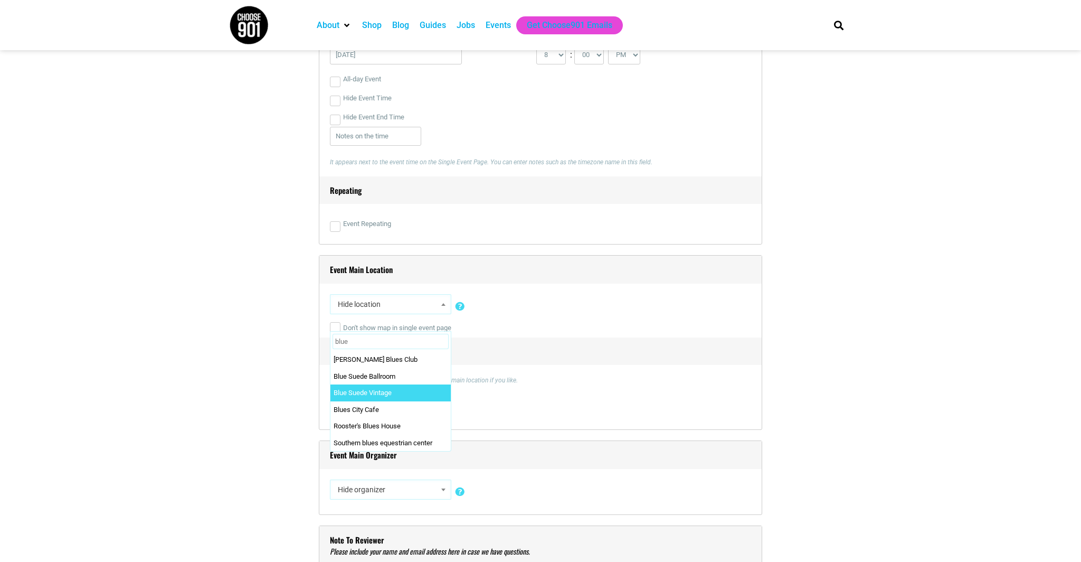
type input "blue"
select select "2361"
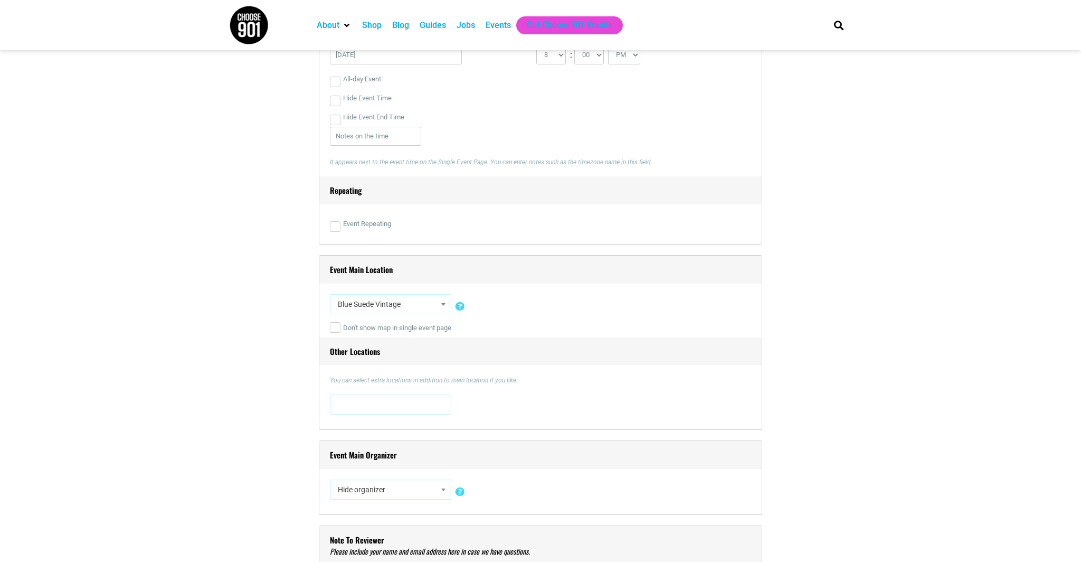
scroll to position [705, 0]
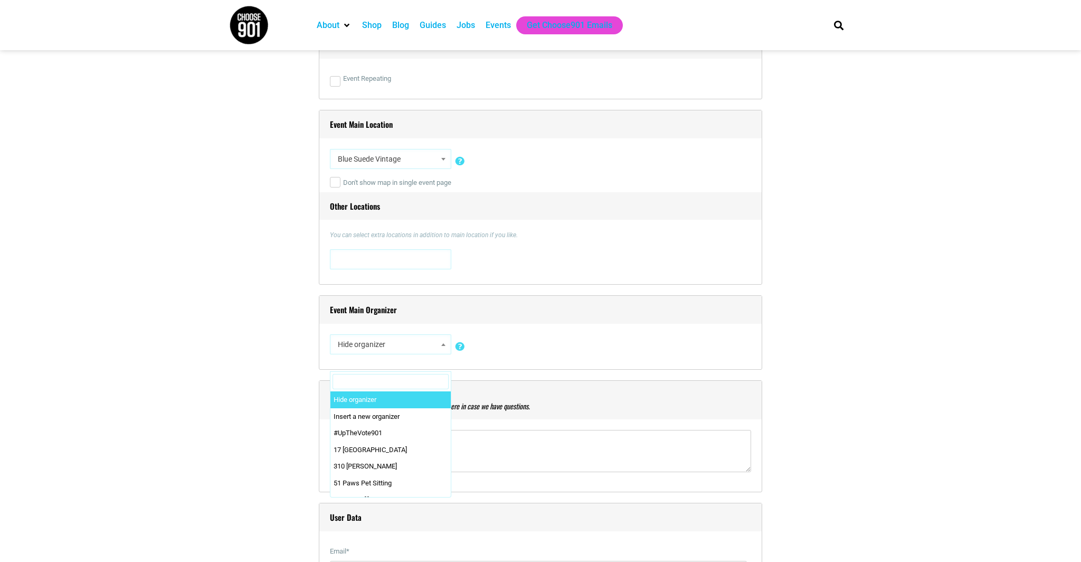
click at [406, 343] on span "Hide organizer" at bounding box center [391, 344] width 114 height 19
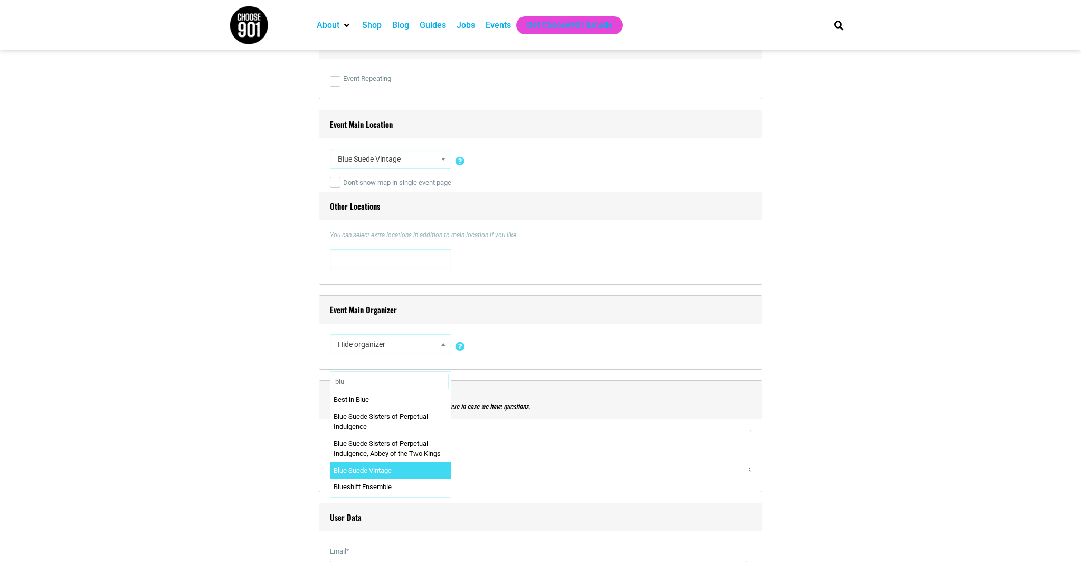
type input "blu"
select select "2362"
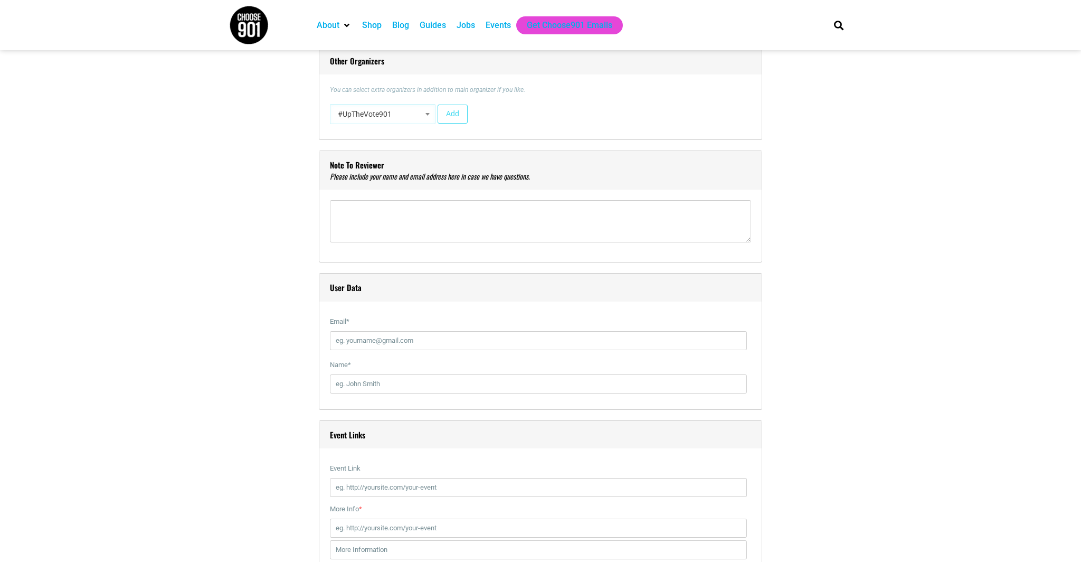
scroll to position [1058, 0]
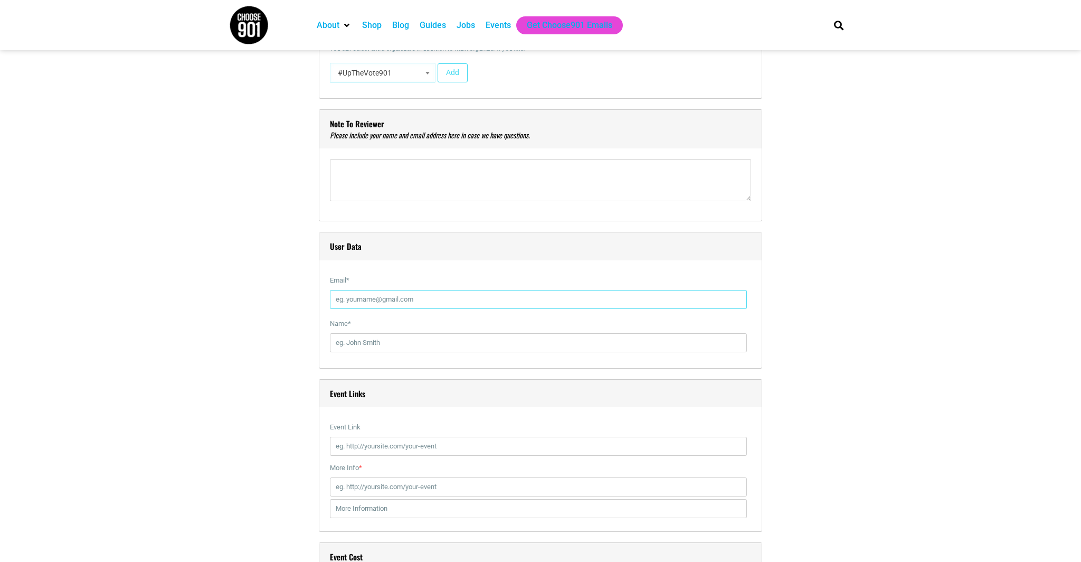
click at [391, 293] on input "Email *" at bounding box center [538, 299] width 417 height 19
type input "[EMAIL_ADDRESS][DOMAIN_NAME]"
click at [385, 342] on input "Name *" at bounding box center [538, 342] width 417 height 19
type input "[PERSON_NAME]"
click at [416, 448] on input "Event Link" at bounding box center [538, 446] width 417 height 19
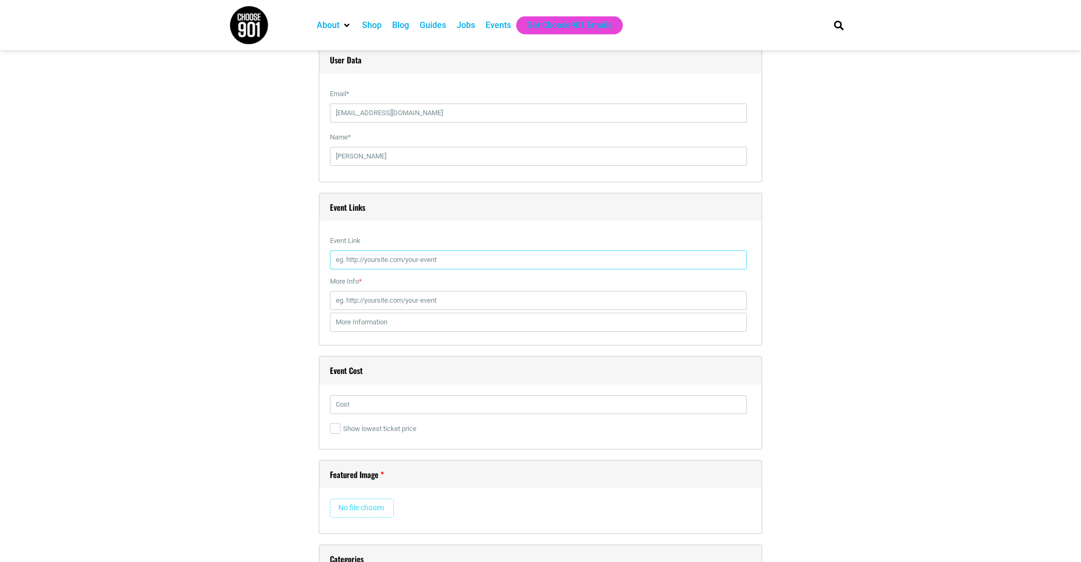
scroll to position [1362, 0]
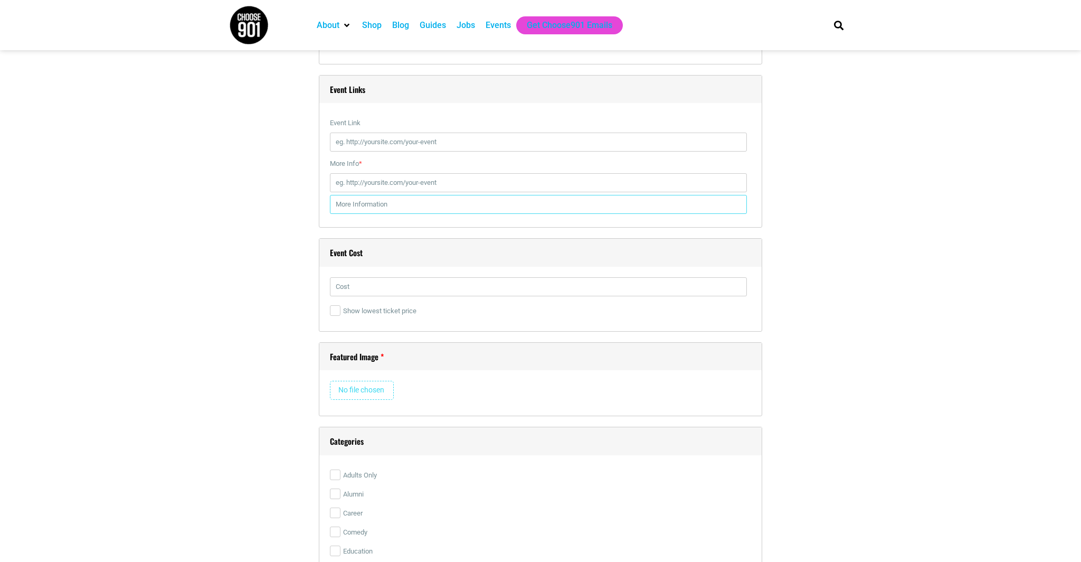
click at [403, 204] on input "text" at bounding box center [538, 204] width 417 height 19
click at [403, 188] on input "More Info *" at bounding box center [538, 182] width 417 height 19
type input "[URL][DOMAIN_NAME]"
click at [435, 206] on input "text" at bounding box center [538, 204] width 417 height 19
click at [415, 293] on input "text" at bounding box center [538, 286] width 417 height 19
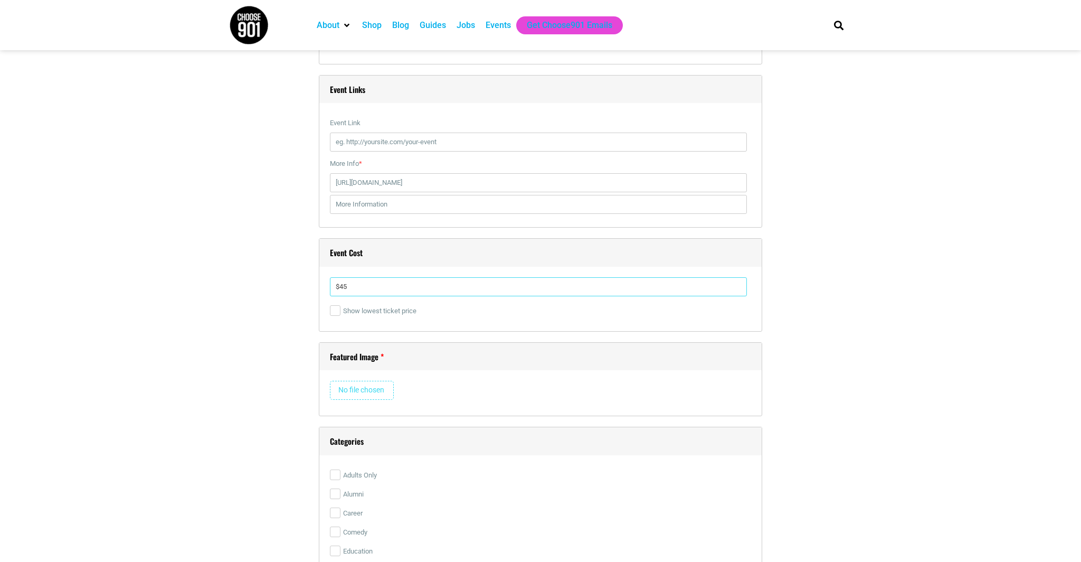
type input "$45"
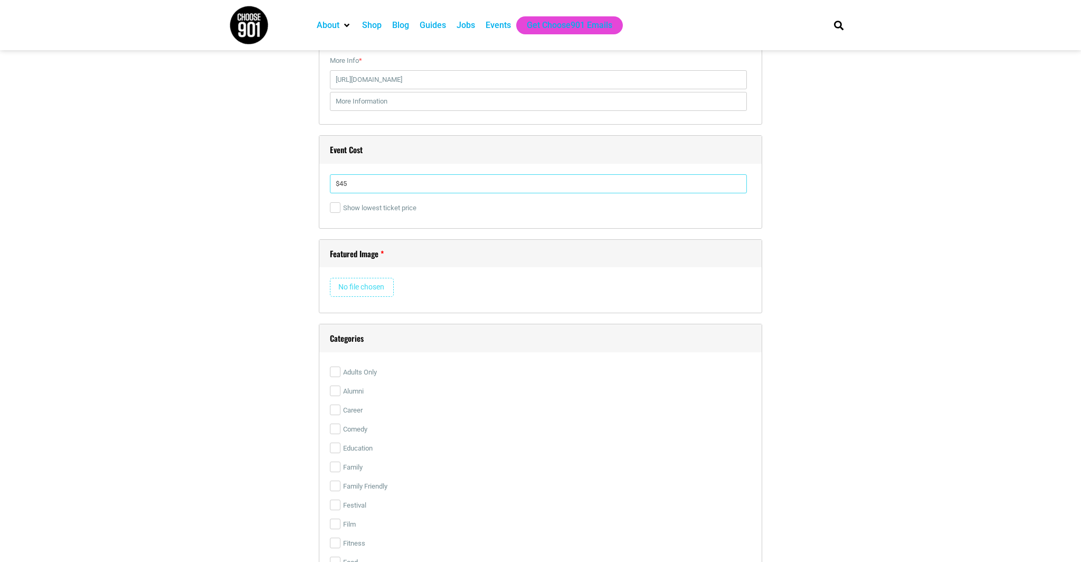
scroll to position [1499, 0]
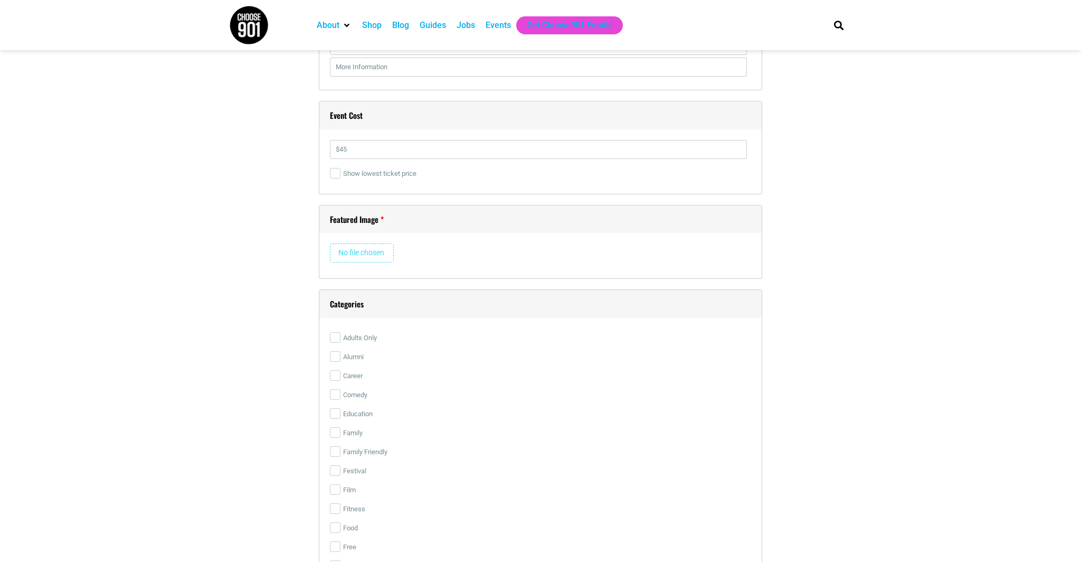
click at [372, 257] on input "file" at bounding box center [362, 252] width 64 height 19
type input "C:\fakepath\shine_your_light_2.png"
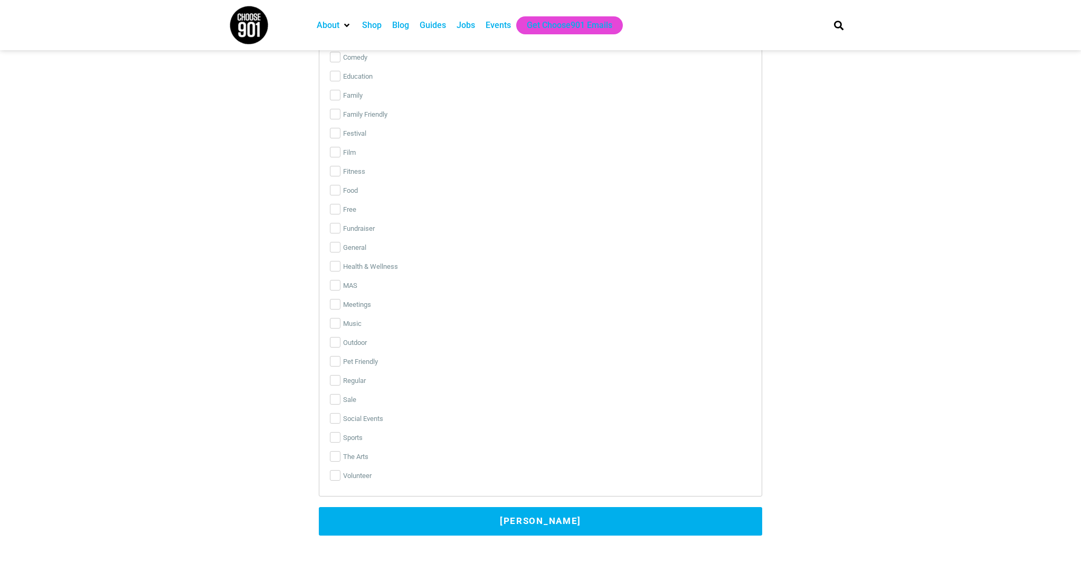
scroll to position [2060, 0]
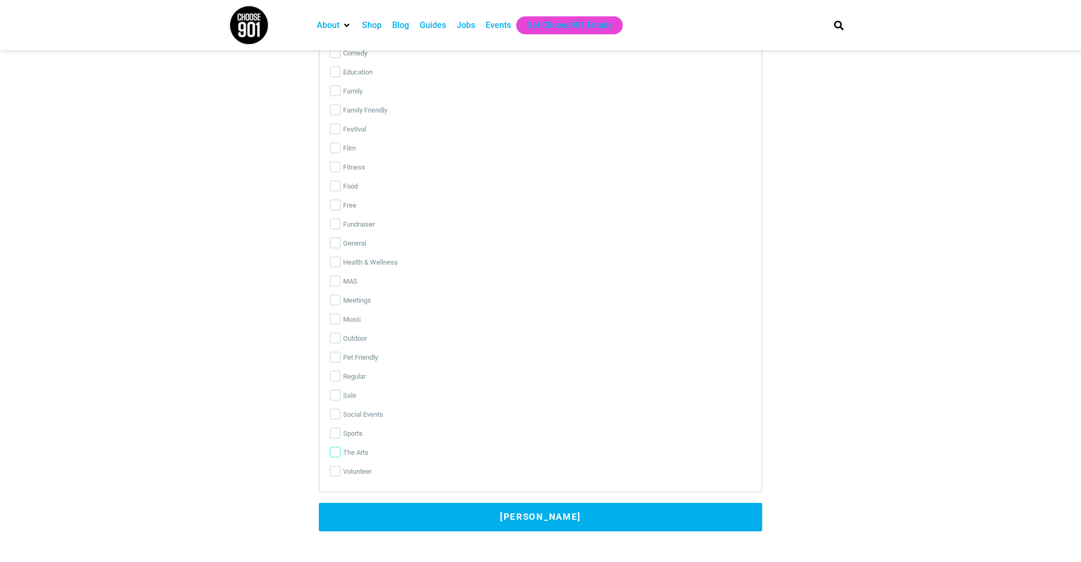
click at [337, 455] on input "The Arts" at bounding box center [335, 452] width 11 height 11
checkbox input "true"
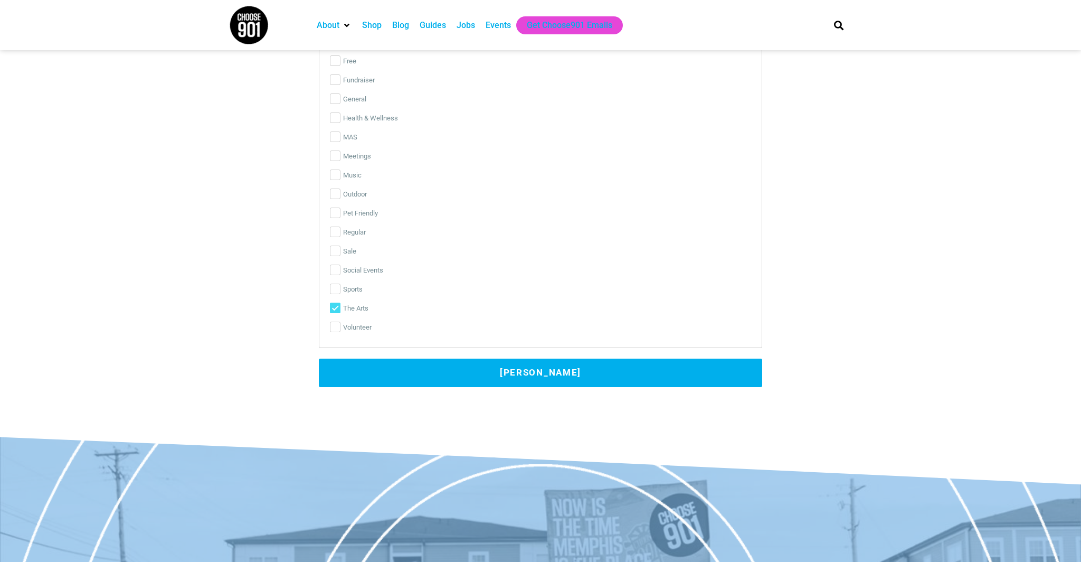
scroll to position [2155, 0]
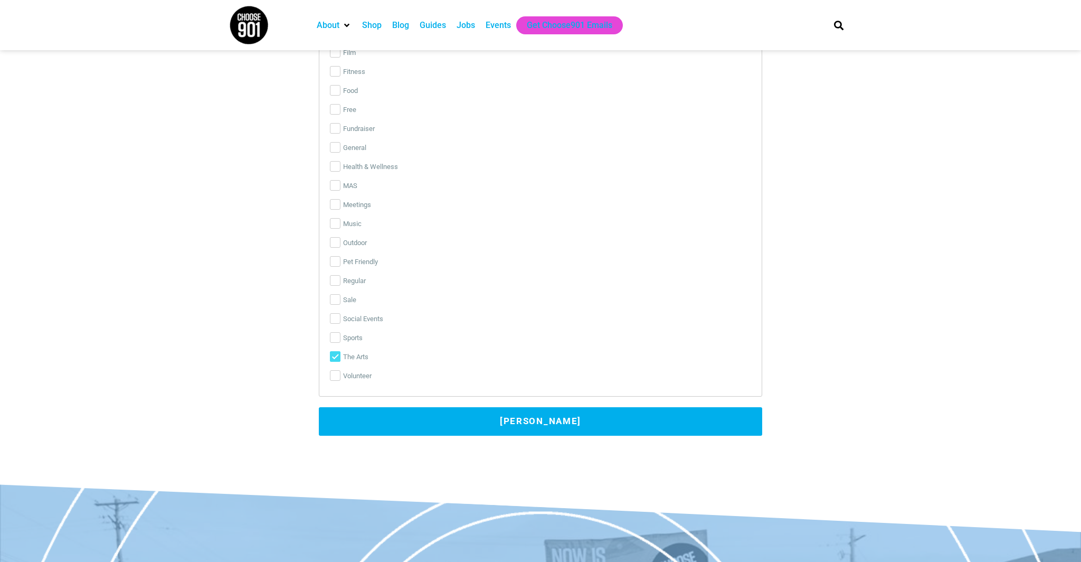
click at [378, 427] on button "[PERSON_NAME]" at bounding box center [541, 421] width 444 height 29
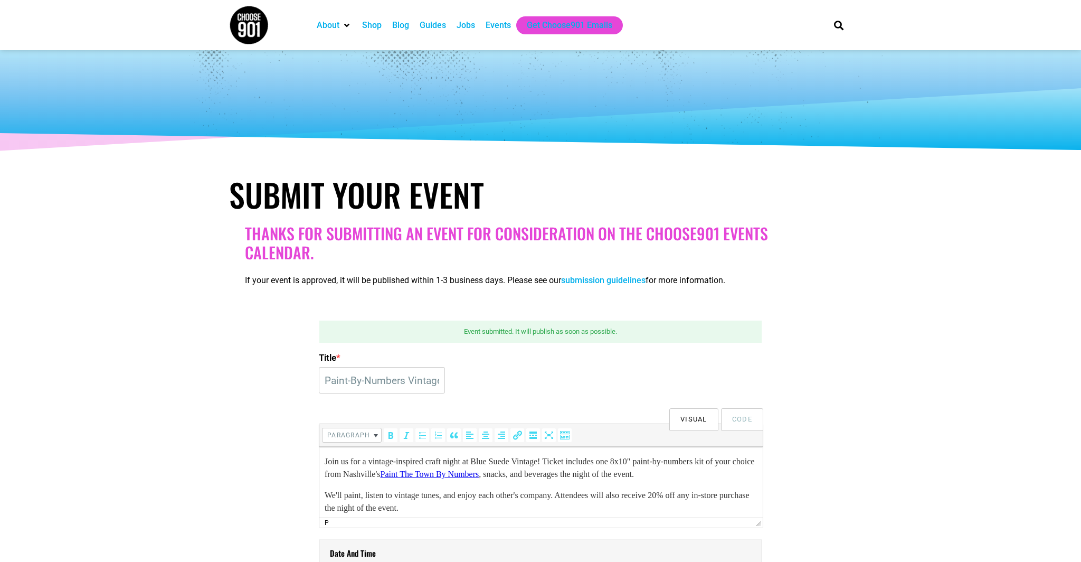
scroll to position [0, 0]
